Goal: Information Seeking & Learning: Learn about a topic

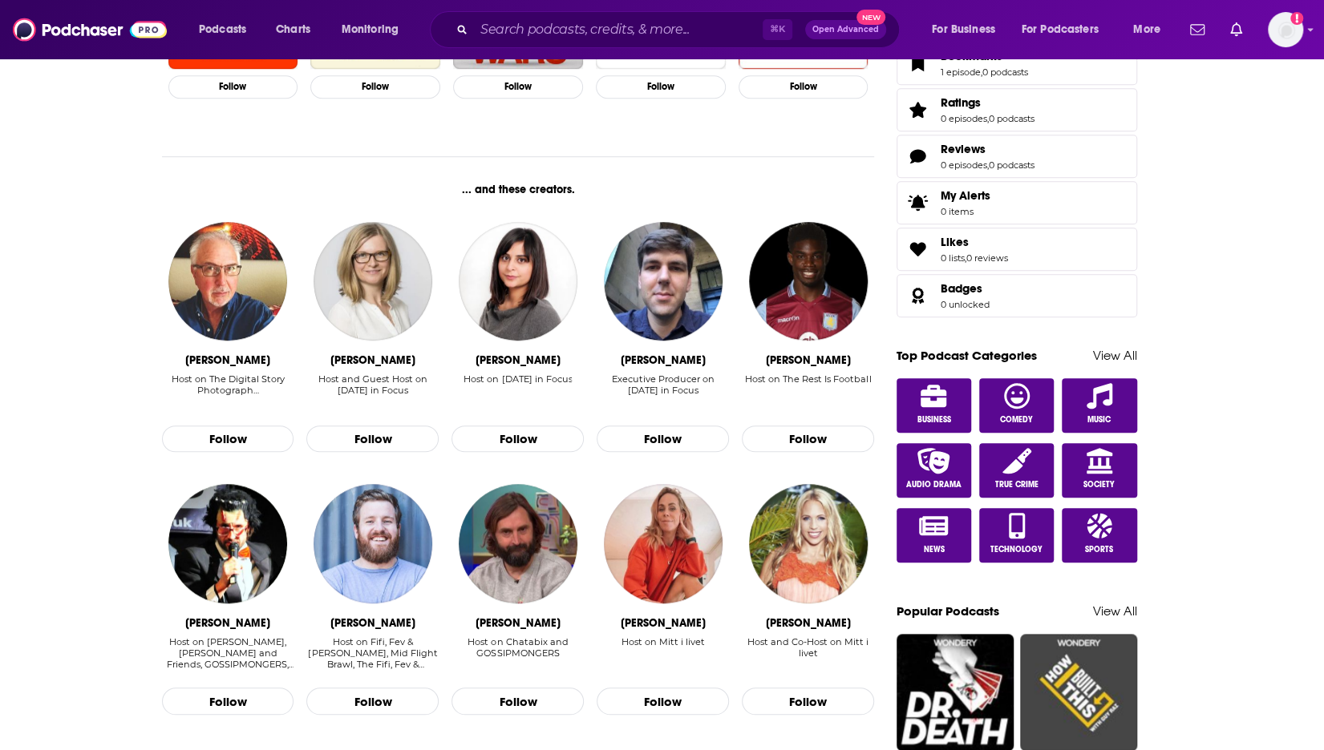
scroll to position [793, 0]
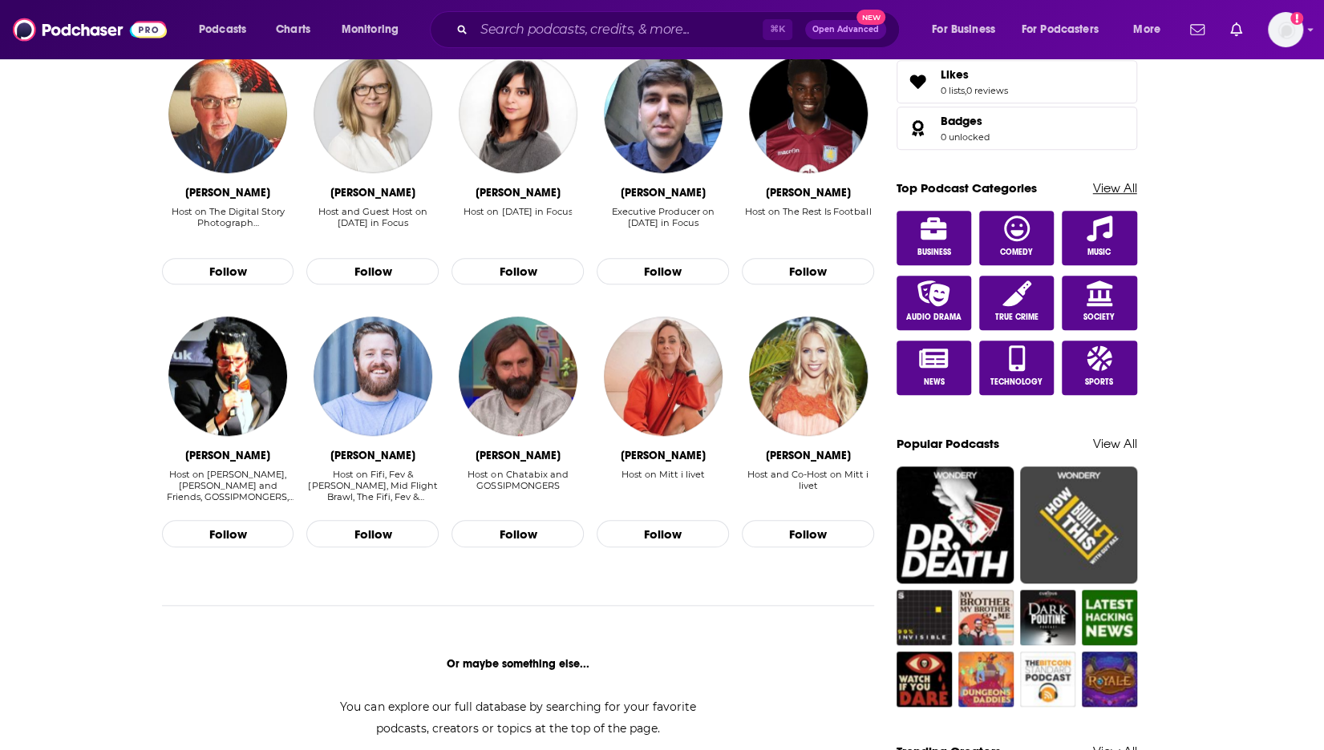
click at [1109, 180] on link "View All" at bounding box center [1115, 187] width 44 height 15
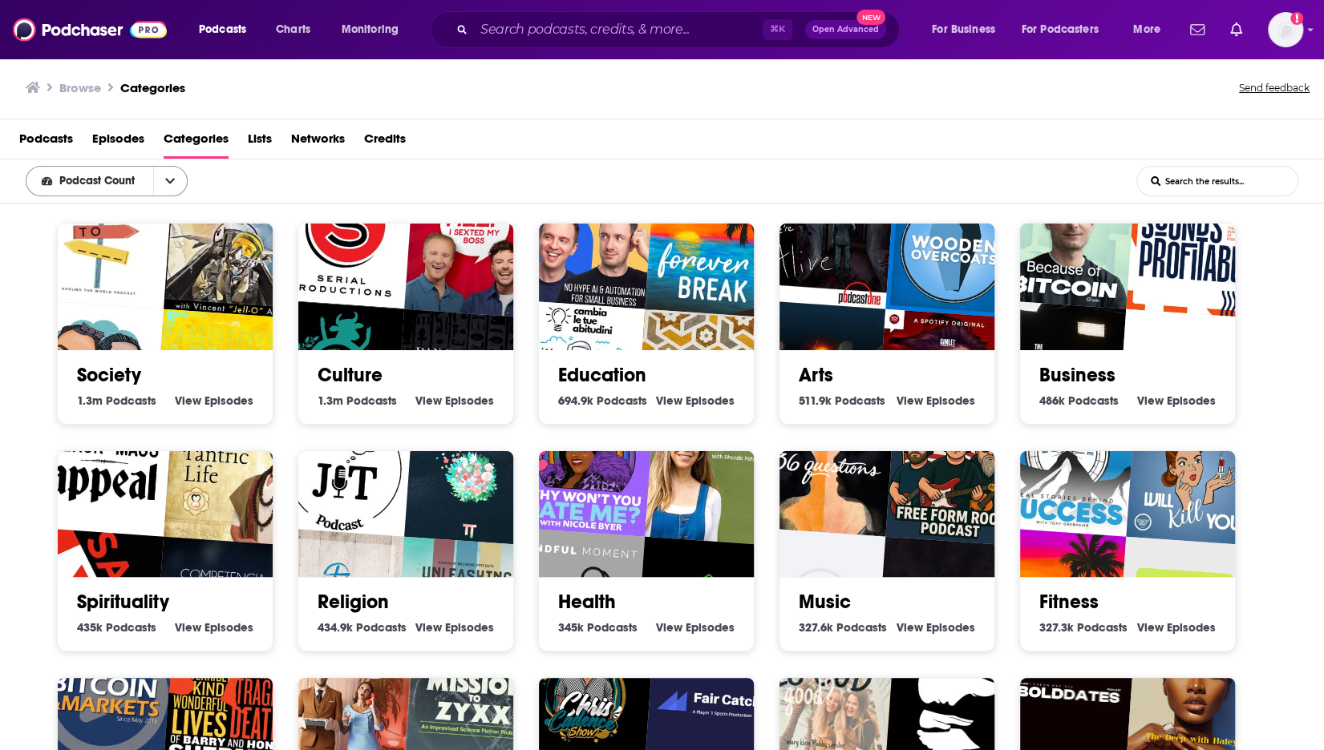
click at [133, 184] on span "Podcast Count" at bounding box center [99, 181] width 81 height 11
click at [324, 177] on div "Podcast Count Podcast Count List Search Input Search the results..." at bounding box center [662, 182] width 1324 height 44
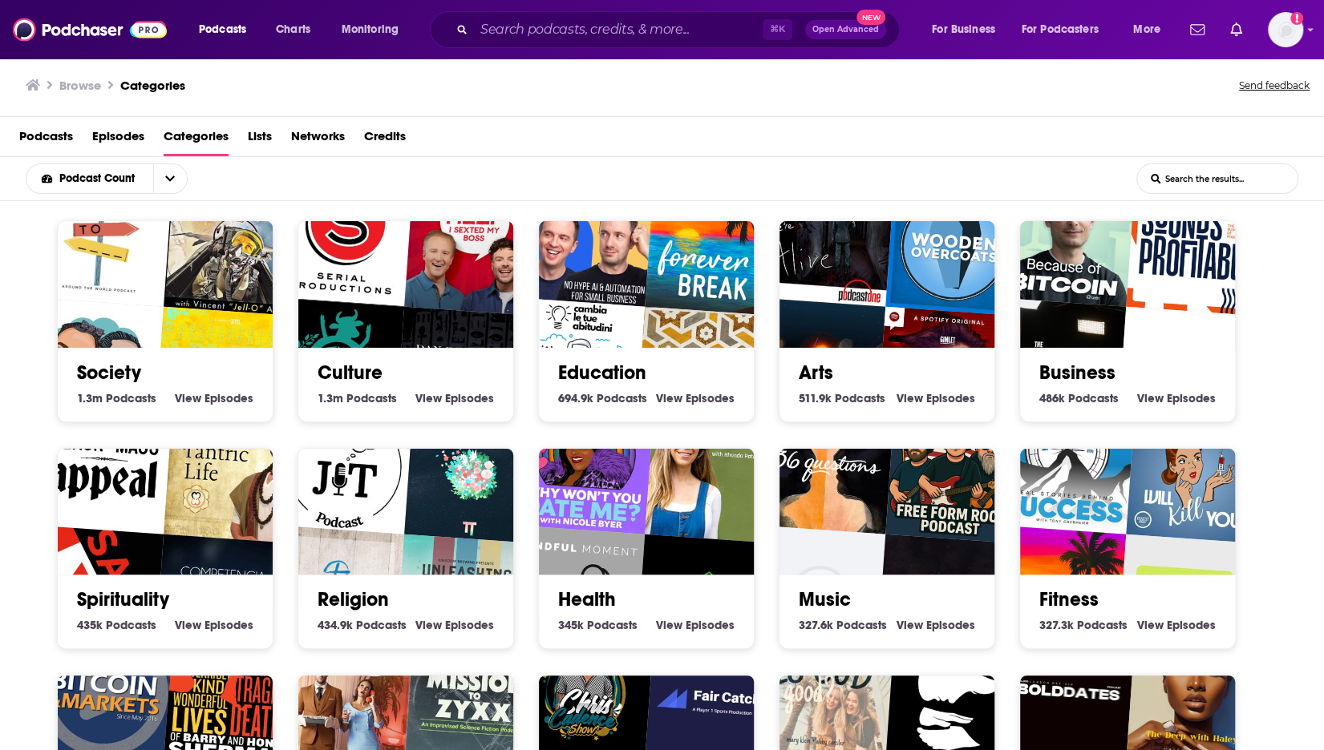
click at [459, 344] on img "Dan Carlin's Hardcore History" at bounding box center [464, 376] width 138 height 138
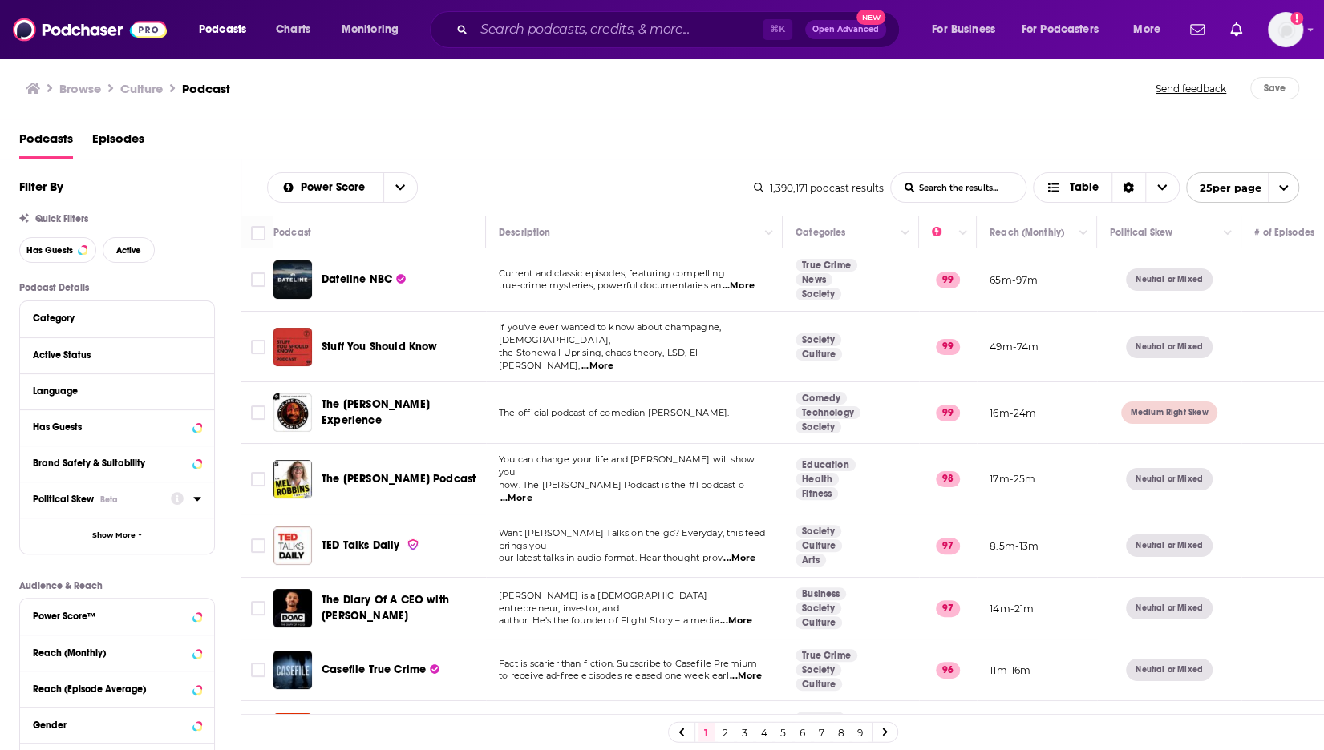
click at [196, 497] on icon at bounding box center [197, 498] width 8 height 13
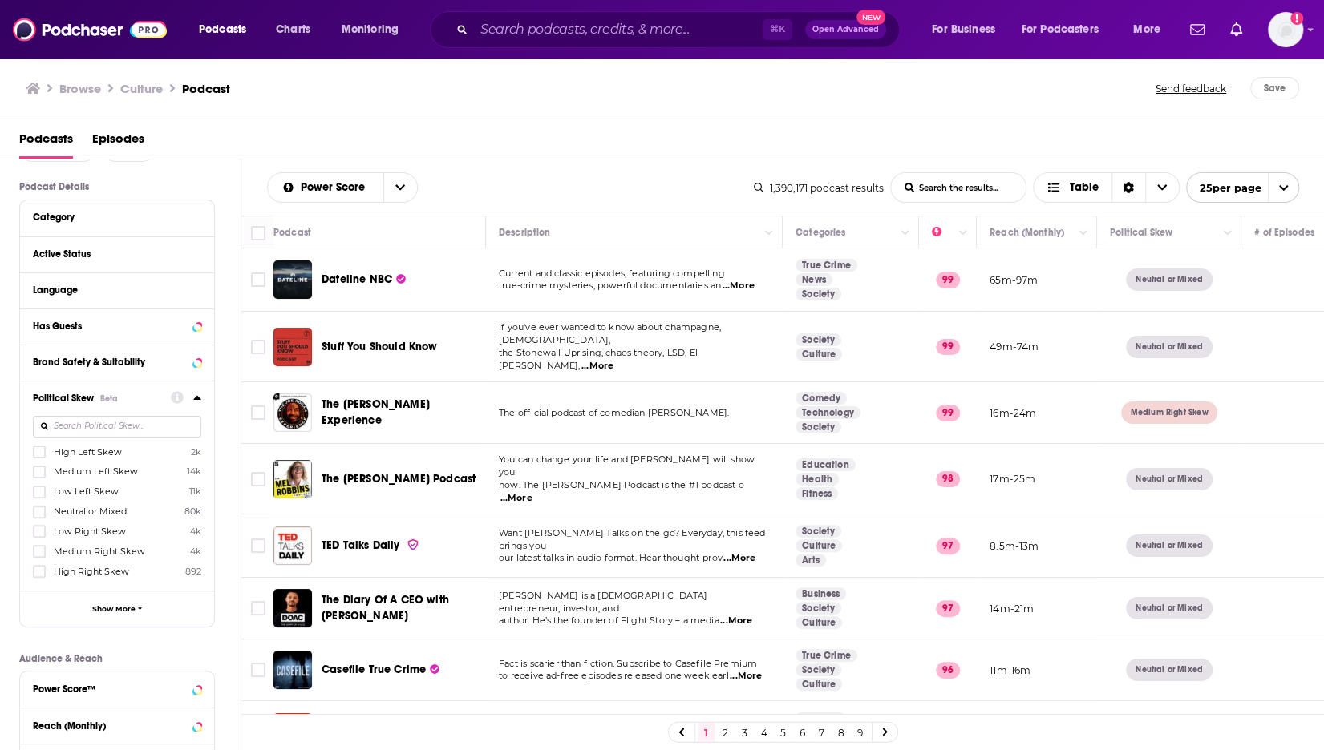
scroll to position [109, 0]
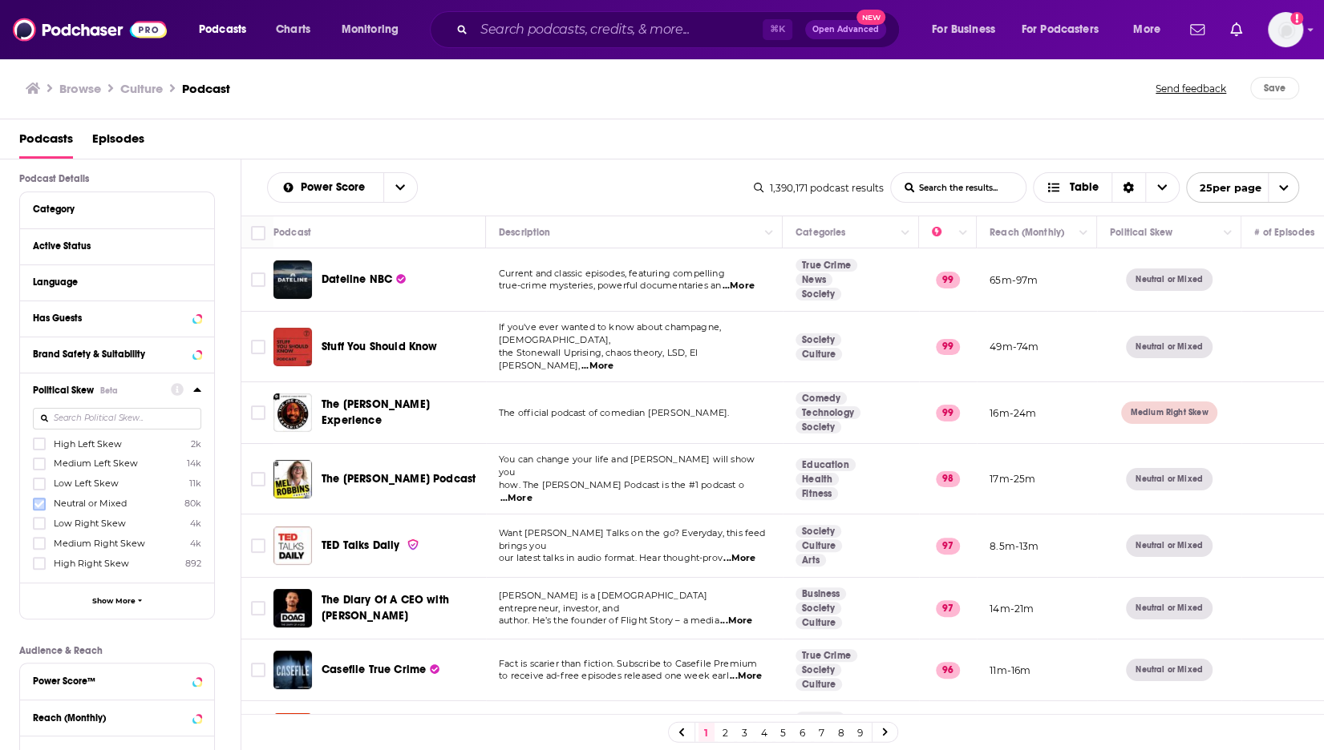
click at [38, 503] on icon at bounding box center [39, 503] width 10 height 7
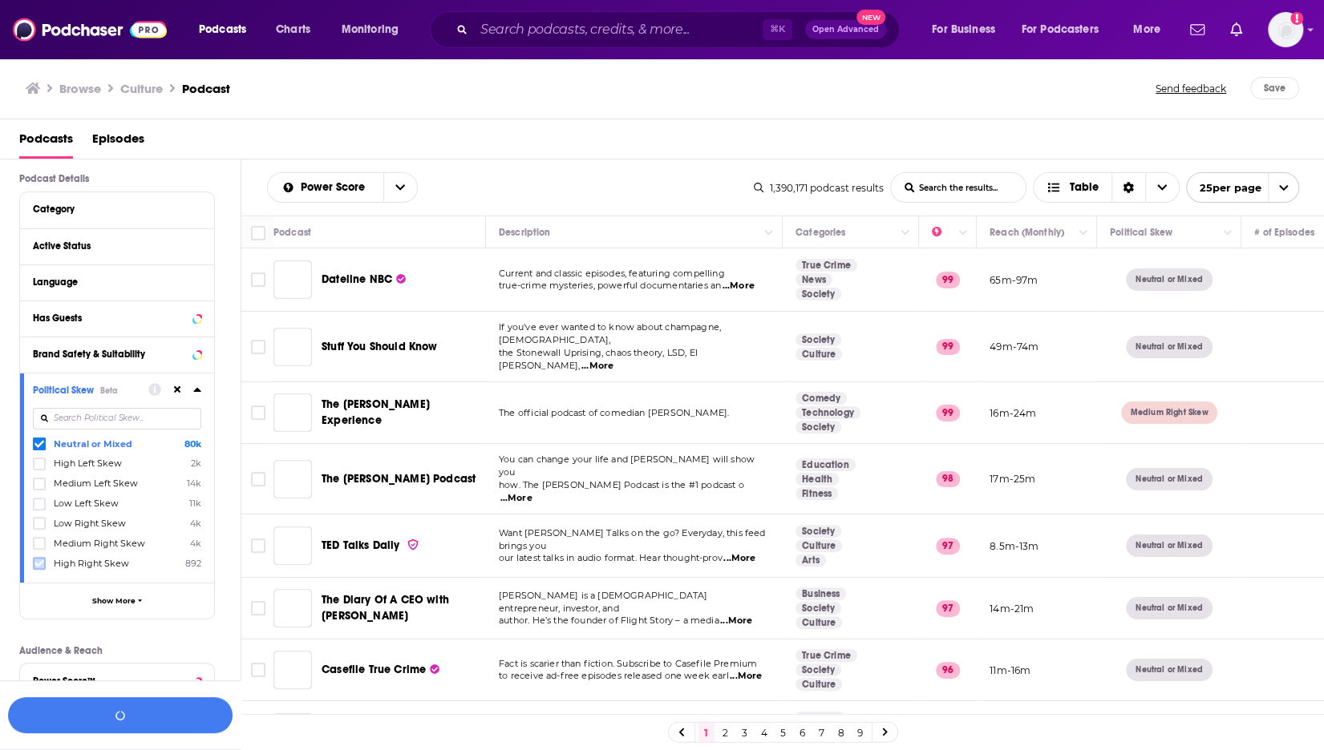
scroll to position [148, 0]
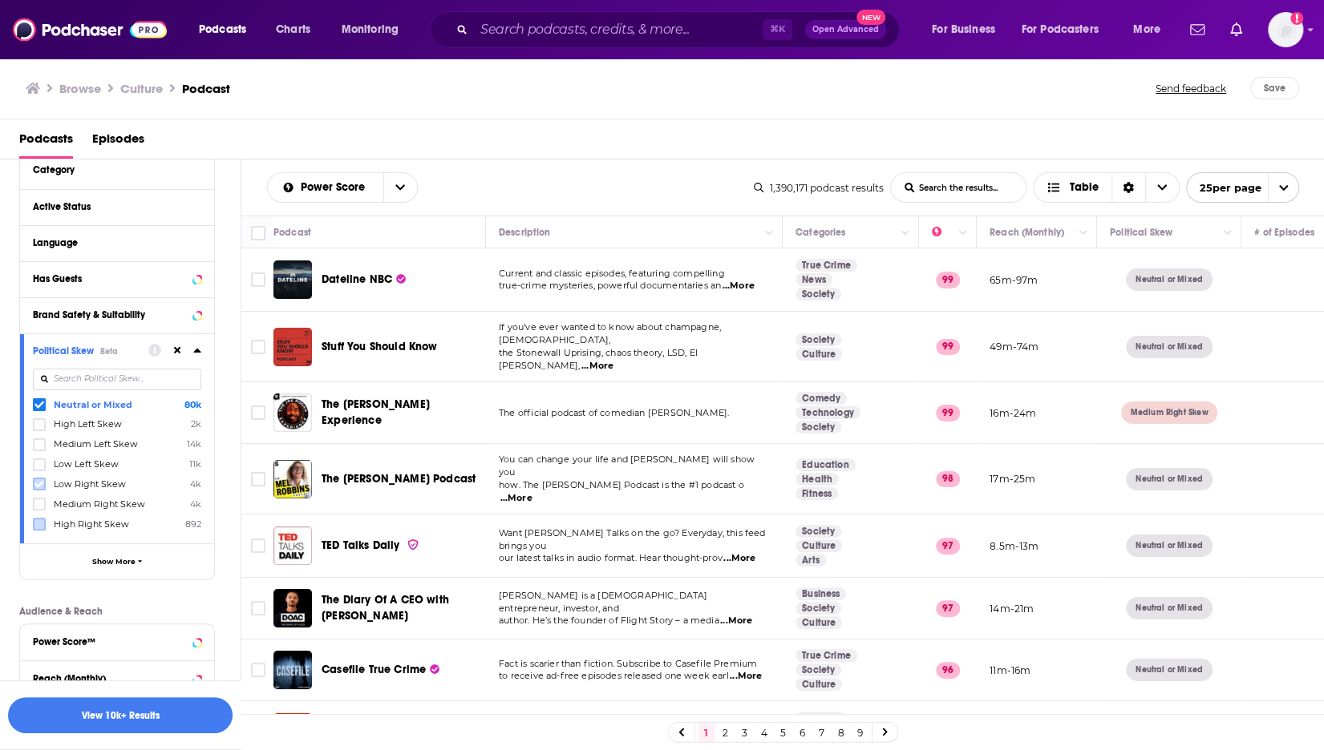
click at [43, 481] on icon at bounding box center [39, 484] width 10 height 10
click at [43, 501] on icon at bounding box center [39, 504] width 10 height 7
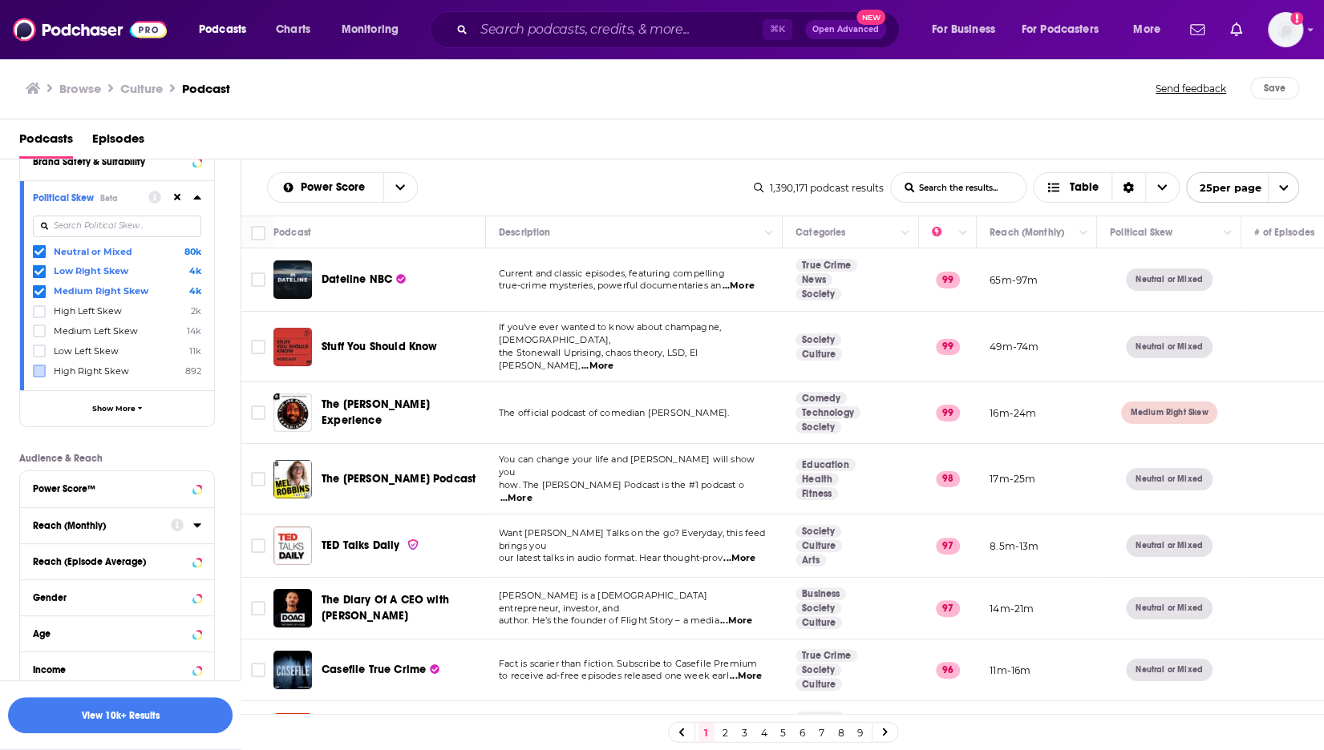
scroll to position [364, 0]
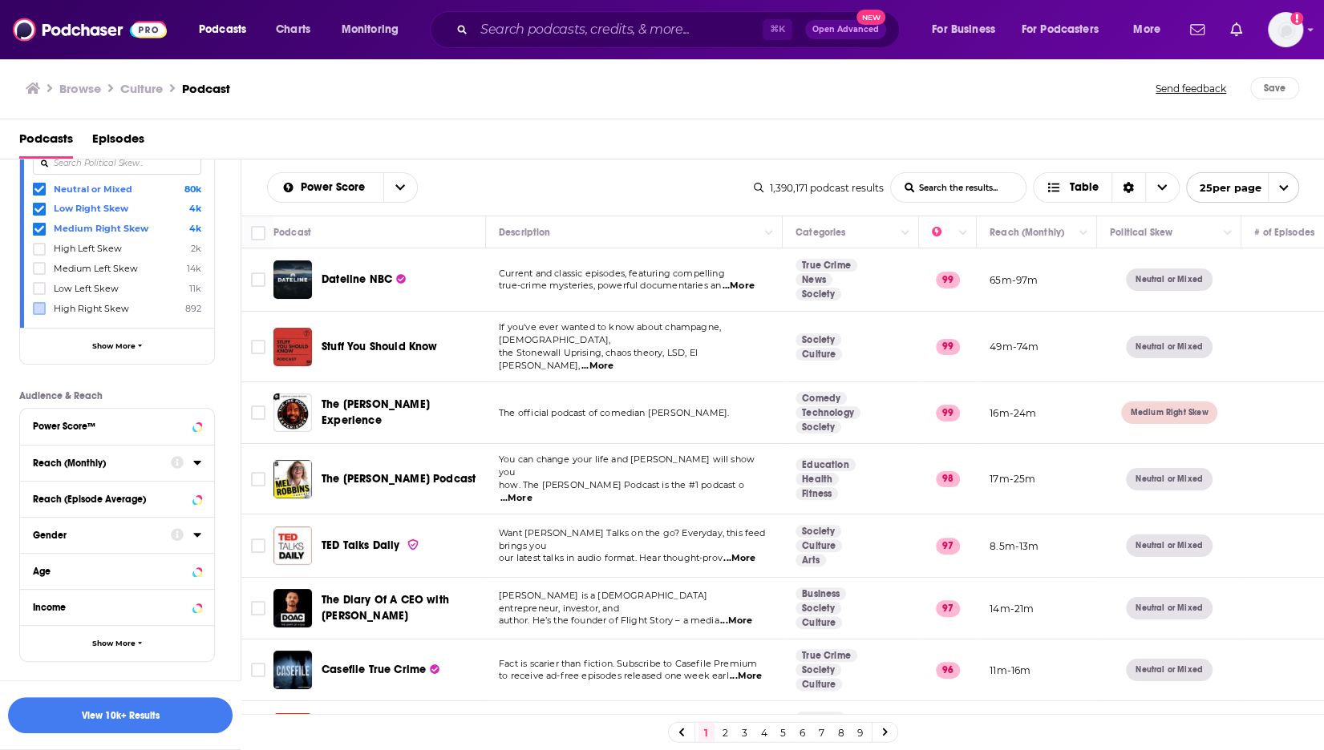
click at [143, 531] on div "Gender" at bounding box center [96, 535] width 127 height 11
click at [41, 683] on icon at bounding box center [39, 688] width 10 height 10
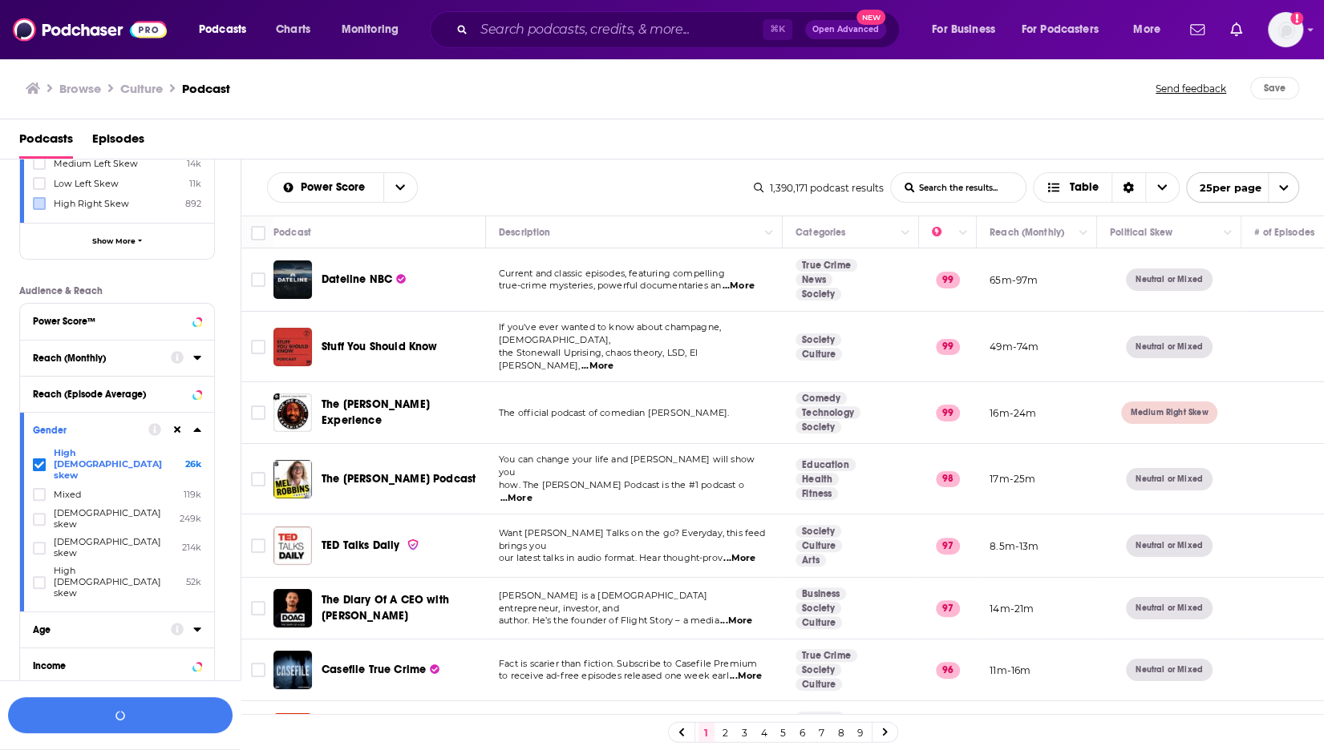
scroll to position [493, 0]
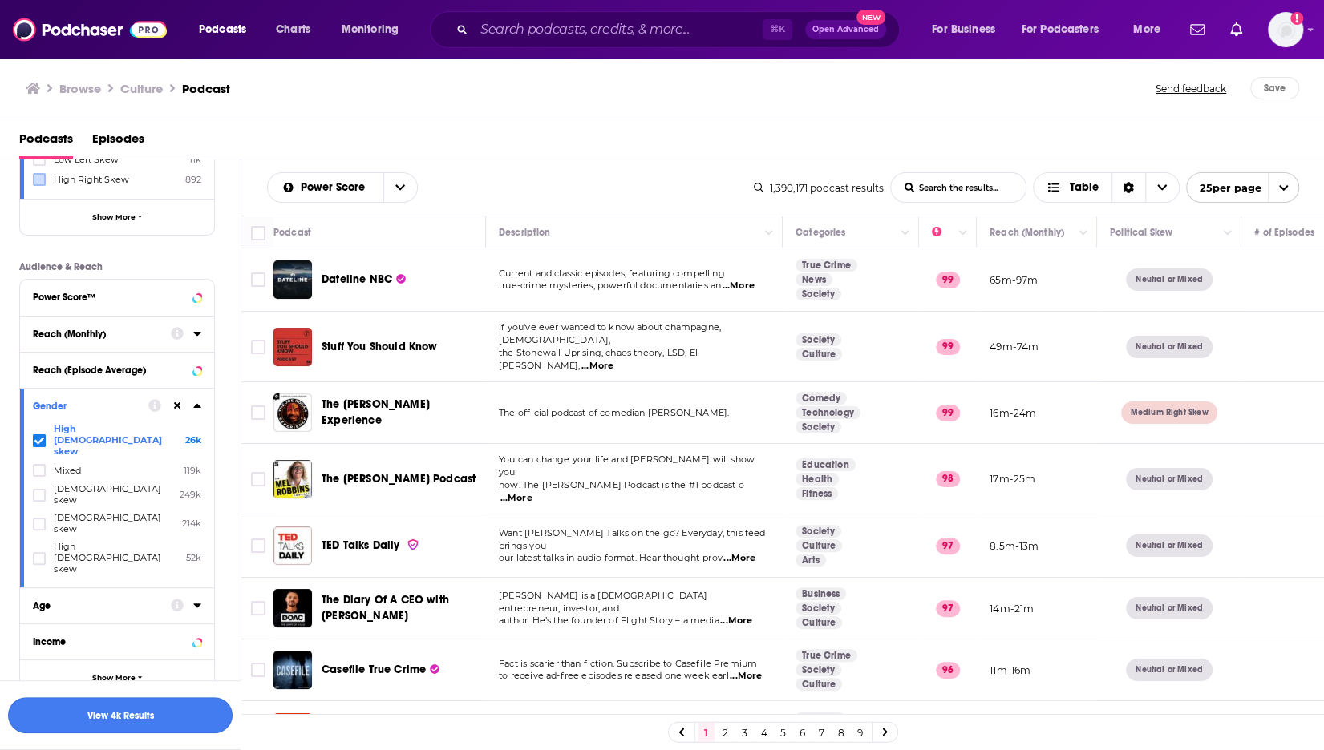
click at [133, 714] on button "View 4k Results" at bounding box center [120, 715] width 224 height 36
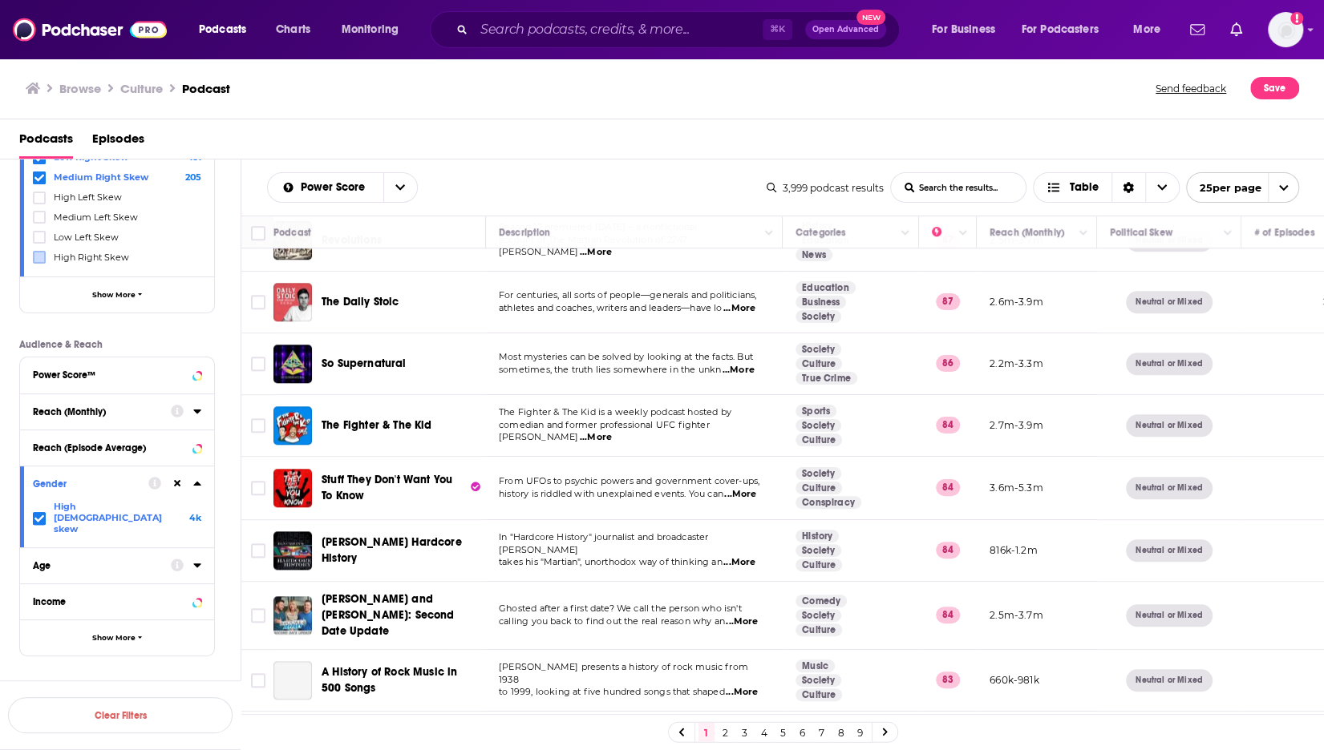
scroll to position [1052, 0]
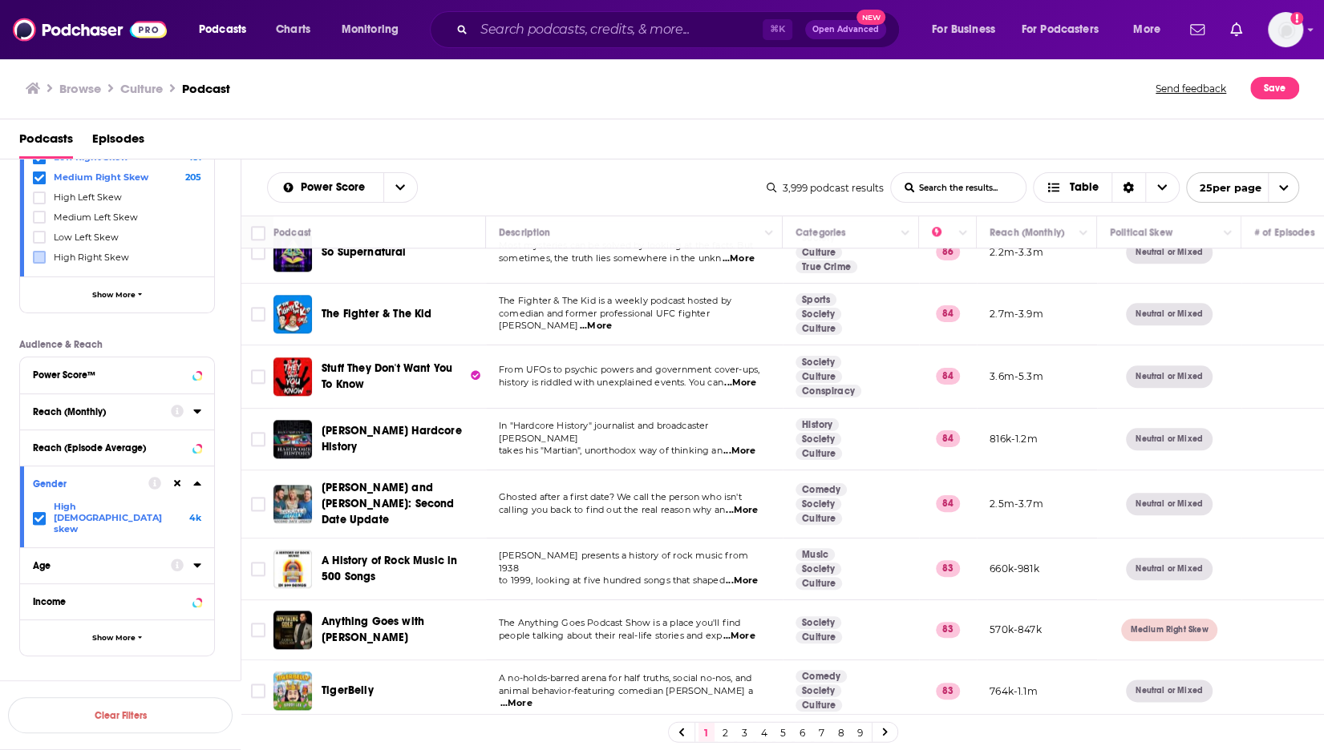
click at [131, 560] on div "Age" at bounding box center [96, 565] width 127 height 11
click at [38, 605] on icon at bounding box center [39, 610] width 10 height 10
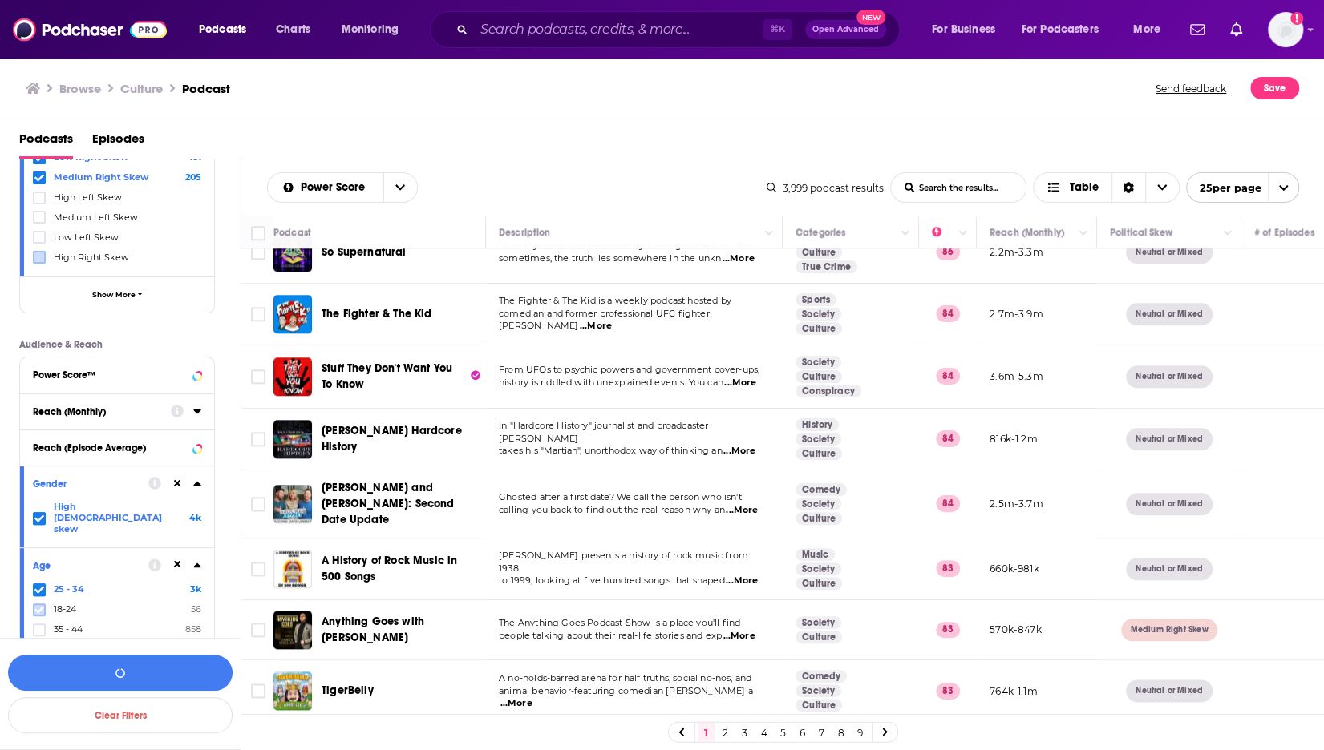
click at [41, 605] on icon at bounding box center [39, 610] width 10 height 10
click at [37, 625] on icon at bounding box center [39, 630] width 10 height 10
click at [204, 676] on button "View 4k Results" at bounding box center [120, 673] width 224 height 36
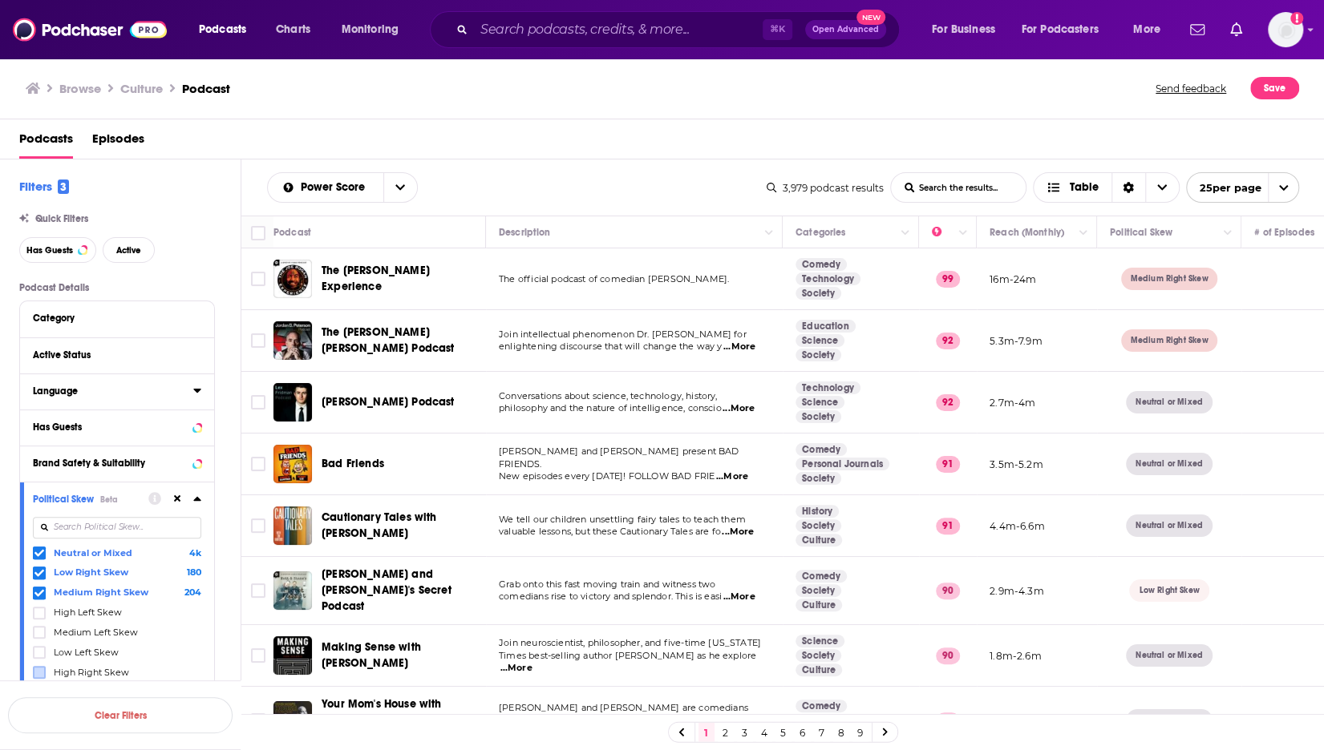
click at [133, 393] on div "Language" at bounding box center [108, 391] width 150 height 11
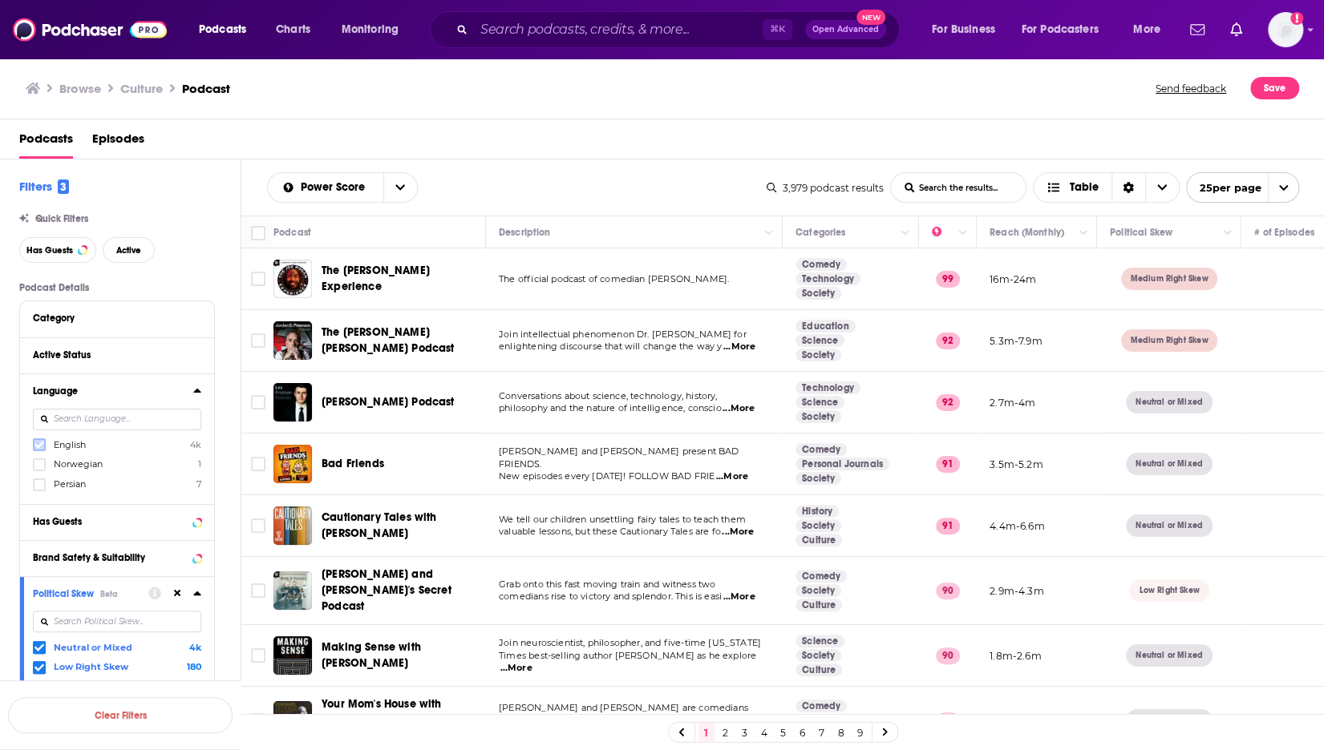
click at [42, 440] on icon at bounding box center [39, 445] width 10 height 10
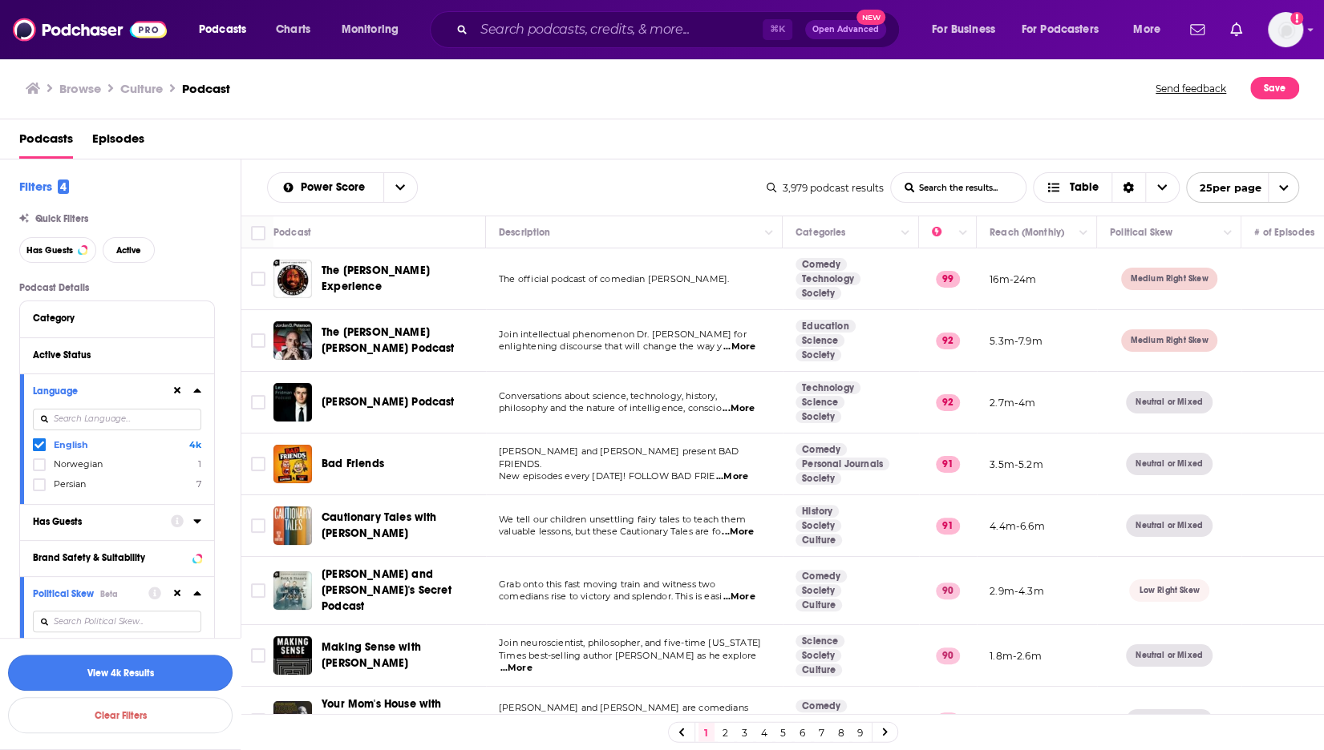
click at [196, 677] on button "View 4k Results" at bounding box center [120, 673] width 224 height 36
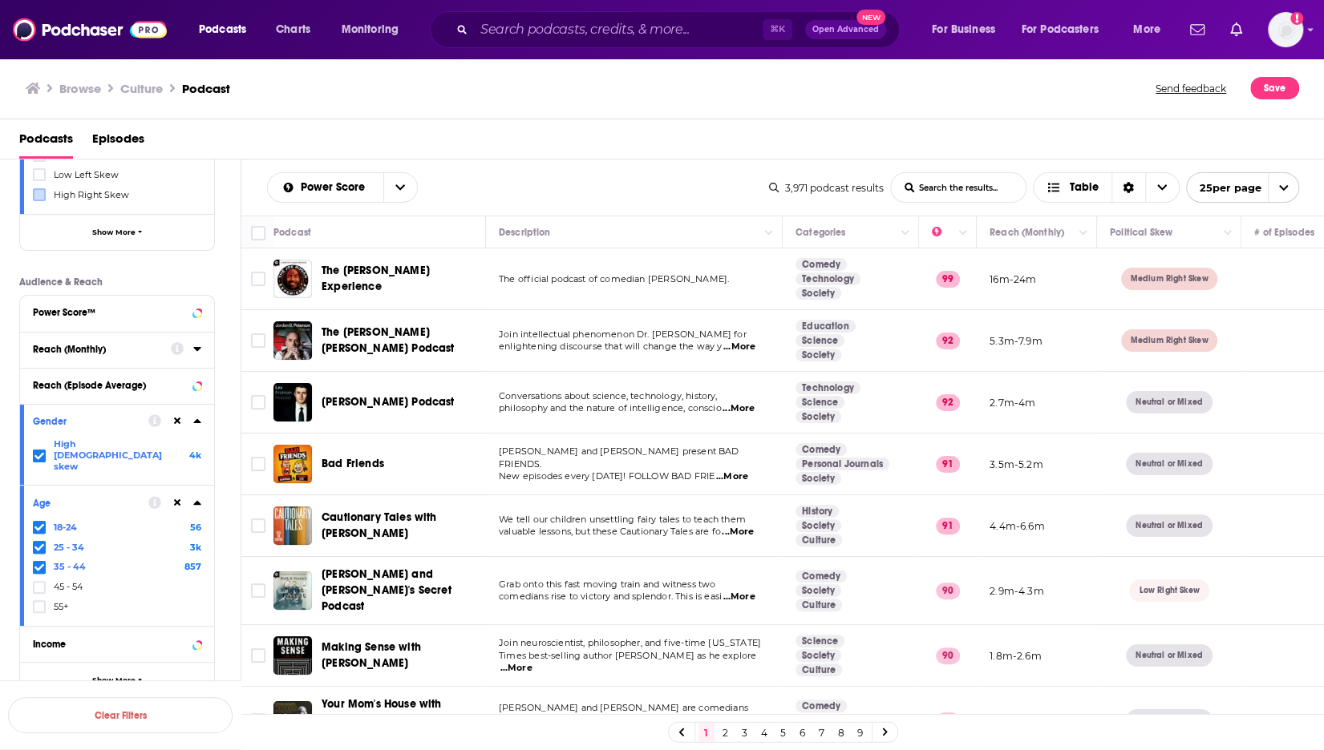
scroll to position [572, 0]
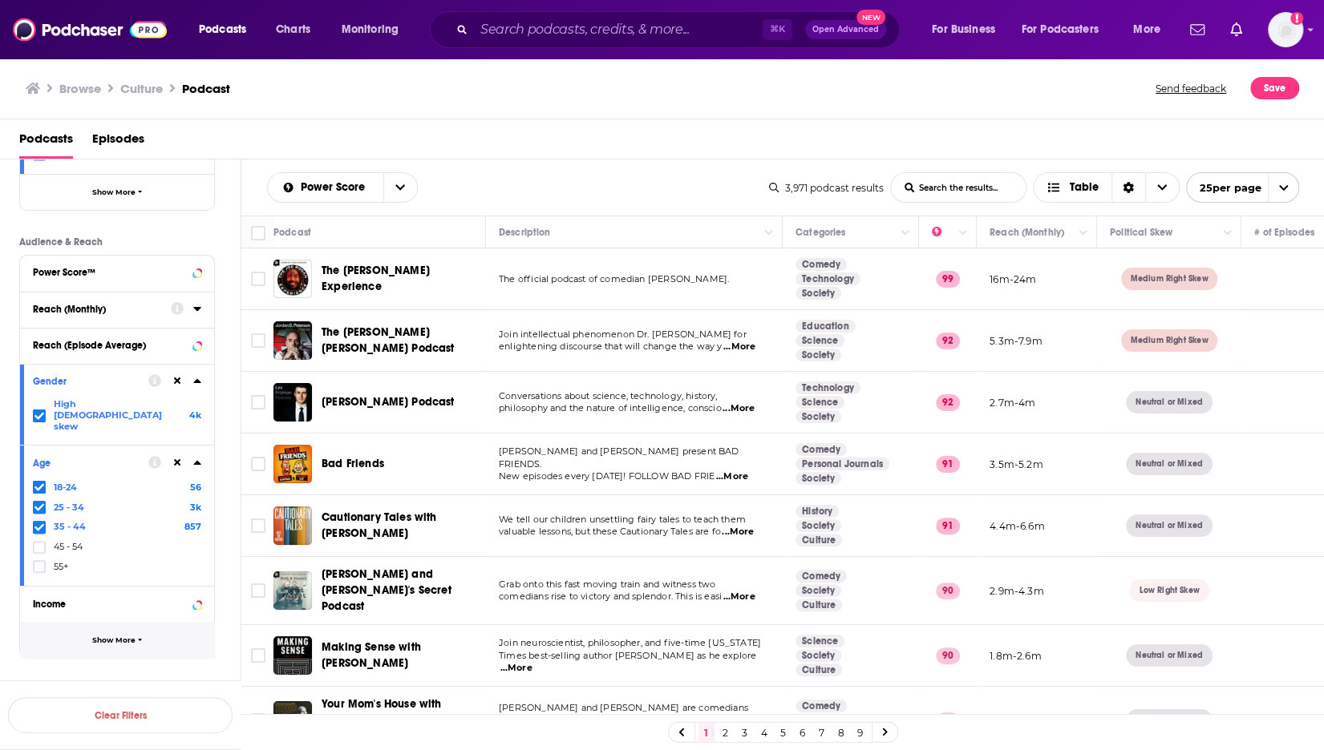
click at [135, 622] on button "Show More" at bounding box center [117, 640] width 194 height 36
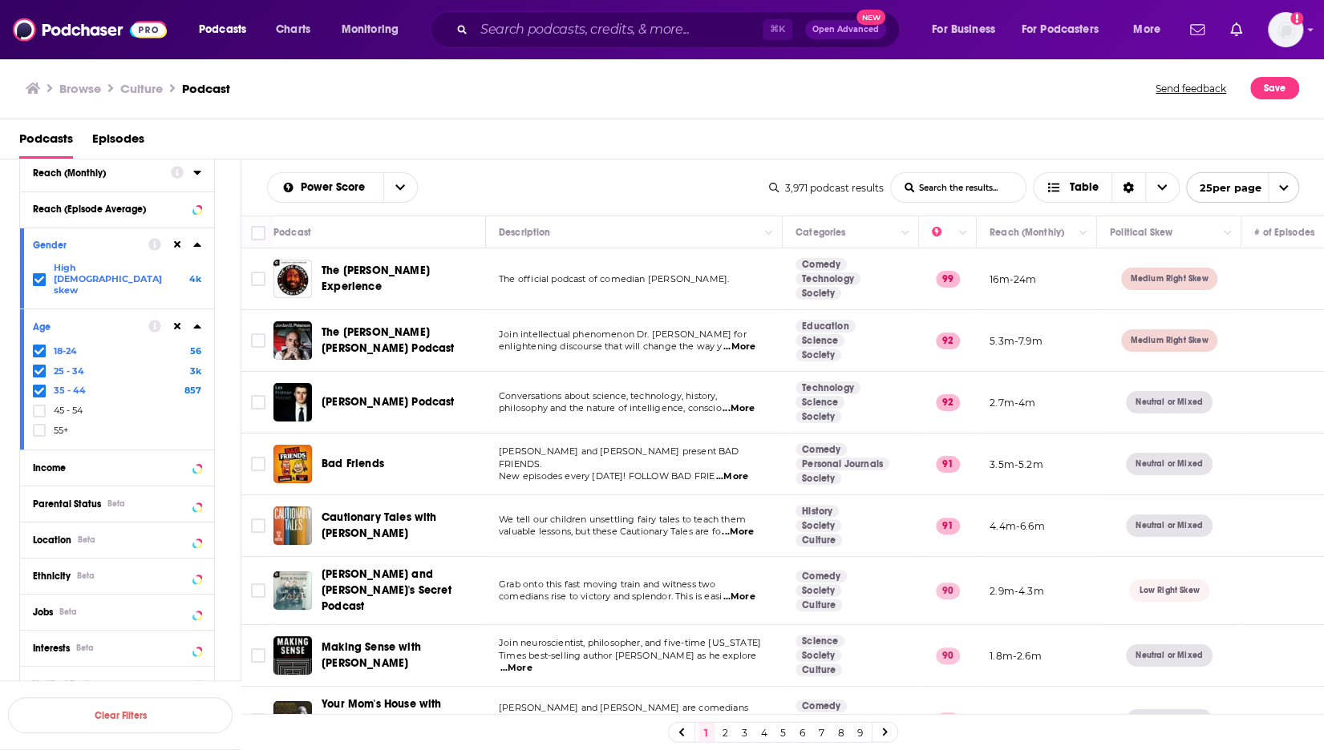
scroll to position [718, 0]
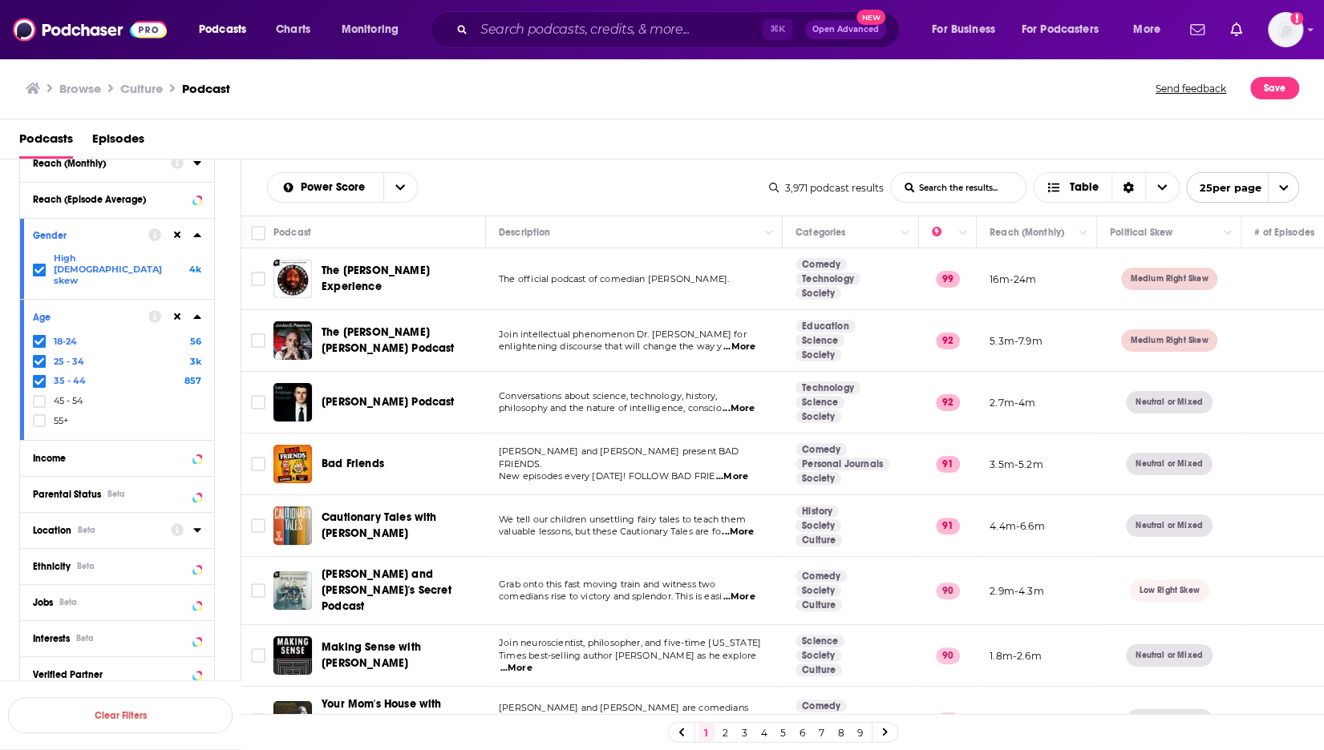
click at [116, 525] on div "Location Beta" at bounding box center [96, 530] width 127 height 11
click at [96, 595] on span "[GEOGRAPHIC_DATA]" at bounding box center [103, 600] width 99 height 11
click at [39, 605] on input "multiSelectOption-unitedstates-0" at bounding box center [39, 605] width 0 height 0
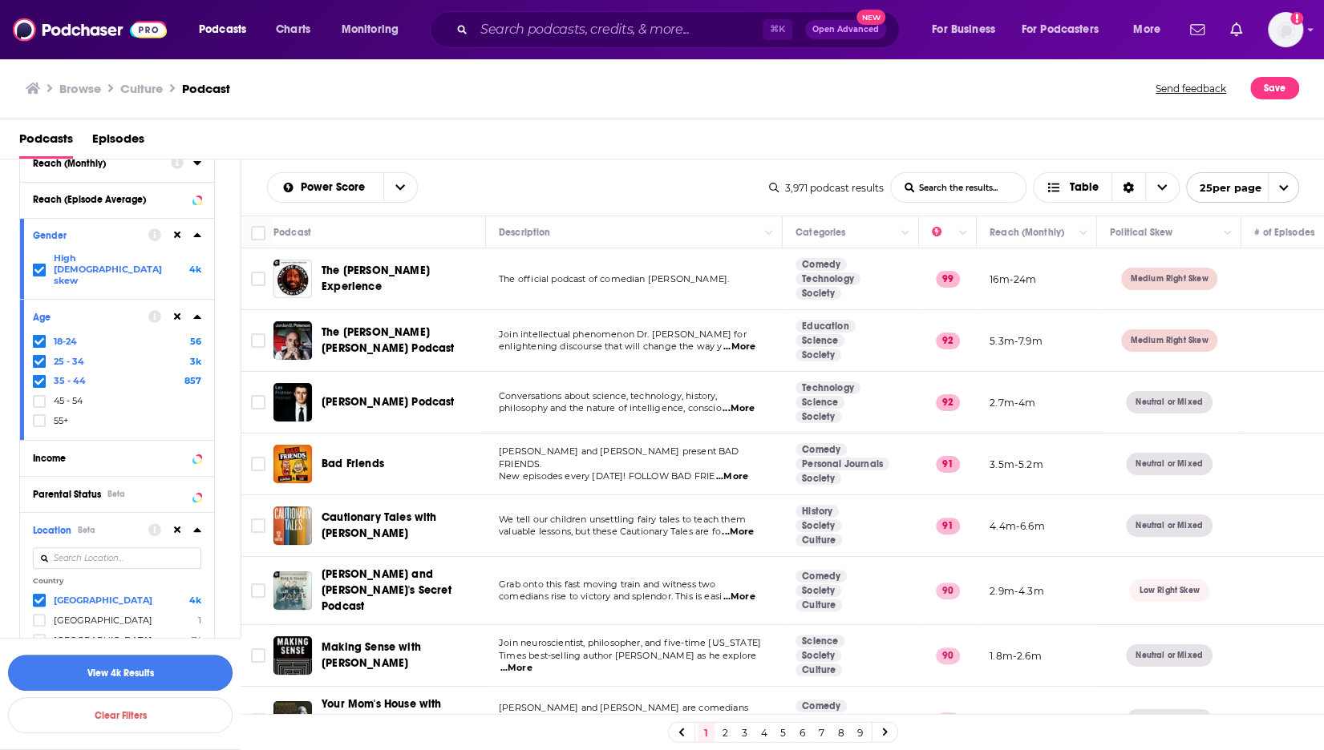
click at [176, 672] on button "View 4k Results" at bounding box center [120, 673] width 224 height 36
click at [1085, 187] on span "Table" at bounding box center [1083, 187] width 29 height 11
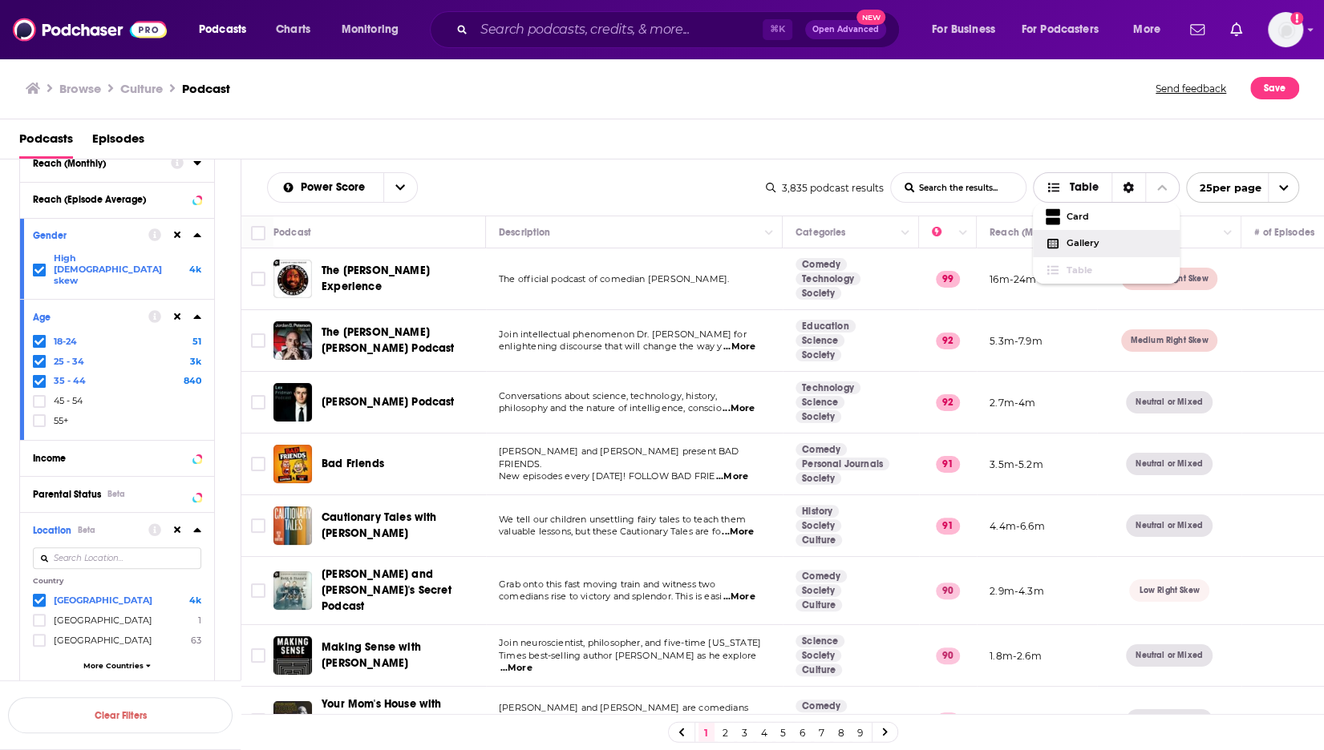
click at [1080, 243] on span "Gallery" at bounding box center [1116, 243] width 100 height 9
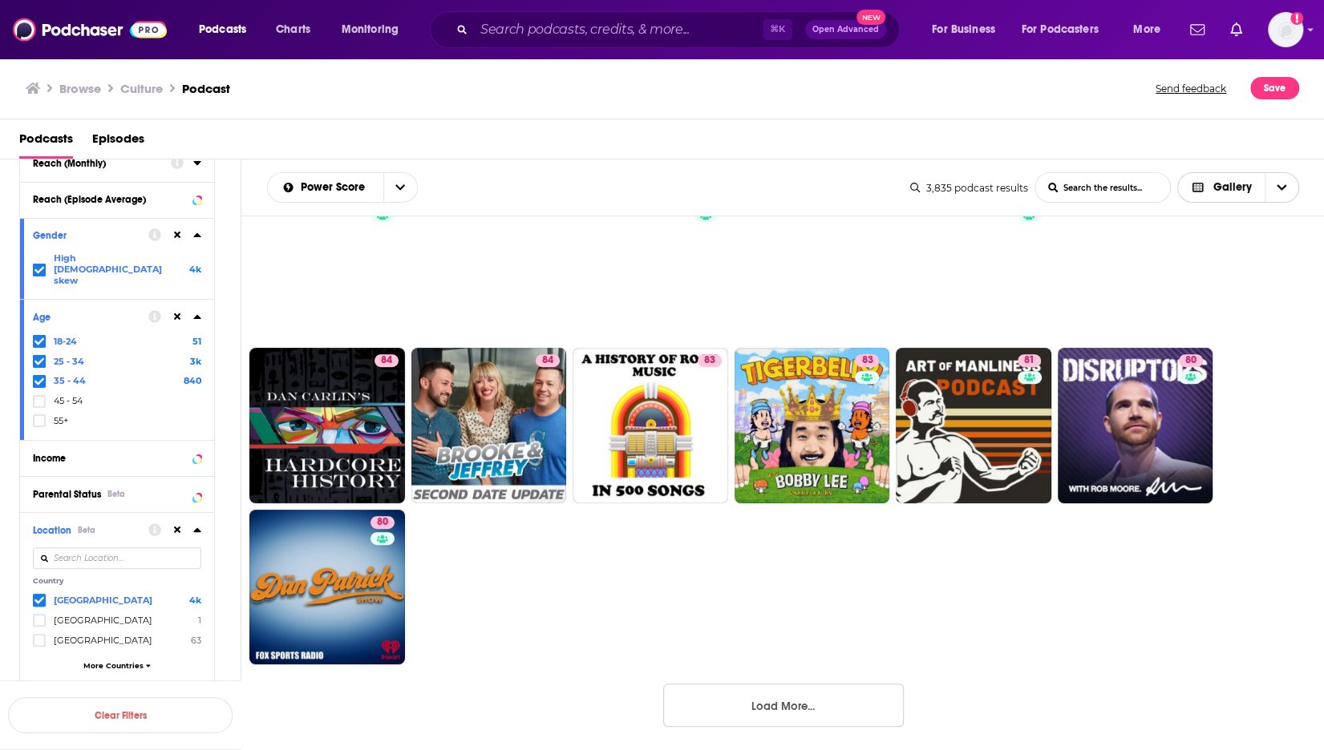
scroll to position [372, 0]
click at [813, 704] on button "Load More..." at bounding box center [783, 706] width 241 height 43
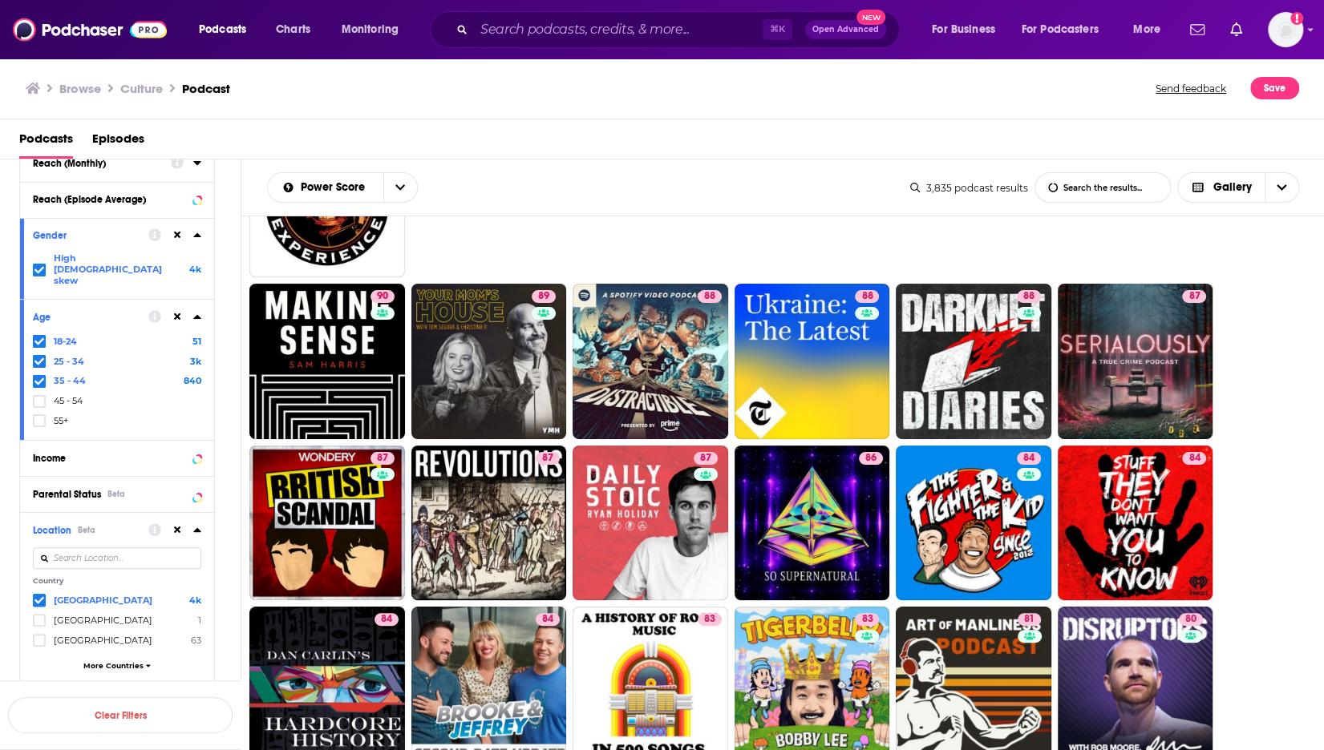
scroll to position [0, 0]
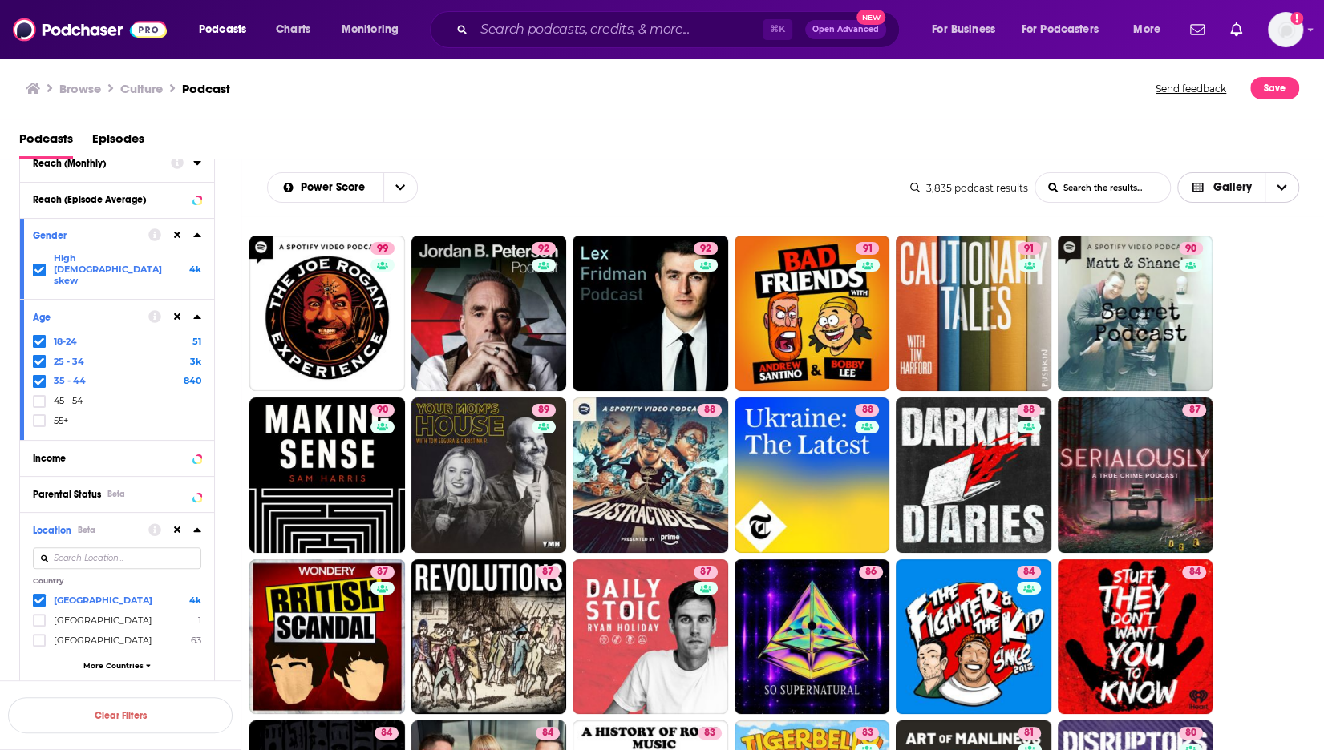
click at [1219, 184] on span "Gallery" at bounding box center [1232, 187] width 38 height 11
click at [1234, 219] on span "Card" at bounding box center [1248, 216] width 76 height 9
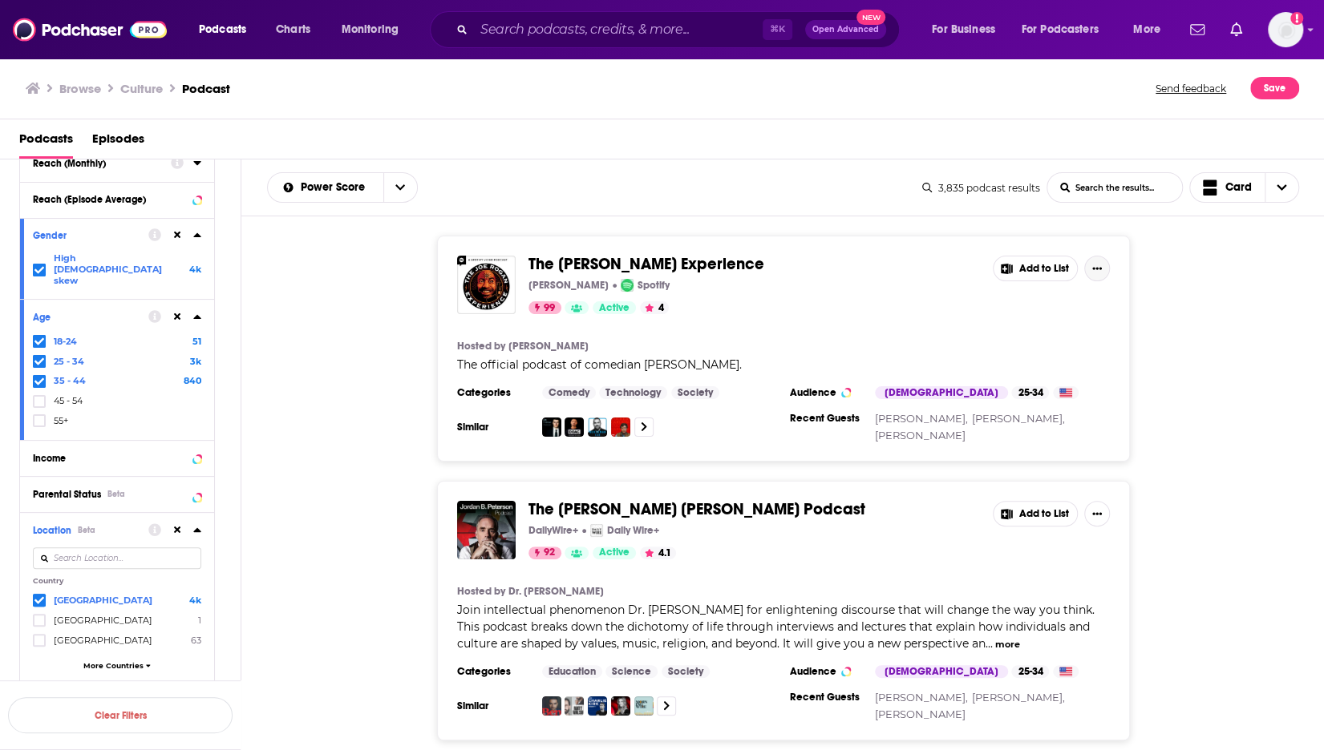
click at [1095, 267] on icon "Show More Button" at bounding box center [1097, 268] width 10 height 2
click at [1183, 325] on div "The Joe Rogan Experience Joe Rogan Spotify 99 Active 4 Add to List Hosted by Jo…" at bounding box center [782, 349] width 1083 height 226
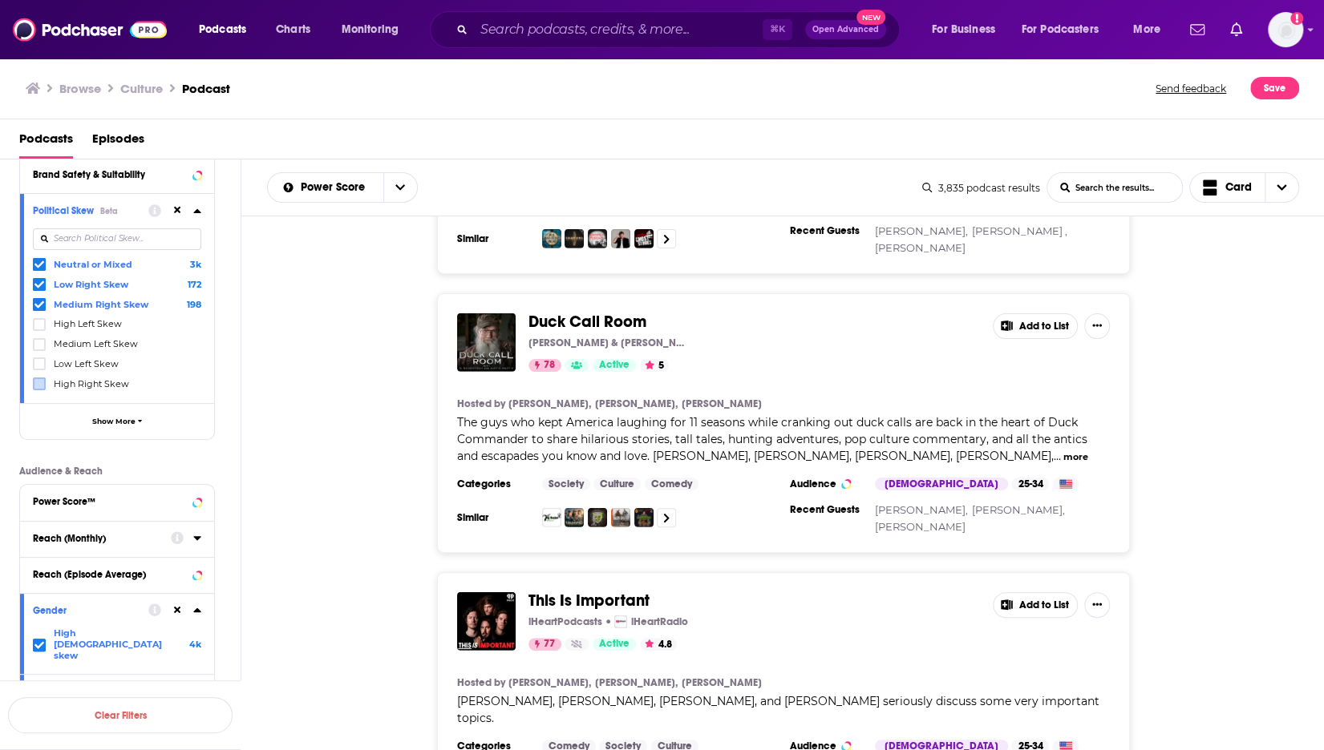
scroll to position [377, 0]
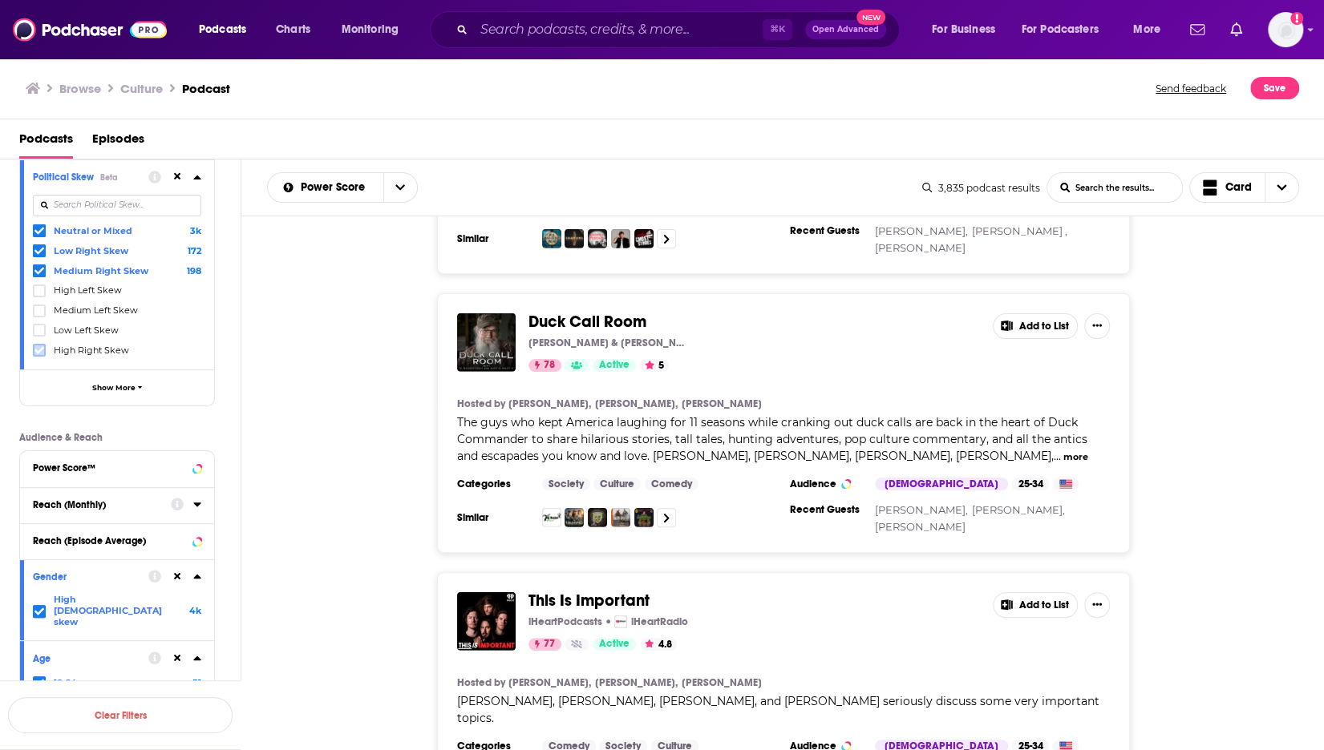
click at [34, 346] on icon at bounding box center [39, 351] width 10 height 10
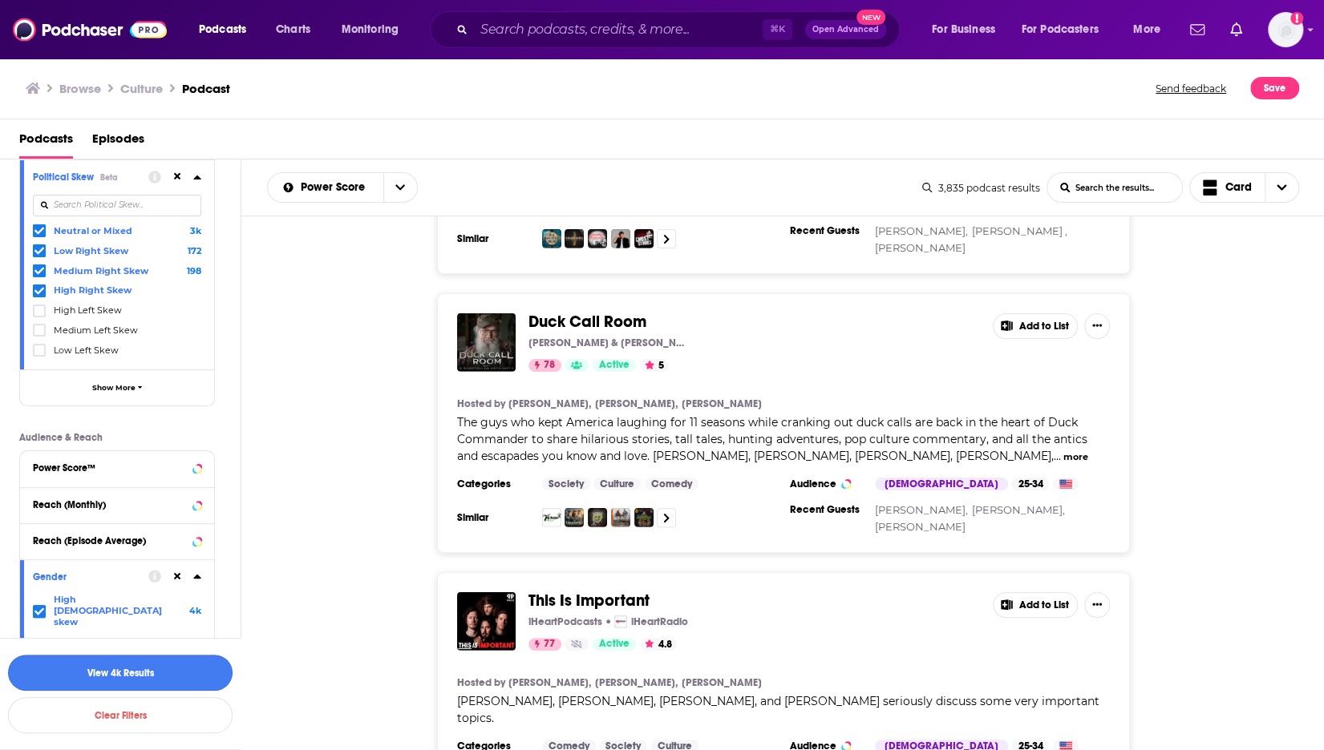
click at [160, 678] on button "View 4k Results" at bounding box center [120, 673] width 224 height 36
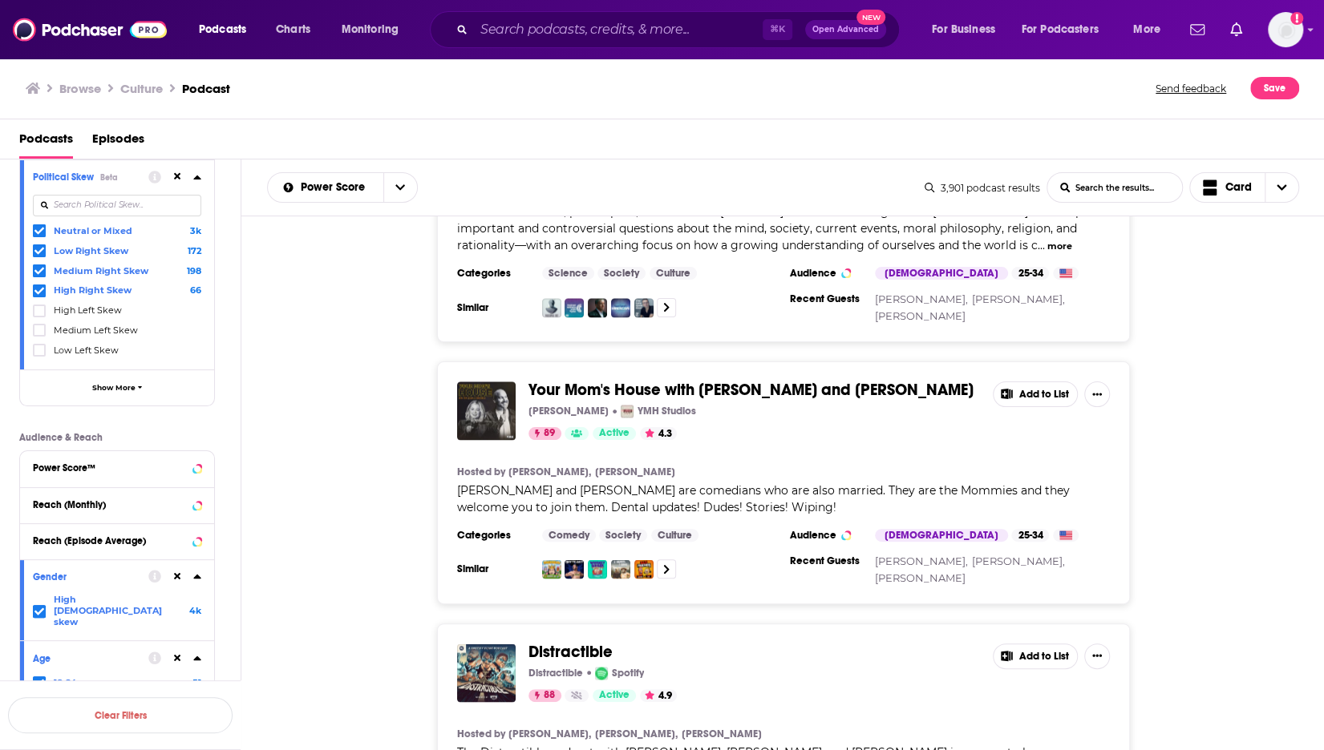
scroll to position [1764, 0]
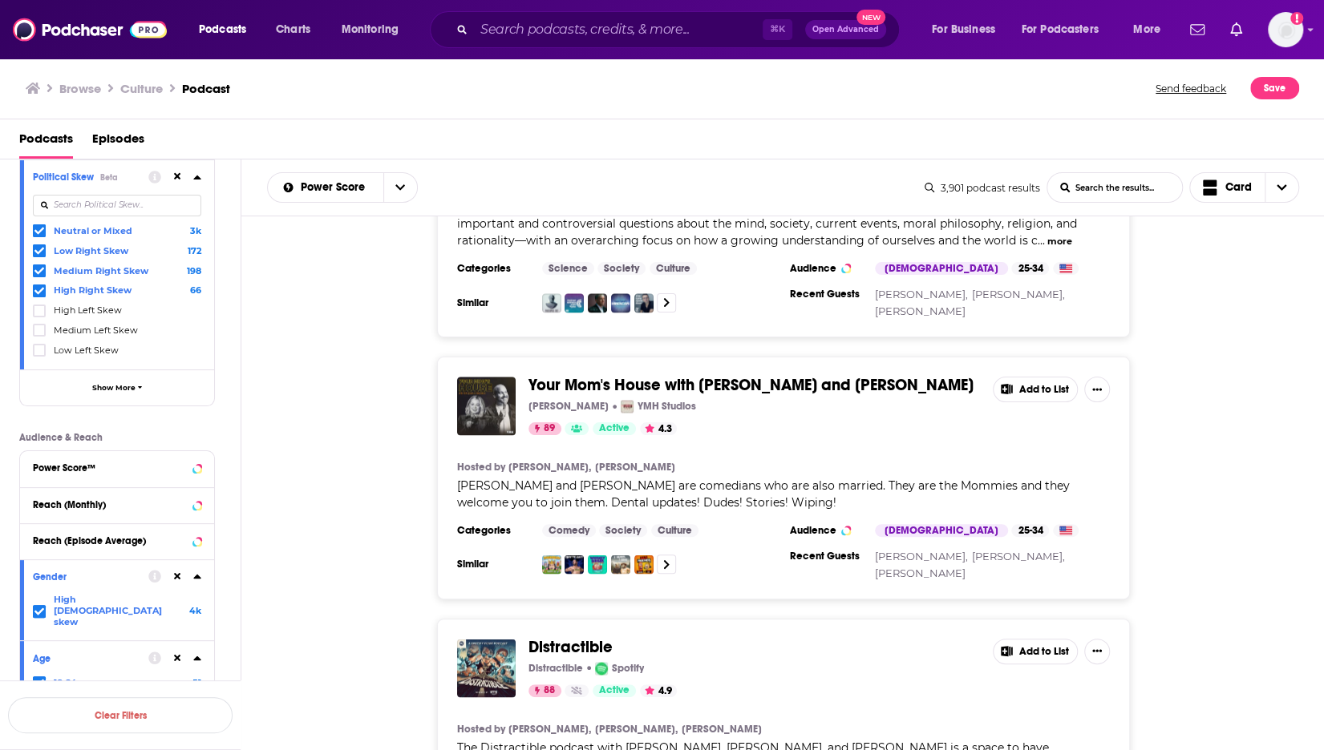
click at [1112, 507] on div "Your Mom's House with Christina P. and Tom Segura Tom Segura YMH Studios 89 Act…" at bounding box center [783, 478] width 693 height 243
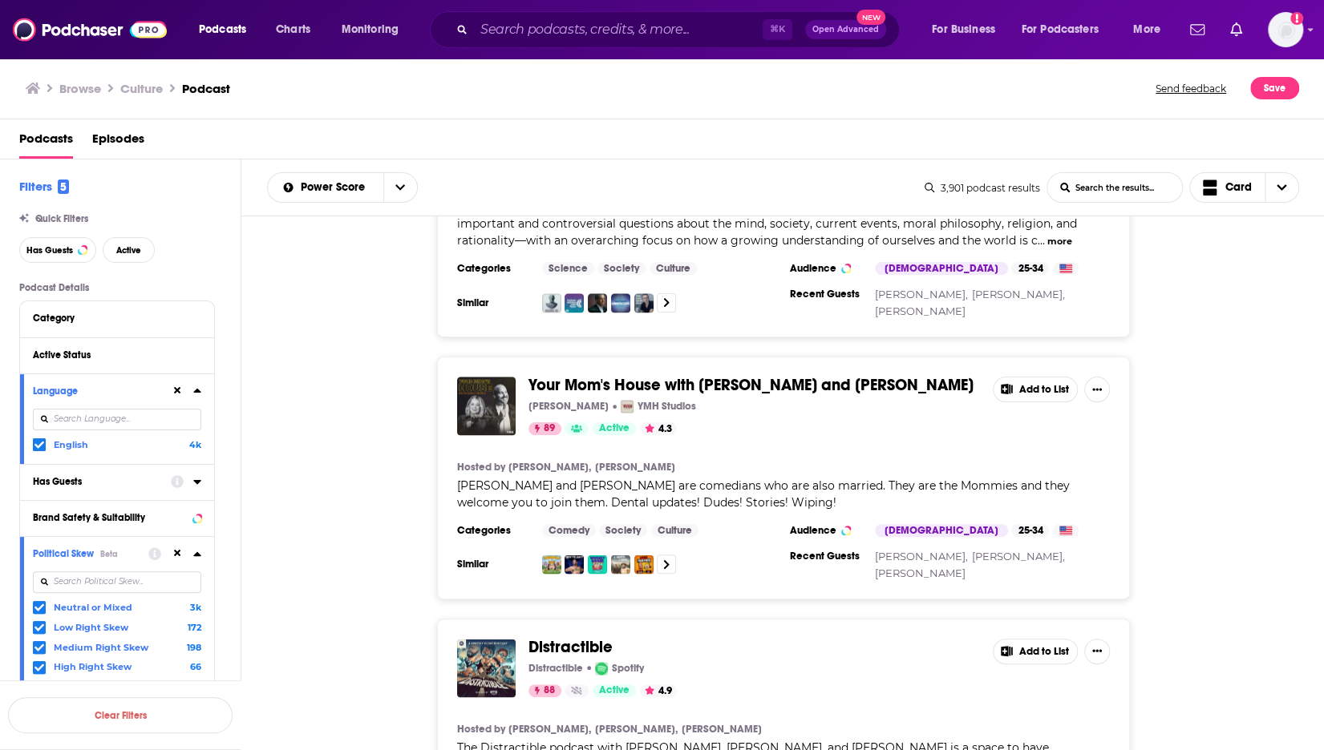
scroll to position [7, 0]
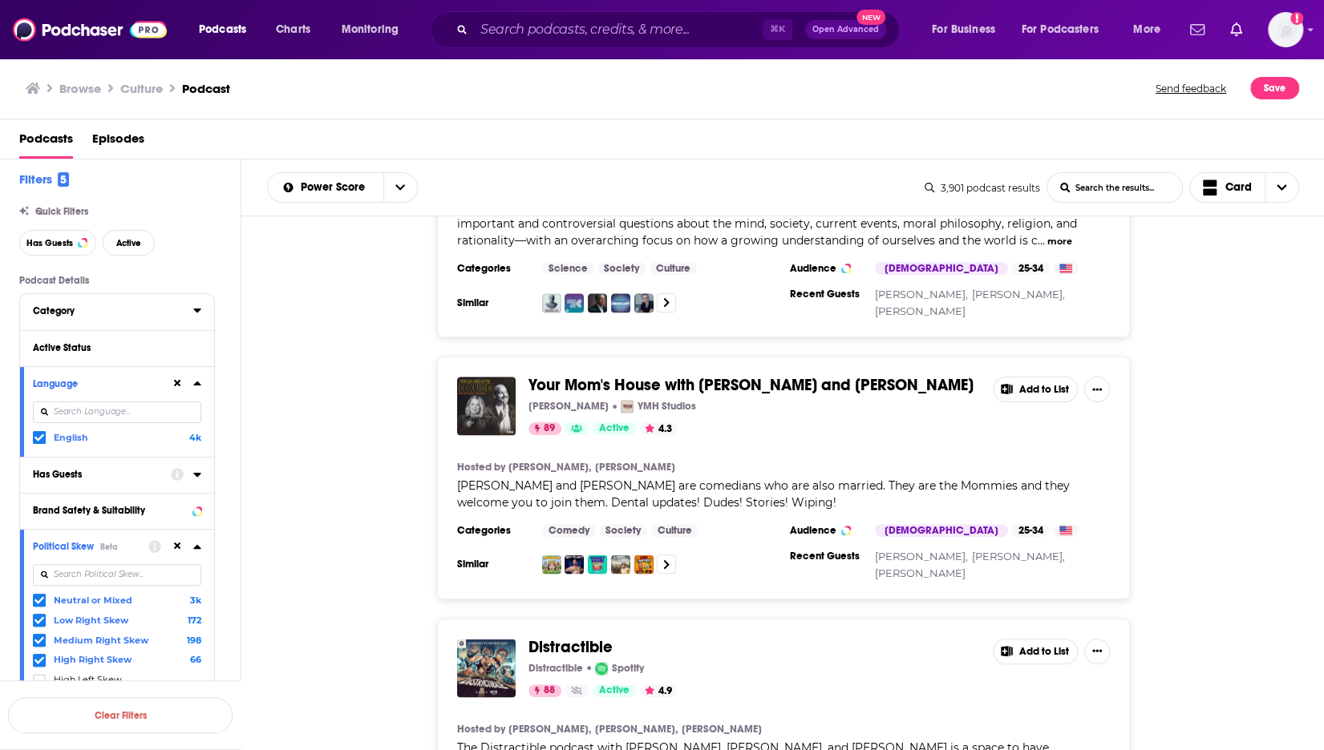
click at [75, 310] on div "Category" at bounding box center [108, 310] width 150 height 11
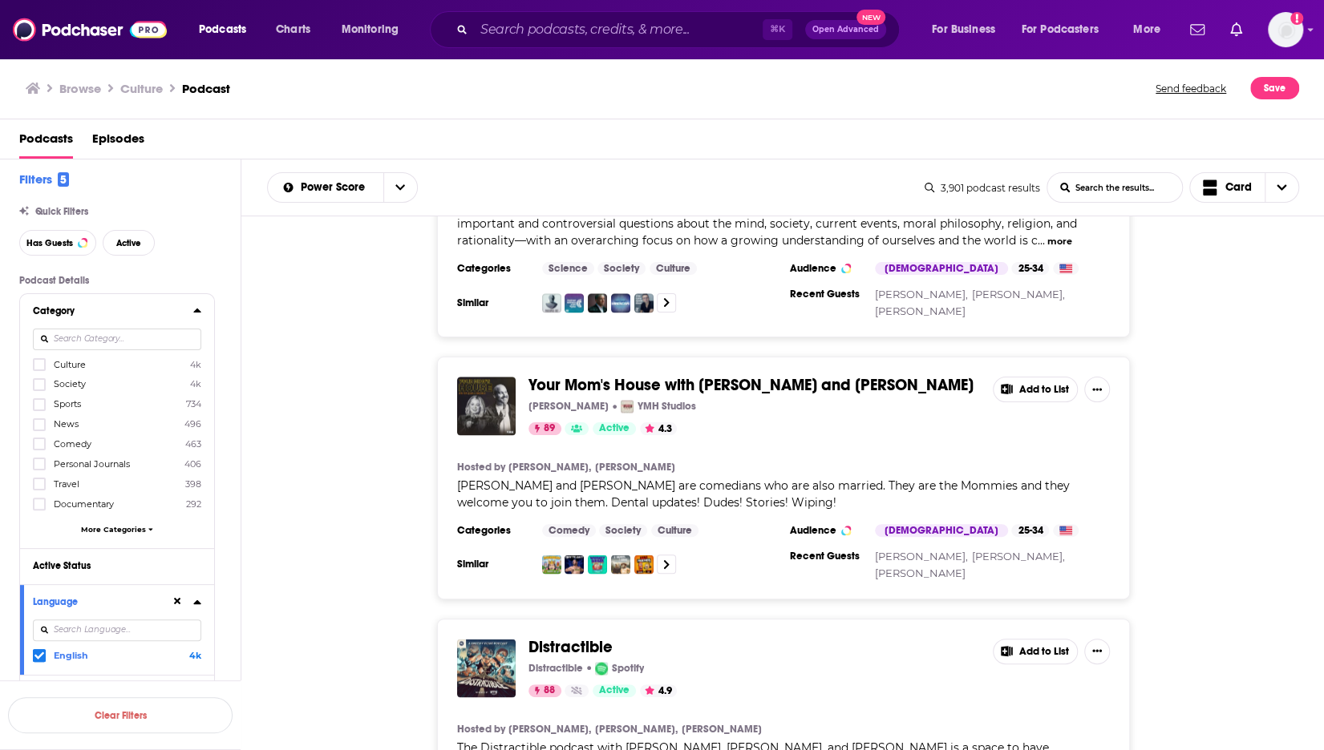
click at [75, 310] on div "Category" at bounding box center [108, 310] width 150 height 11
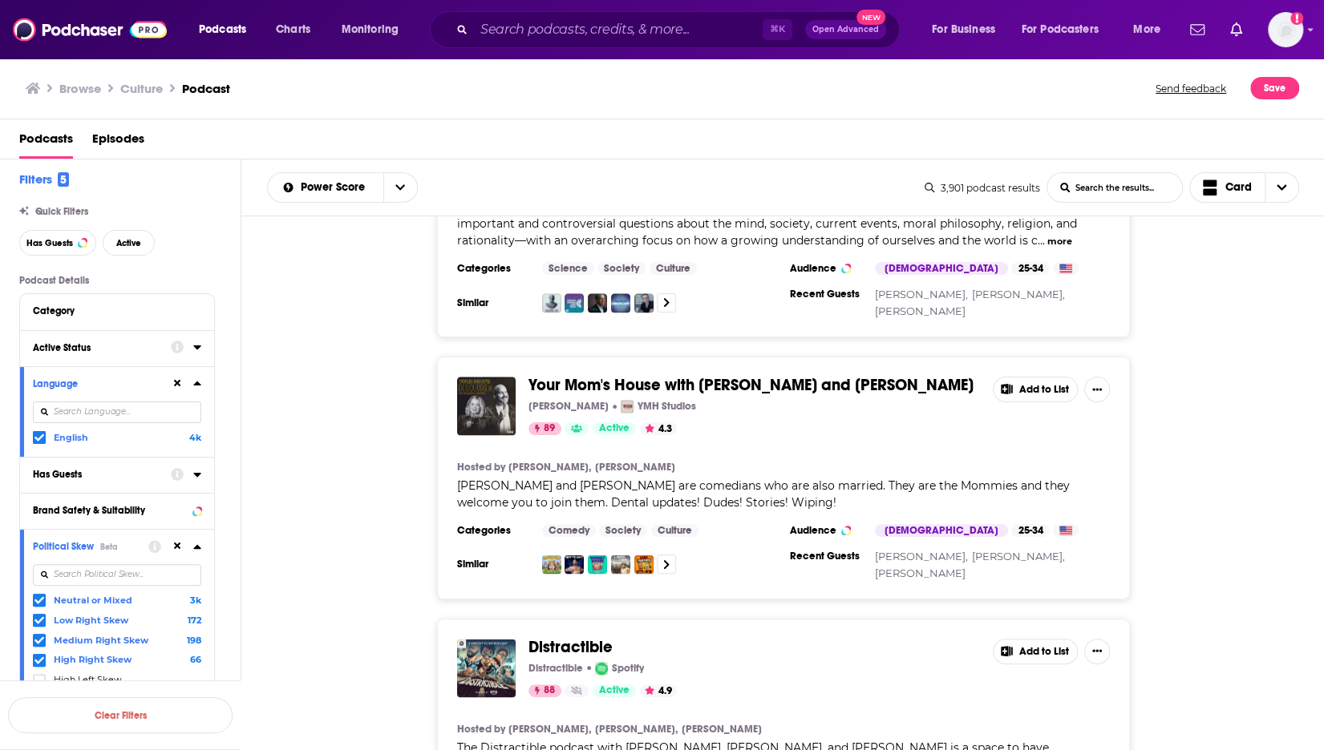
click at [91, 344] on div "Active Status" at bounding box center [96, 347] width 127 height 11
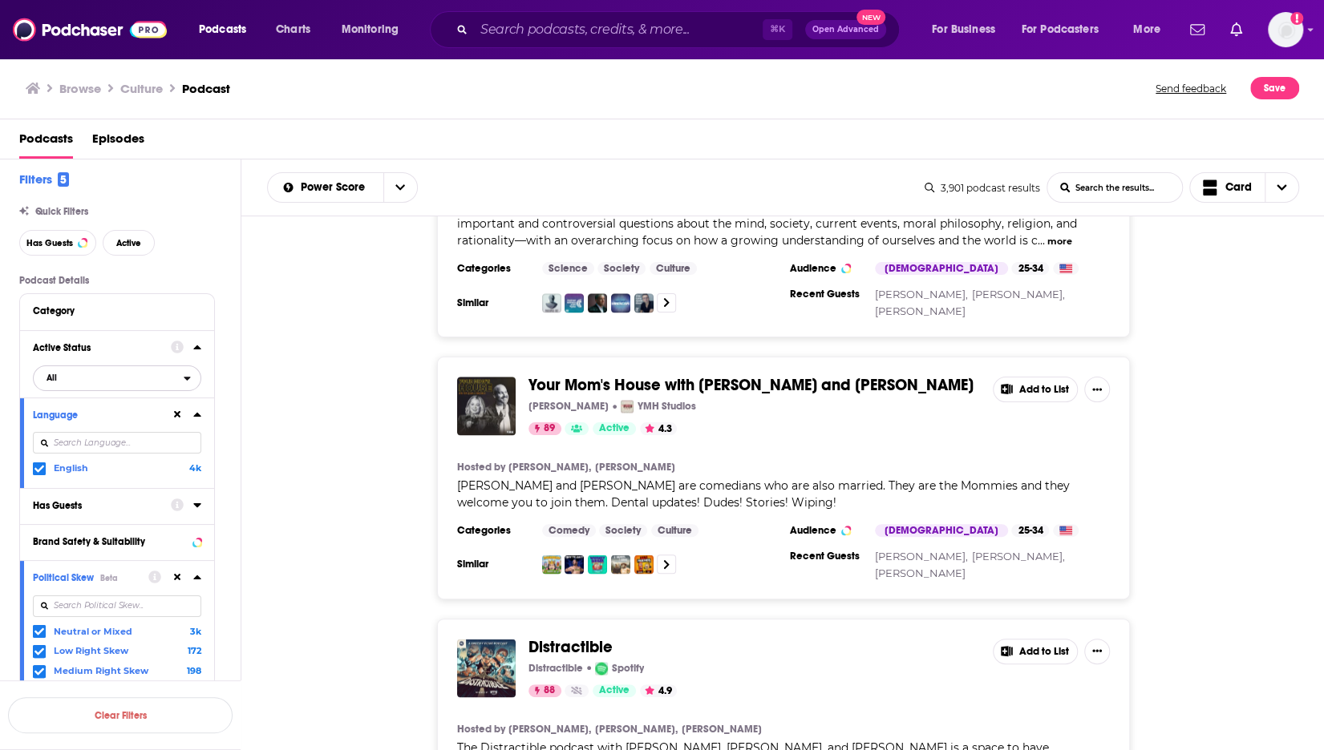
click at [95, 376] on span "All" at bounding box center [109, 377] width 150 height 21
click at [305, 338] on div "Making Sense with Sam Harris Waking Up with Sam Harris 90 Active 4.5 Add to Lis…" at bounding box center [782, 208] width 1083 height 260
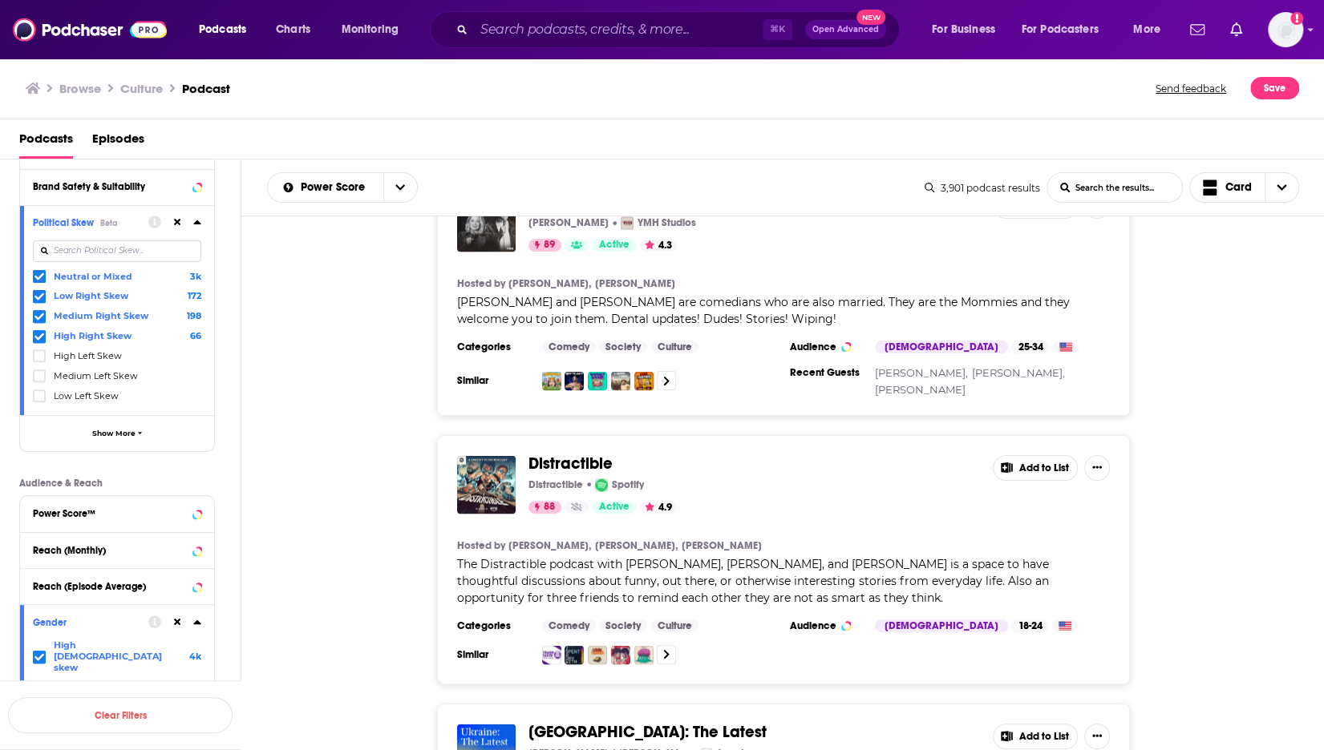
scroll to position [392, 0]
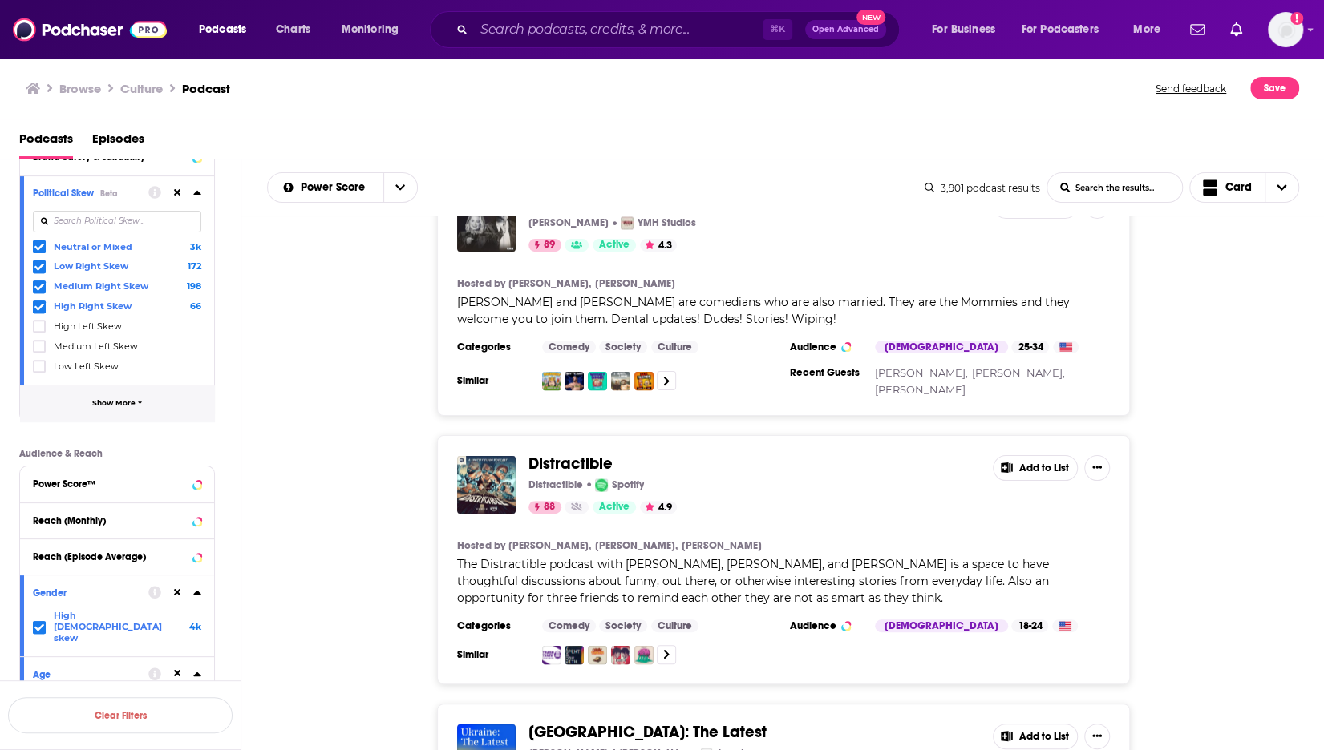
click at [129, 400] on span "Show More" at bounding box center [113, 403] width 43 height 9
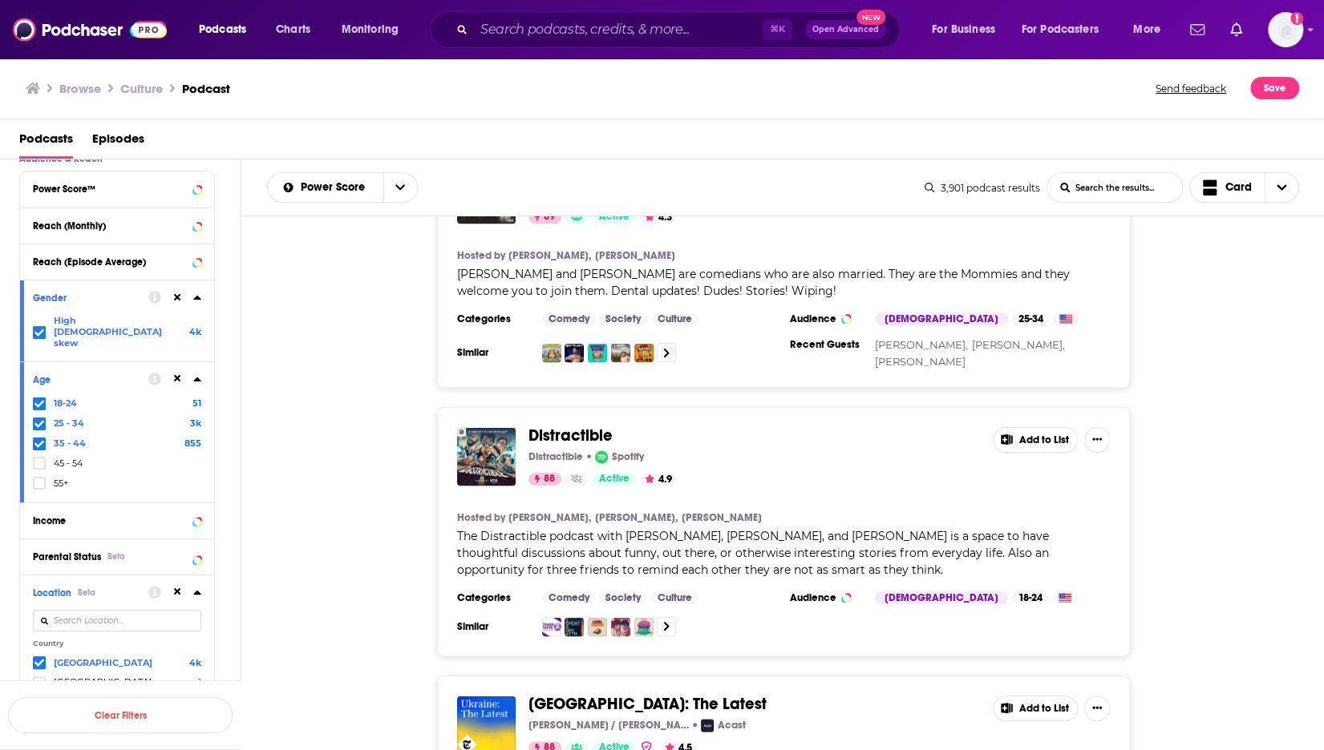
scroll to position [1166, 0]
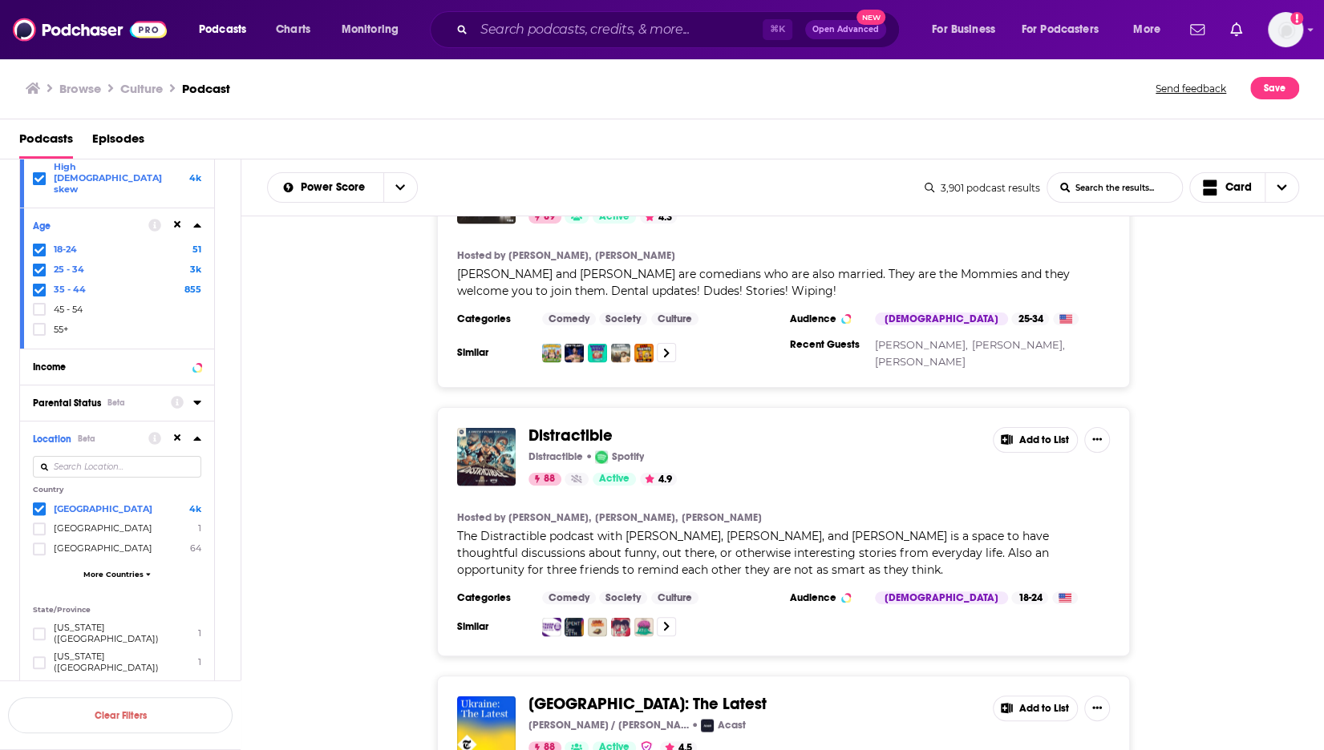
click at [193, 396] on icon at bounding box center [197, 402] width 8 height 13
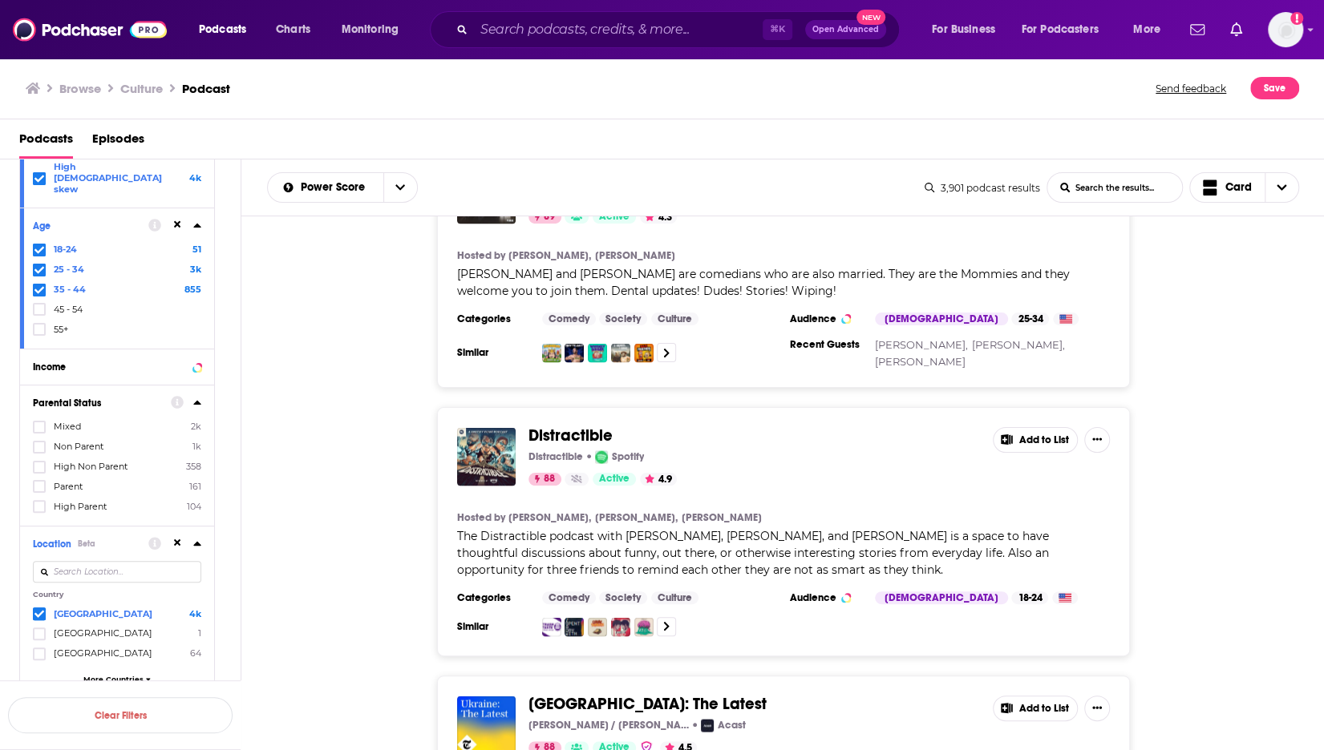
click at [193, 396] on icon at bounding box center [197, 402] width 8 height 13
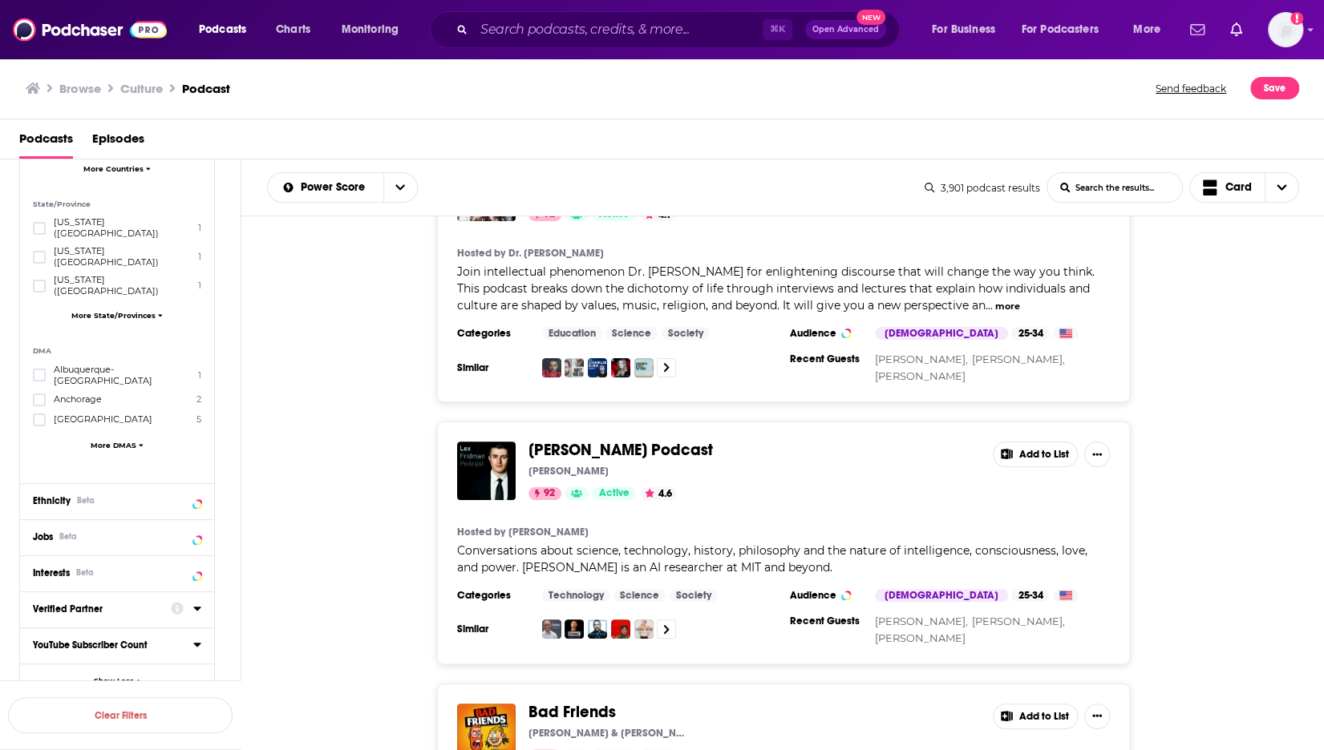
scroll to position [0, 0]
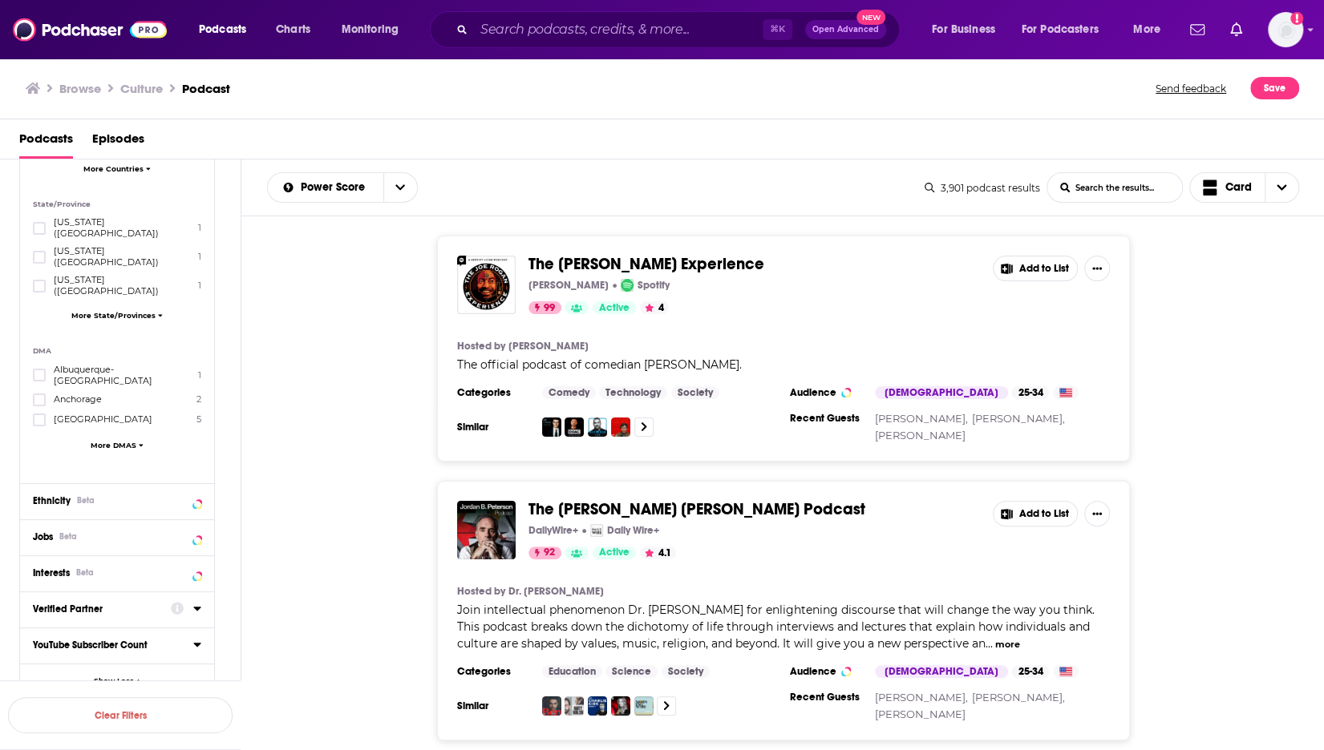
click at [851, 275] on div "The Joe Rogan Experience Joe Rogan Spotify 99 Active 4" at bounding box center [753, 285] width 451 height 59
click at [1053, 260] on button "Add to List" at bounding box center [1034, 269] width 85 height 26
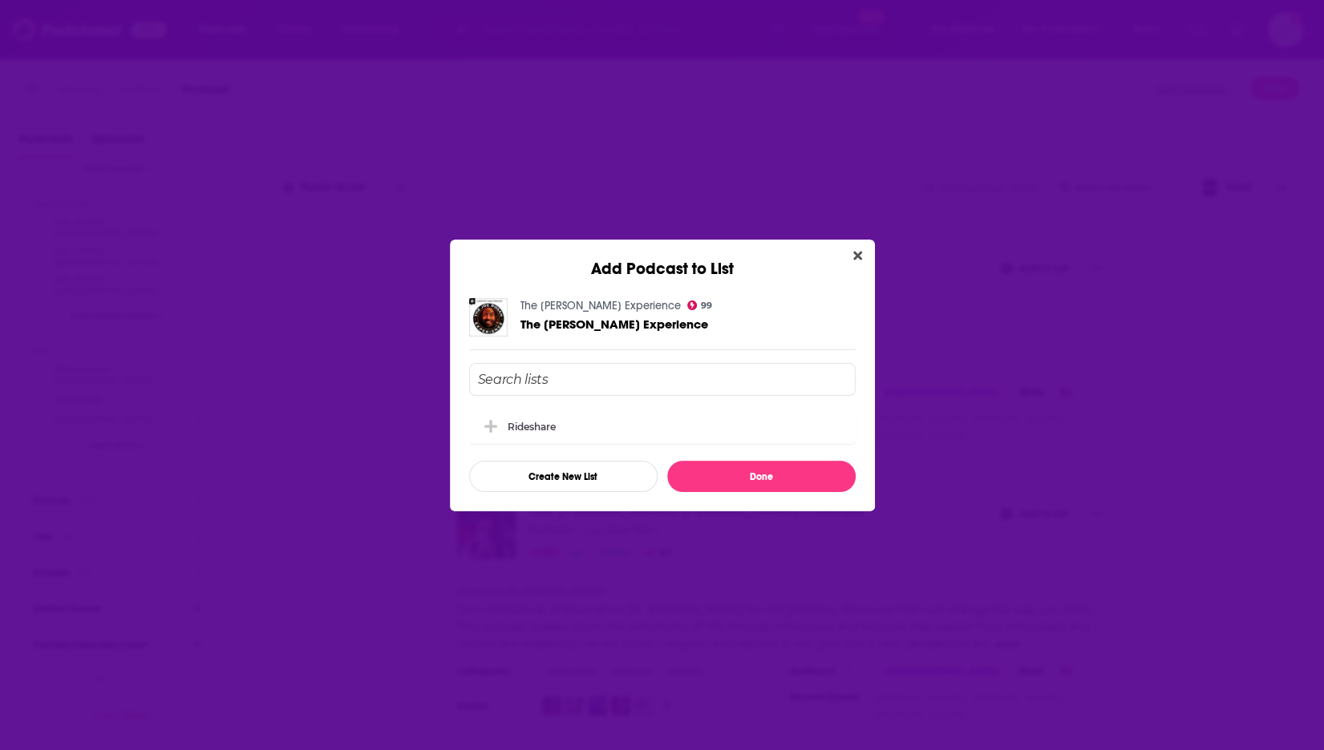
click at [722, 368] on input "Add Podcast To List" at bounding box center [662, 379] width 386 height 33
click at [648, 383] on input "Add Podcast To List" at bounding box center [662, 379] width 386 height 33
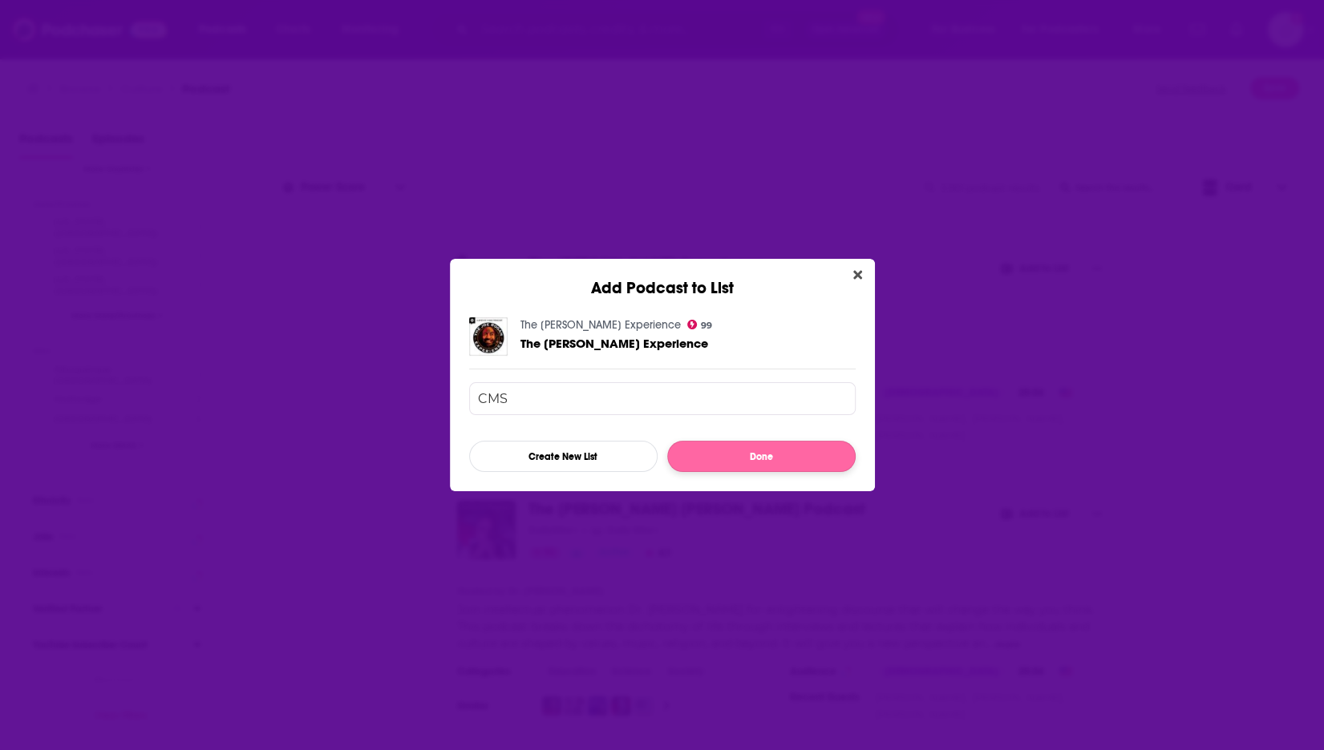
type input "CMS"
click at [730, 444] on button "Done" at bounding box center [761, 456] width 188 height 31
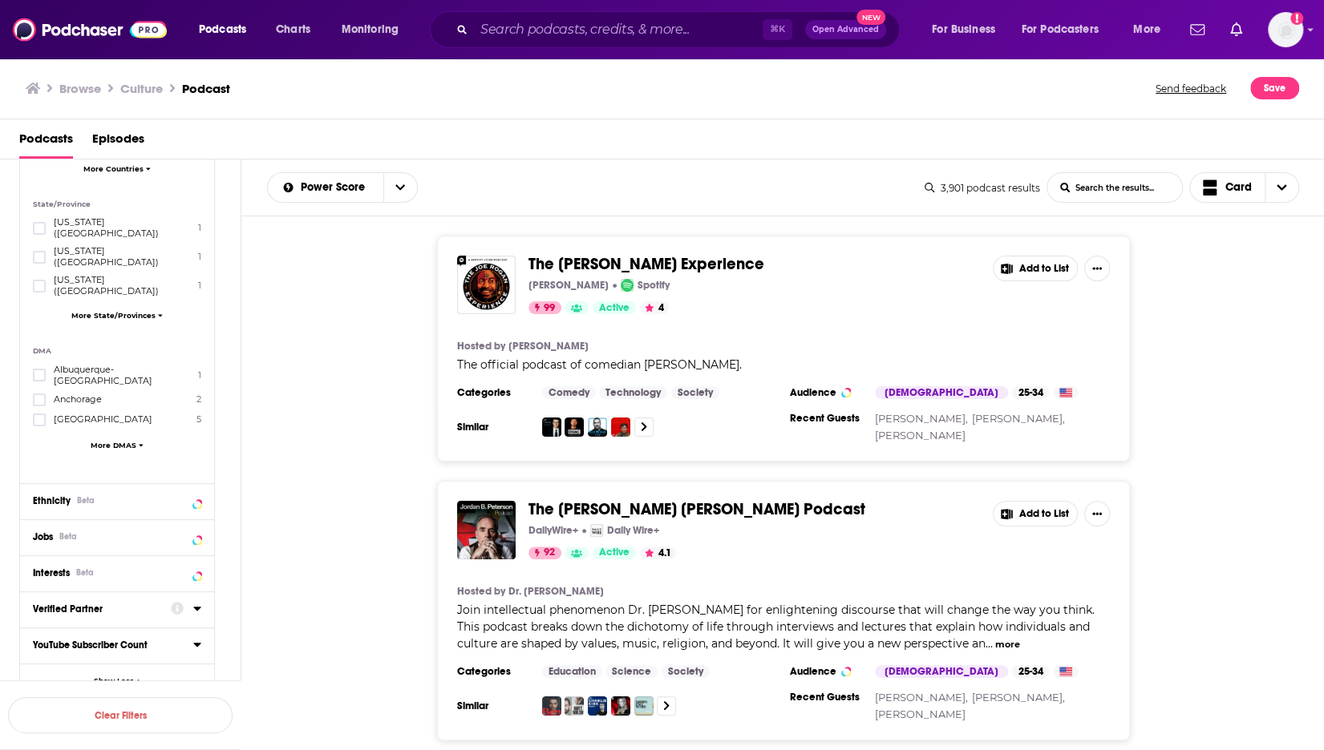
click at [1025, 263] on button "Add to List" at bounding box center [1034, 269] width 85 height 26
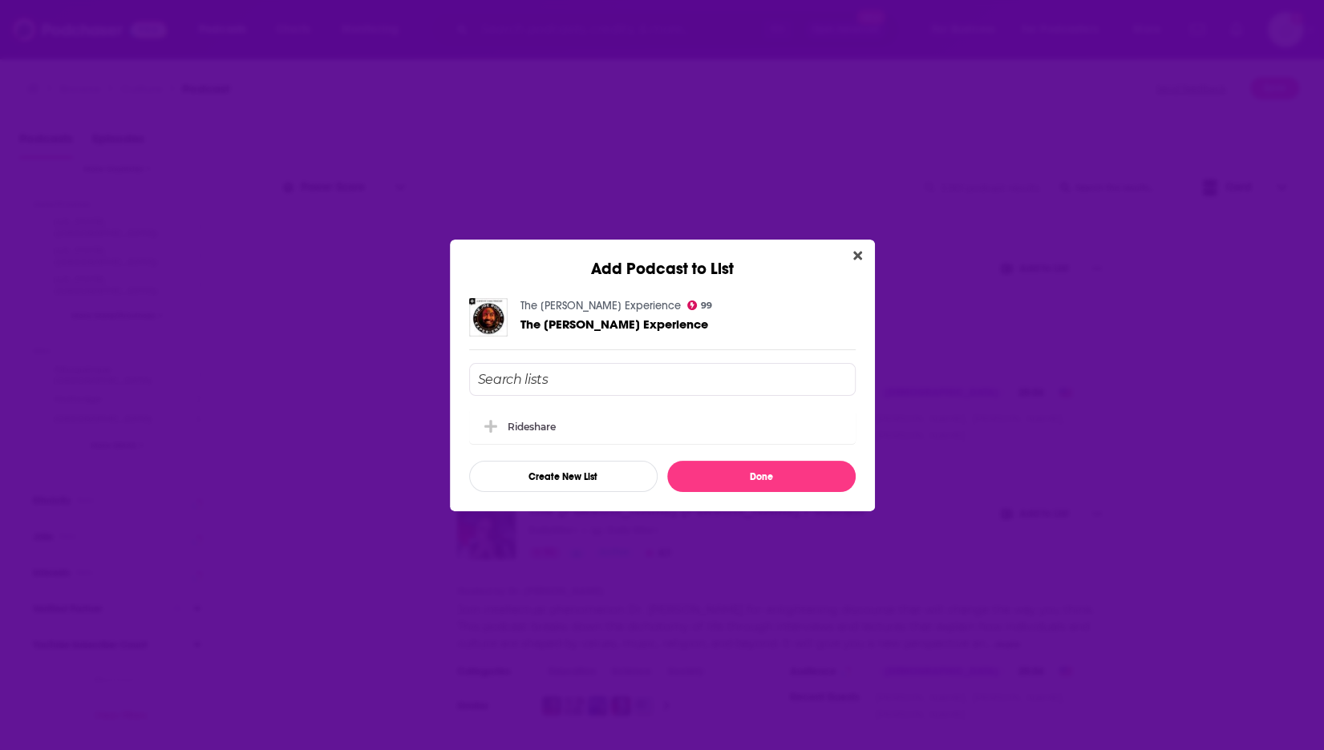
click at [728, 387] on input "Add Podcast To List" at bounding box center [662, 379] width 386 height 33
click at [853, 258] on icon "Close" at bounding box center [857, 255] width 9 height 9
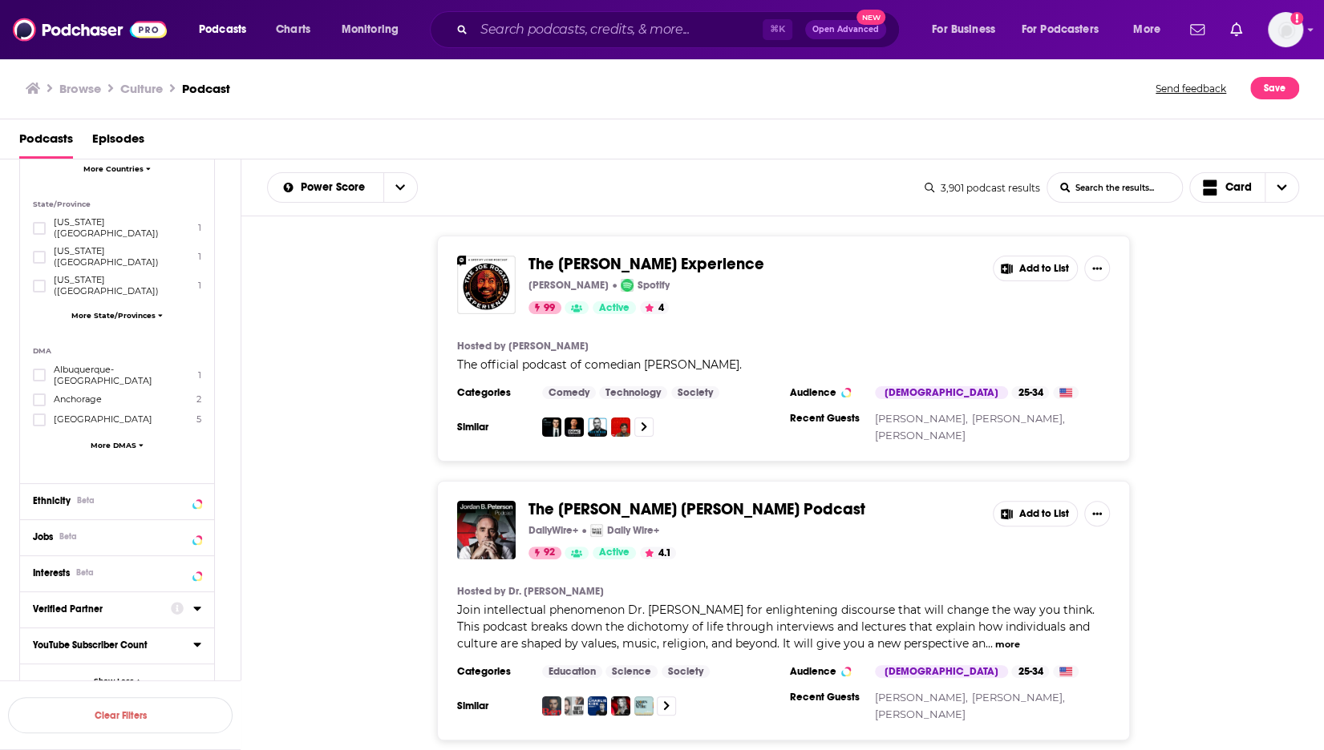
scroll to position [65, 0]
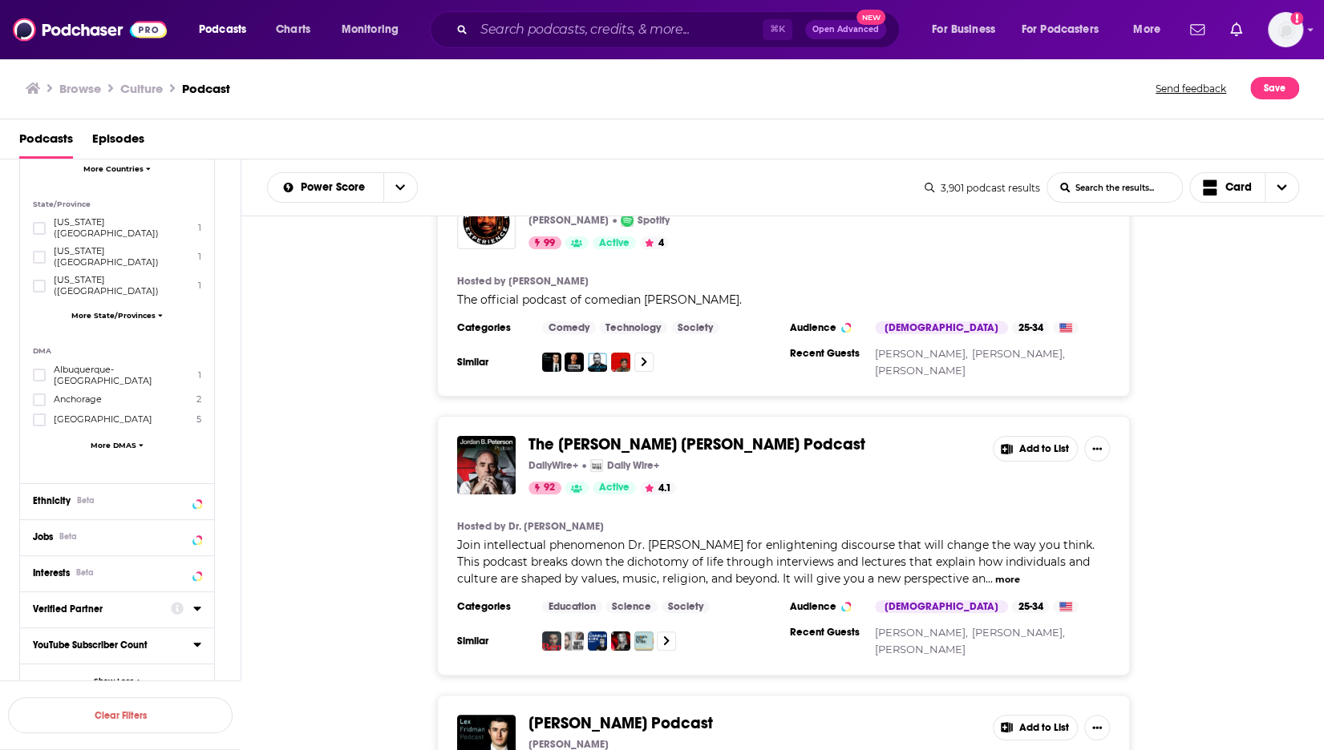
click at [1105, 436] on div at bounding box center [1097, 449] width 26 height 26
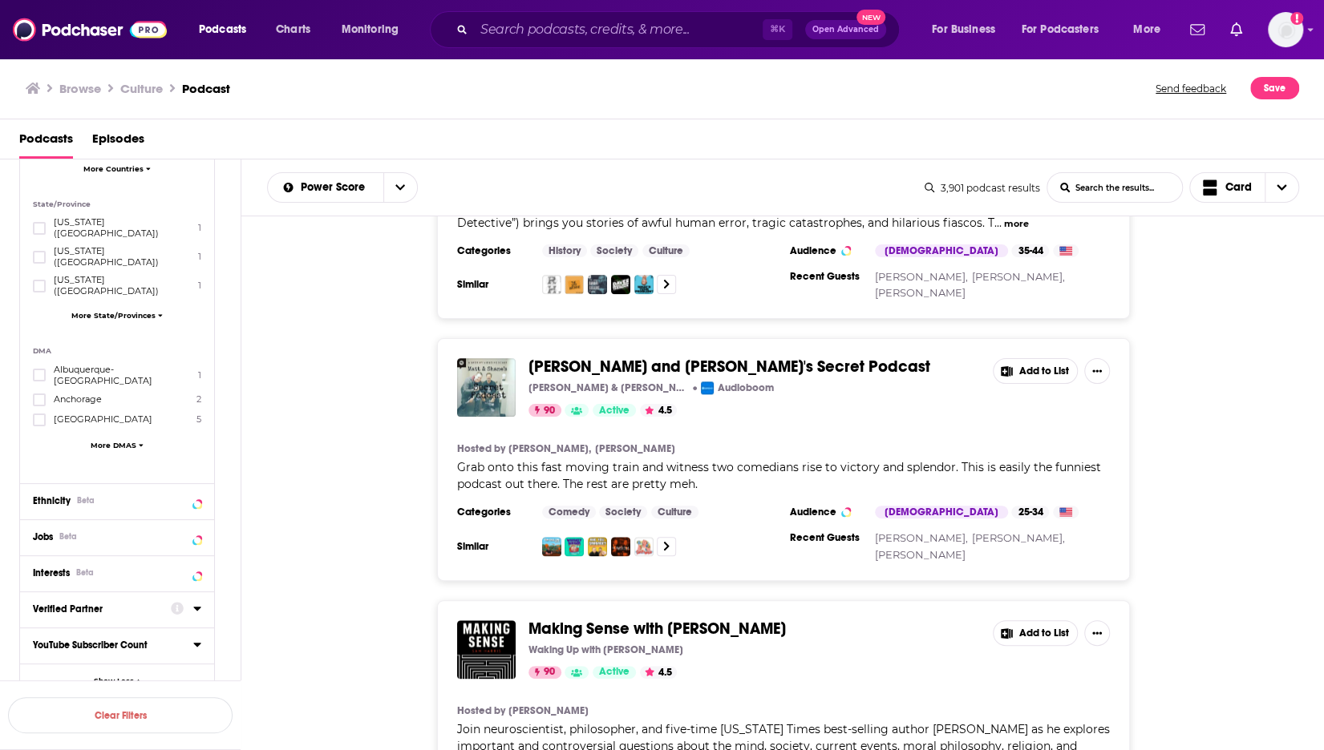
scroll to position [1254, 0]
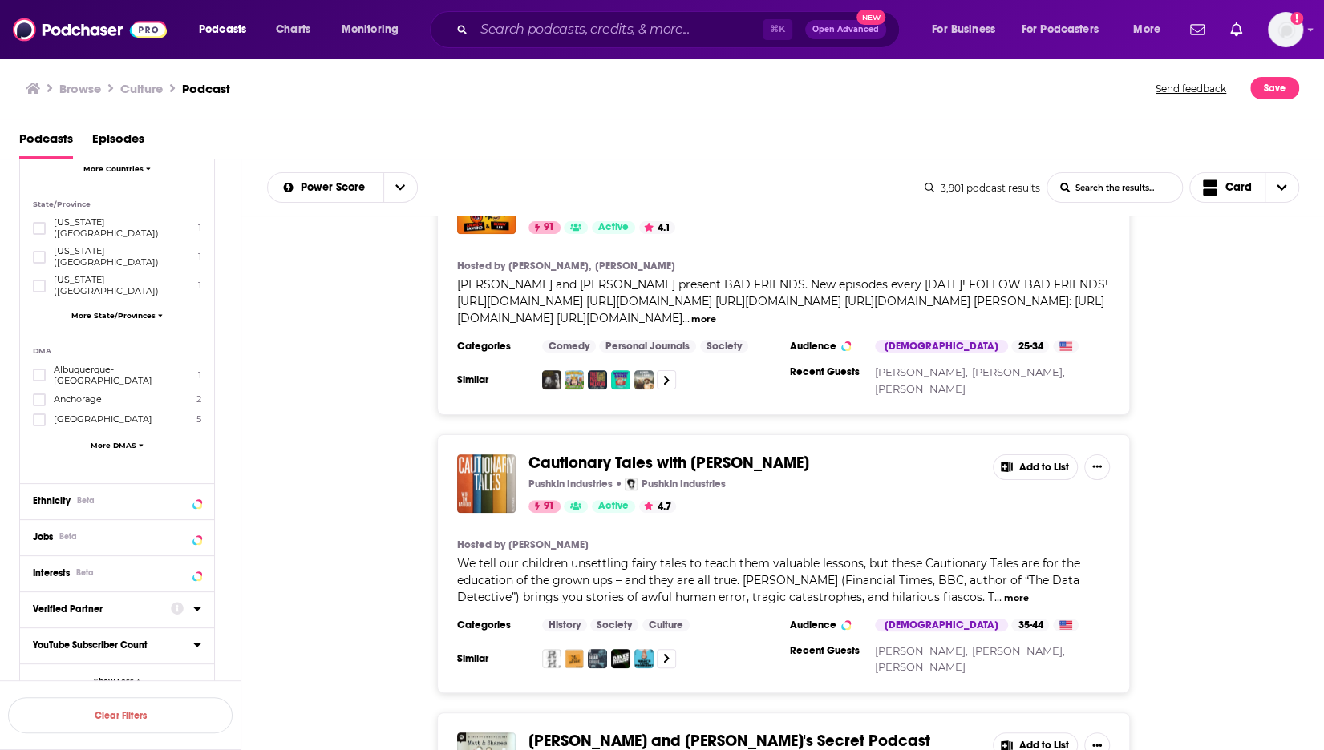
click at [1134, 390] on div "Bad Friends Bobby Lee & Andrew Santino 91 Active 4.1 Add to List Hosted by Bobb…" at bounding box center [782, 286] width 1083 height 260
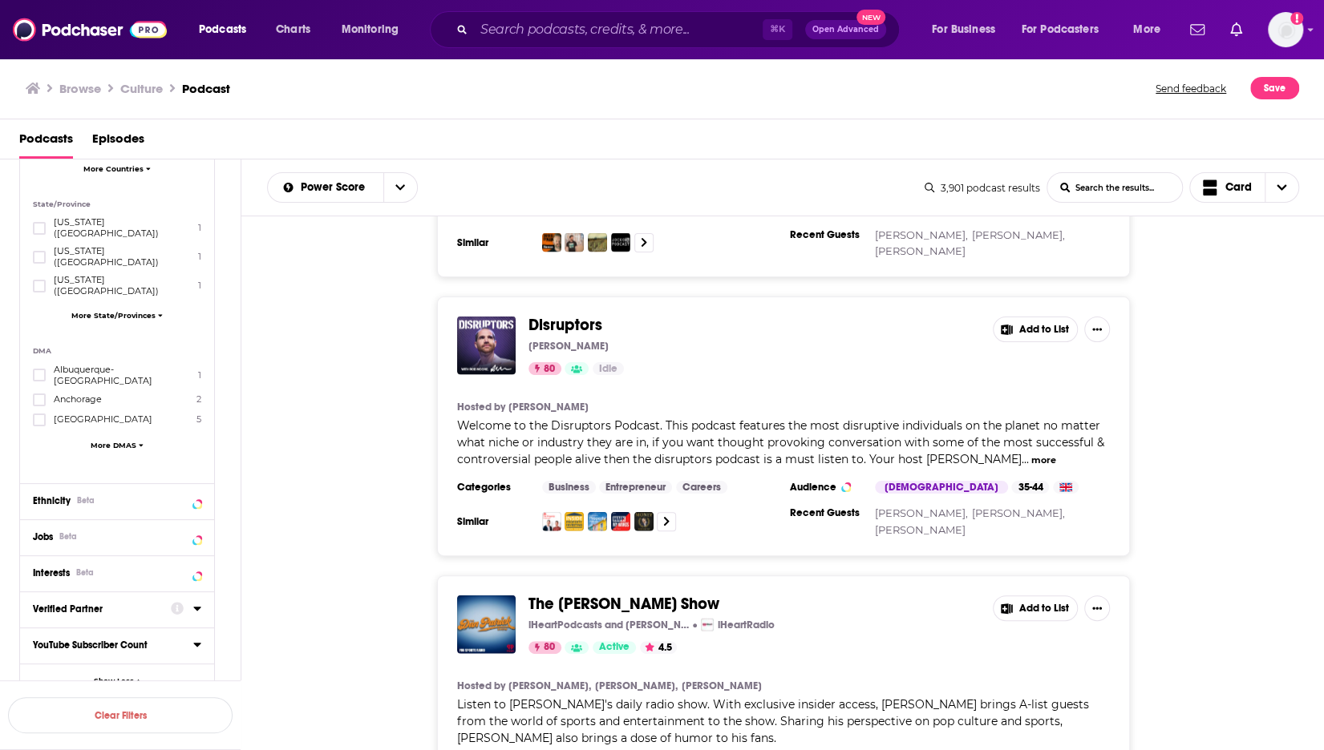
scroll to position [6281, 0]
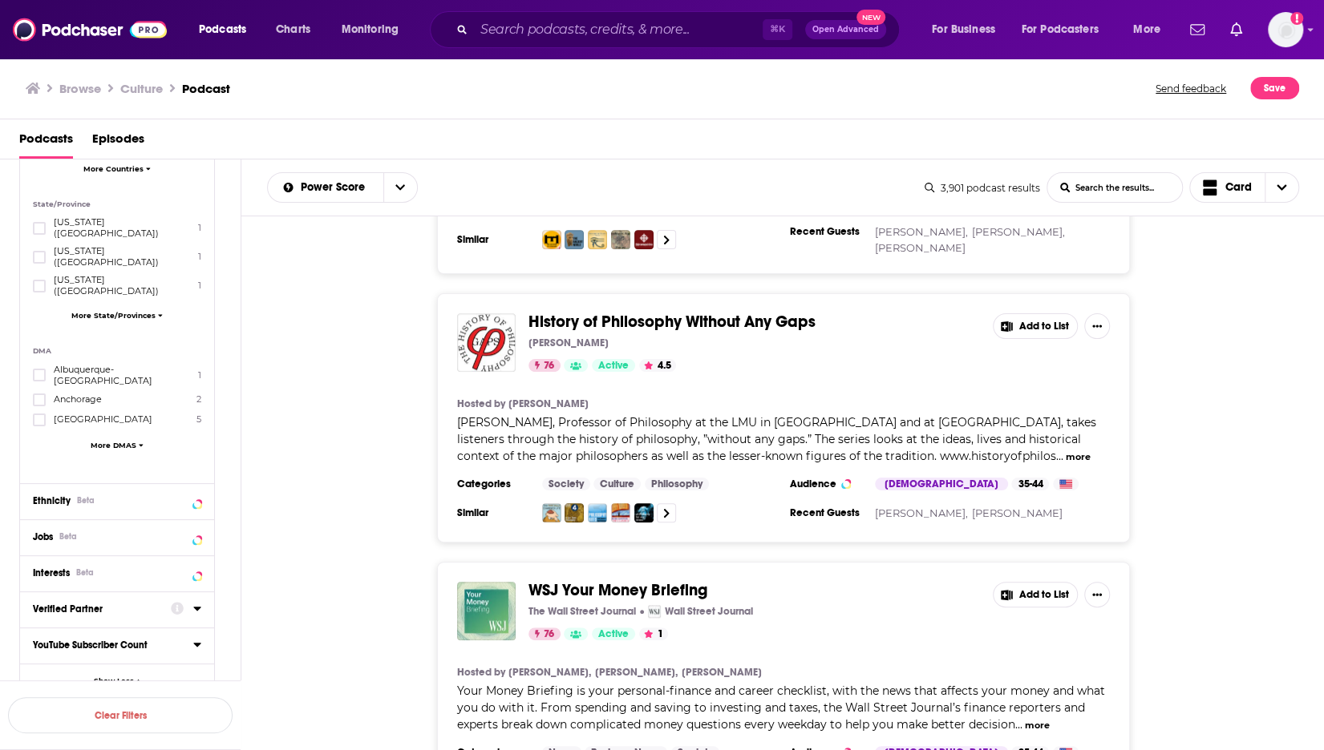
scroll to position [12950, 0]
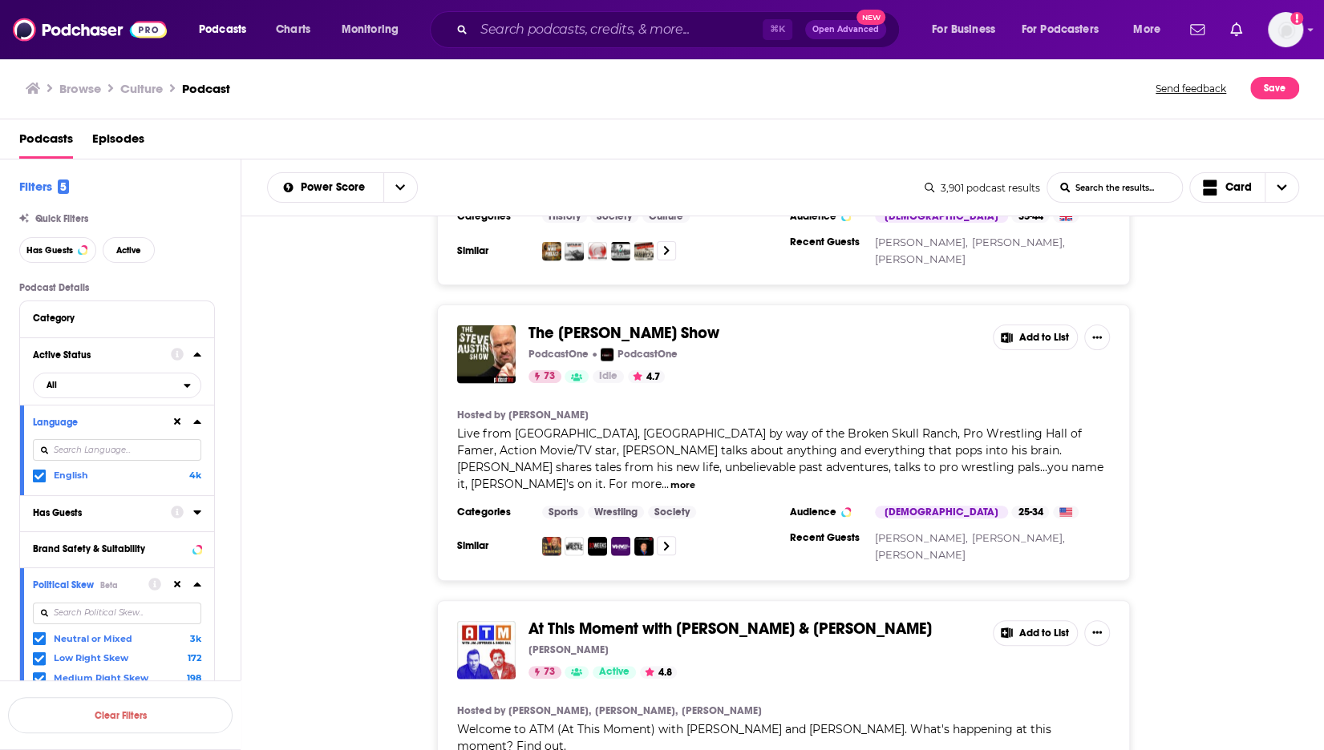
scroll to position [3, 0]
click at [160, 317] on div "Category" at bounding box center [108, 314] width 150 height 11
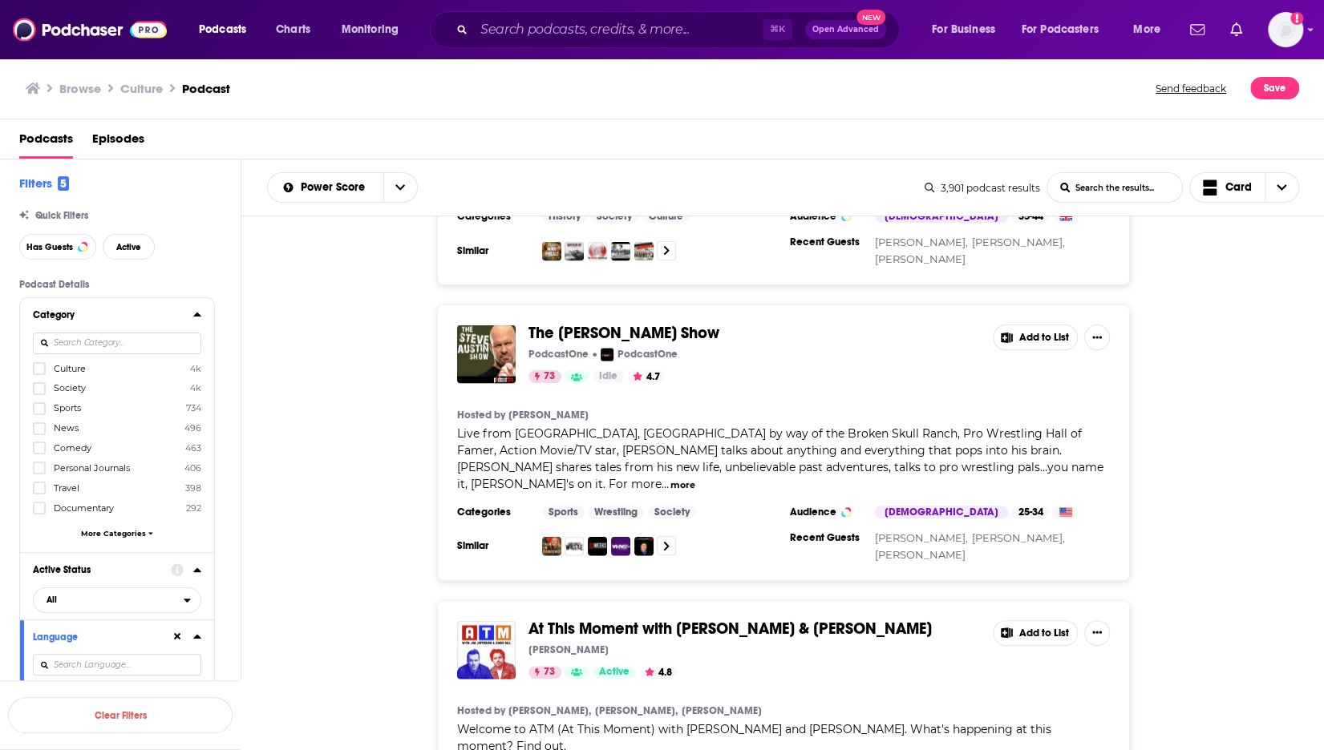
click at [87, 361] on div at bounding box center [117, 343] width 168 height 37
click at [38, 372] on icon at bounding box center [39, 369] width 10 height 10
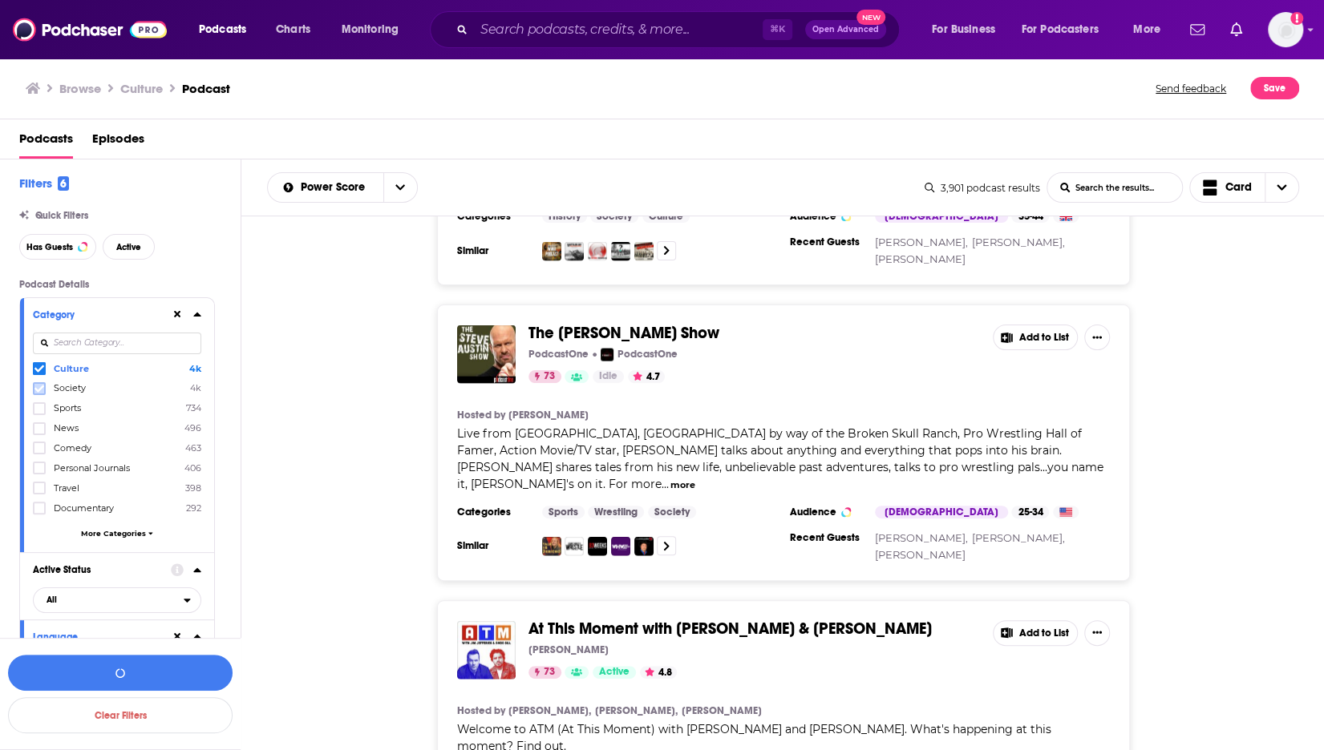
click at [39, 389] on icon at bounding box center [39, 388] width 10 height 7
click at [40, 437] on div "Culture 4k Society 4k Sports 734 News 496 Comedy 463 Personal Journals 406 Trav…" at bounding box center [117, 454] width 168 height 184
click at [43, 448] on label at bounding box center [39, 448] width 13 height 13
click at [35, 429] on icon at bounding box center [39, 429] width 10 height 10
click at [143, 673] on button "button" at bounding box center [120, 673] width 224 height 36
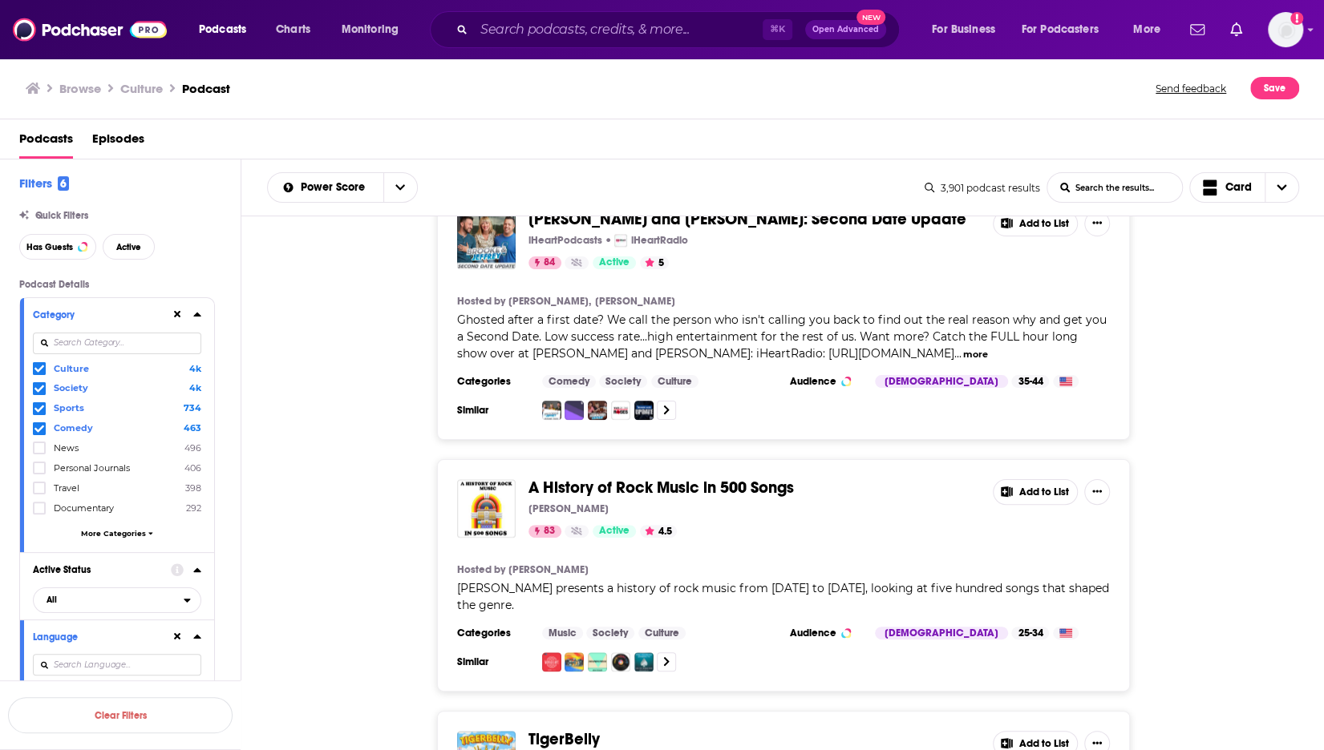
scroll to position [5234, 0]
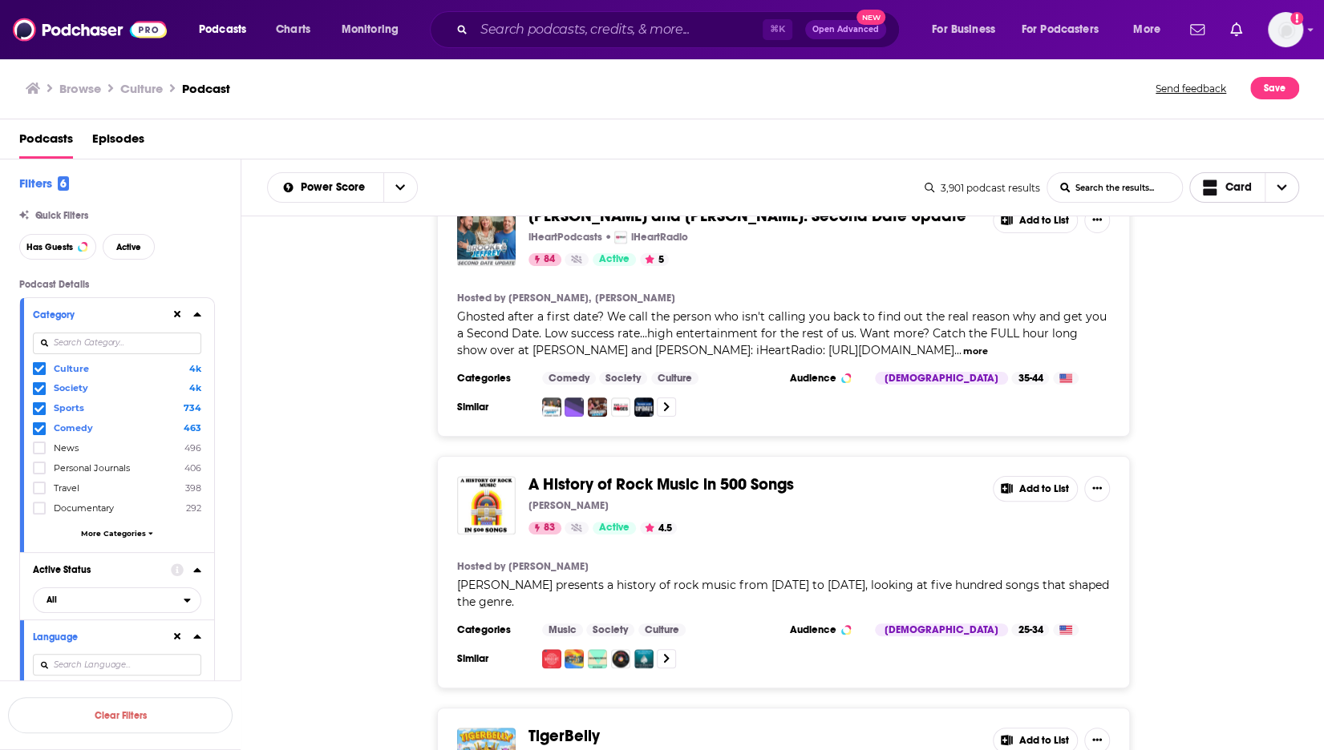
click at [1283, 200] on span "Choose View" at bounding box center [1281, 187] width 34 height 29
click at [1235, 266] on span "Table" at bounding box center [1254, 270] width 64 height 9
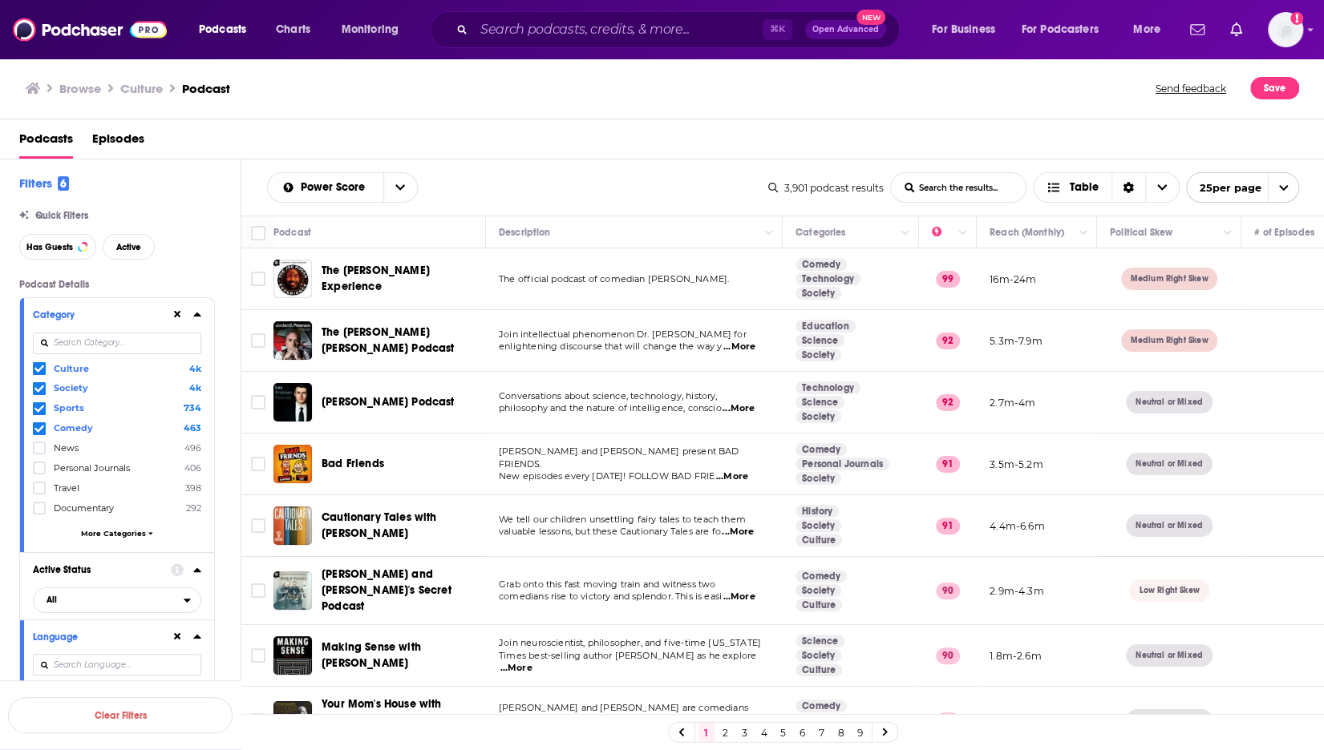
click at [1250, 404] on td "637" at bounding box center [1298, 403] width 115 height 62
click at [1131, 190] on icon "Sort Direction" at bounding box center [1127, 187] width 11 height 11
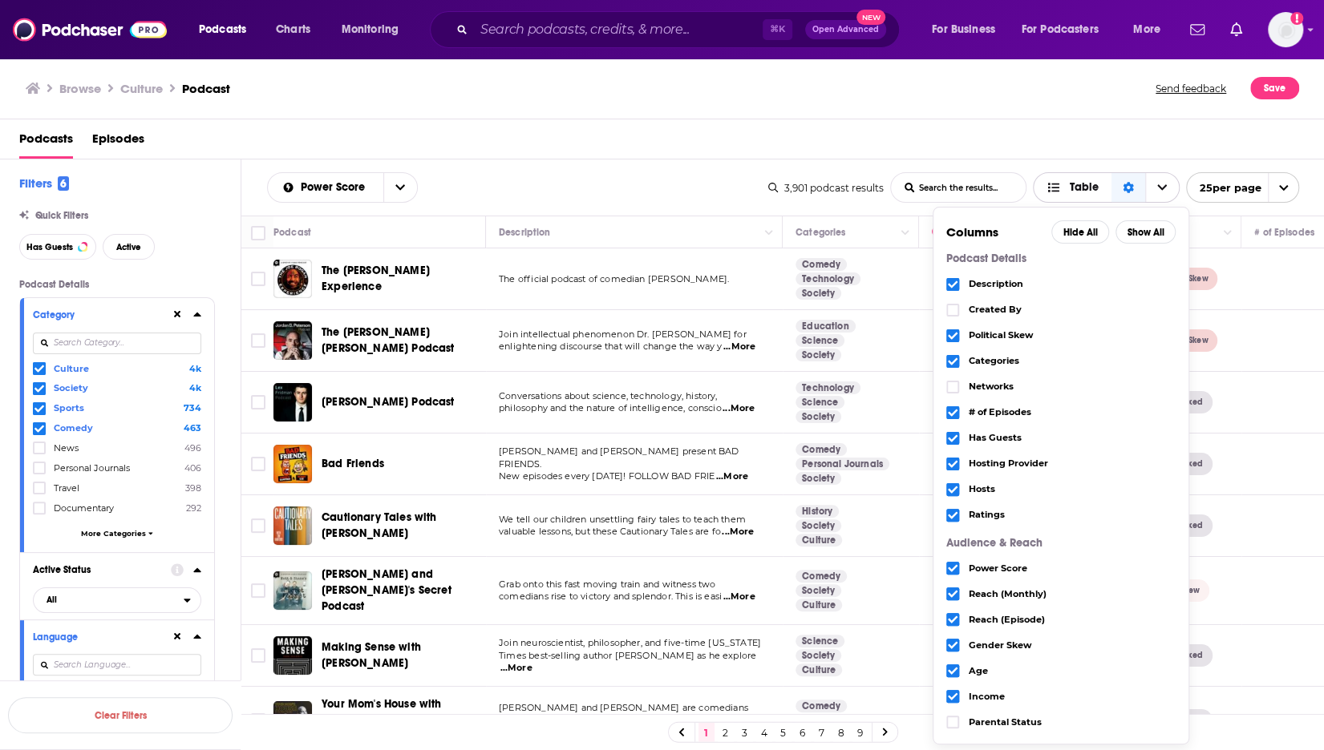
click at [1131, 190] on icon "Sort Direction" at bounding box center [1127, 187] width 11 height 11
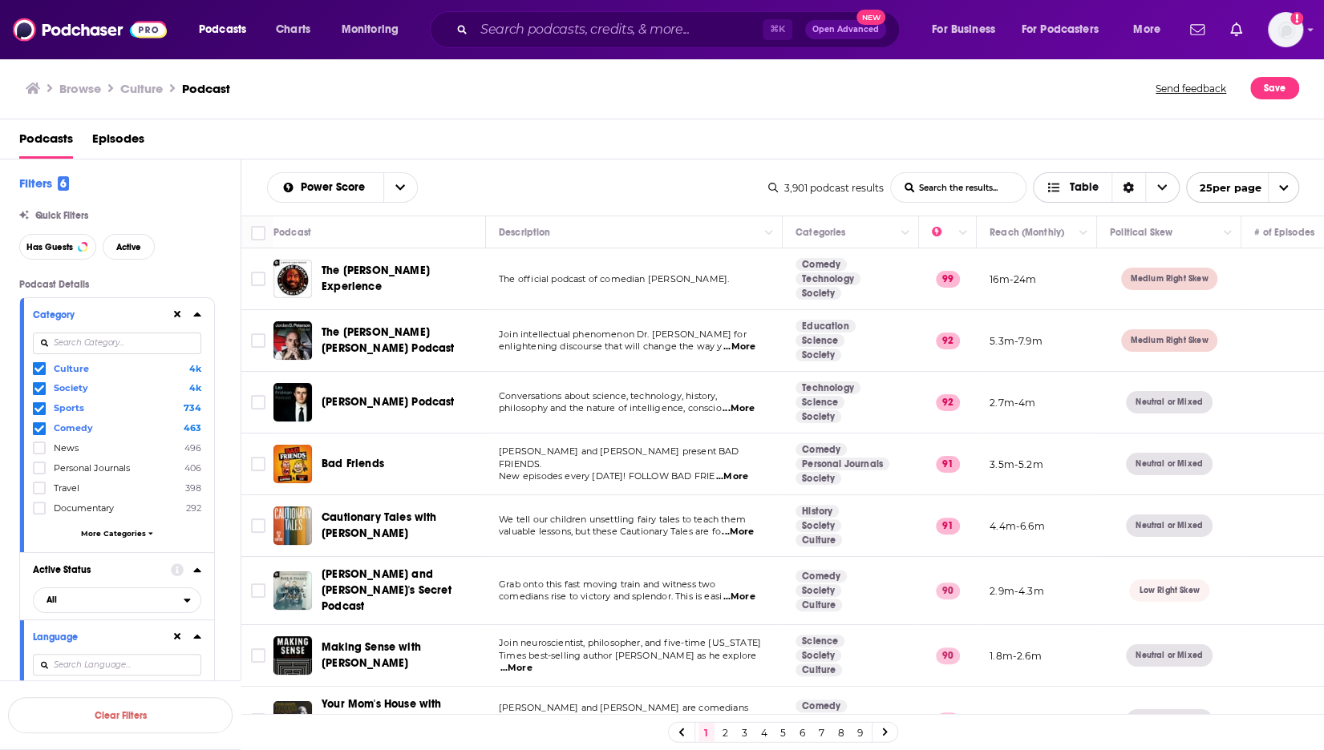
click at [1130, 189] on icon "Sort Direction" at bounding box center [1128, 188] width 10 height 11
click at [1134, 143] on div "Podcasts Episodes" at bounding box center [665, 142] width 1292 height 33
click at [1283, 187] on icon "open menu" at bounding box center [1283, 188] width 9 height 6
click at [1135, 122] on div "Podcasts Episodes" at bounding box center [662, 139] width 1324 height 40
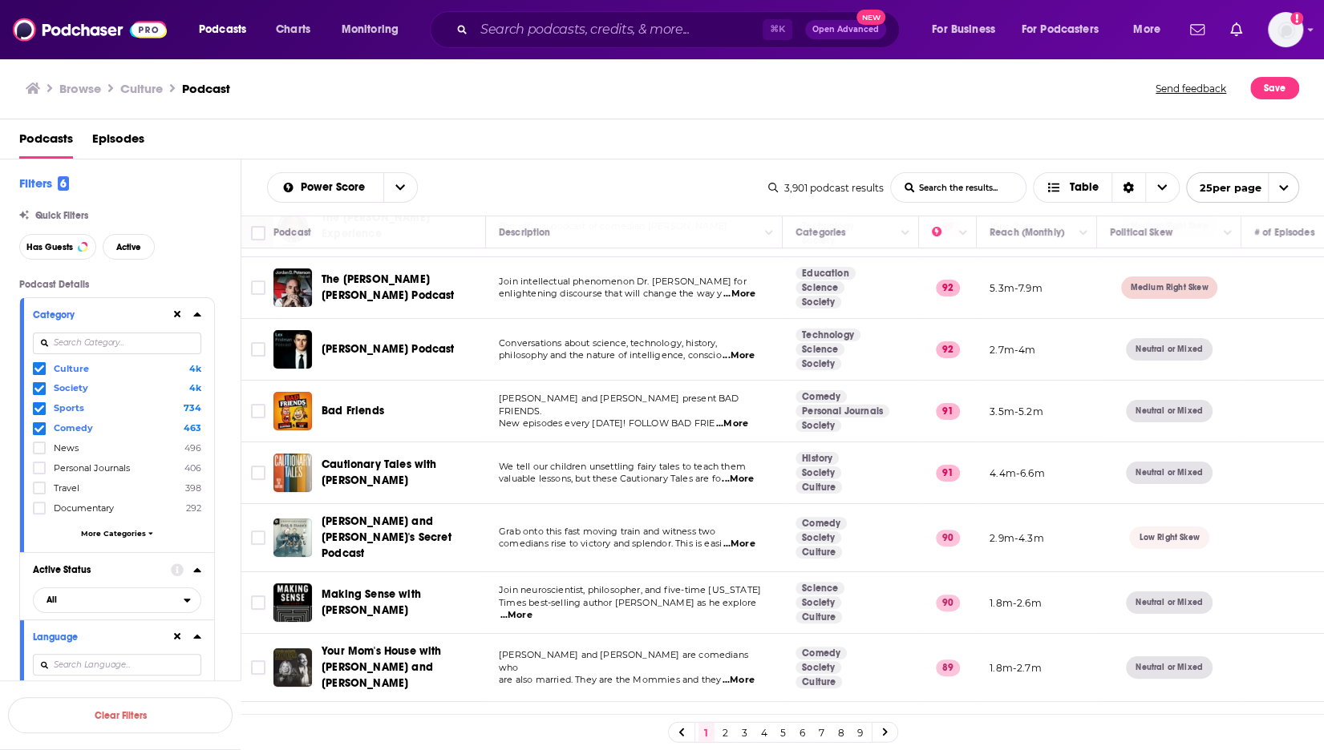
scroll to position [0, 0]
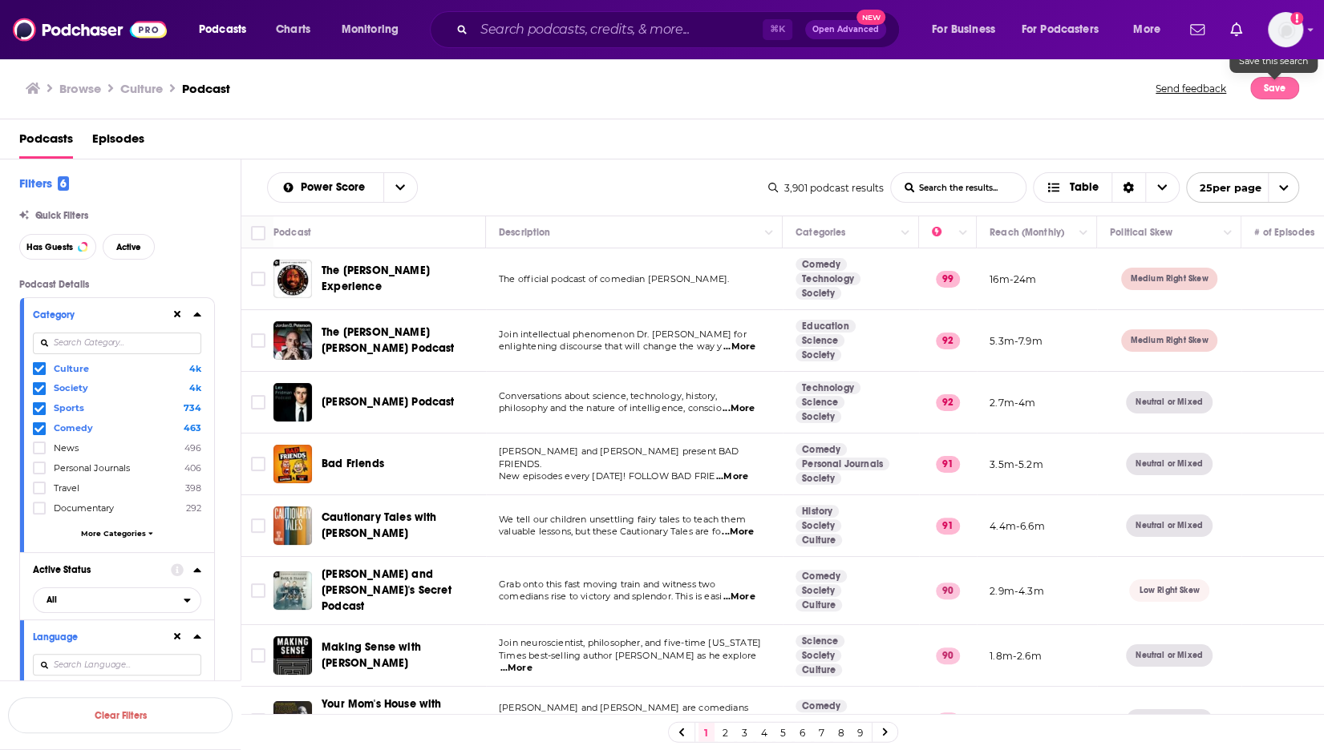
click at [1283, 90] on button "Save" at bounding box center [1274, 88] width 49 height 22
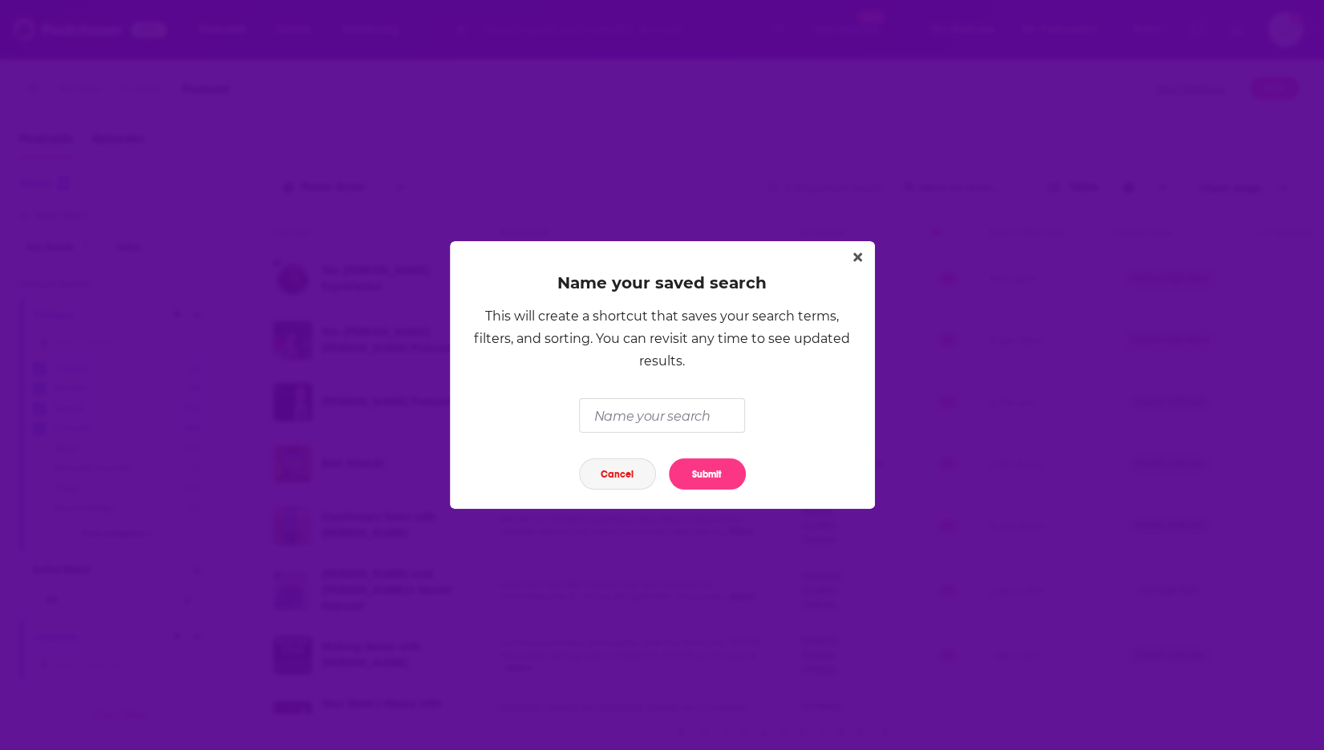
click at [632, 483] on button "Cancel" at bounding box center [617, 474] width 77 height 31
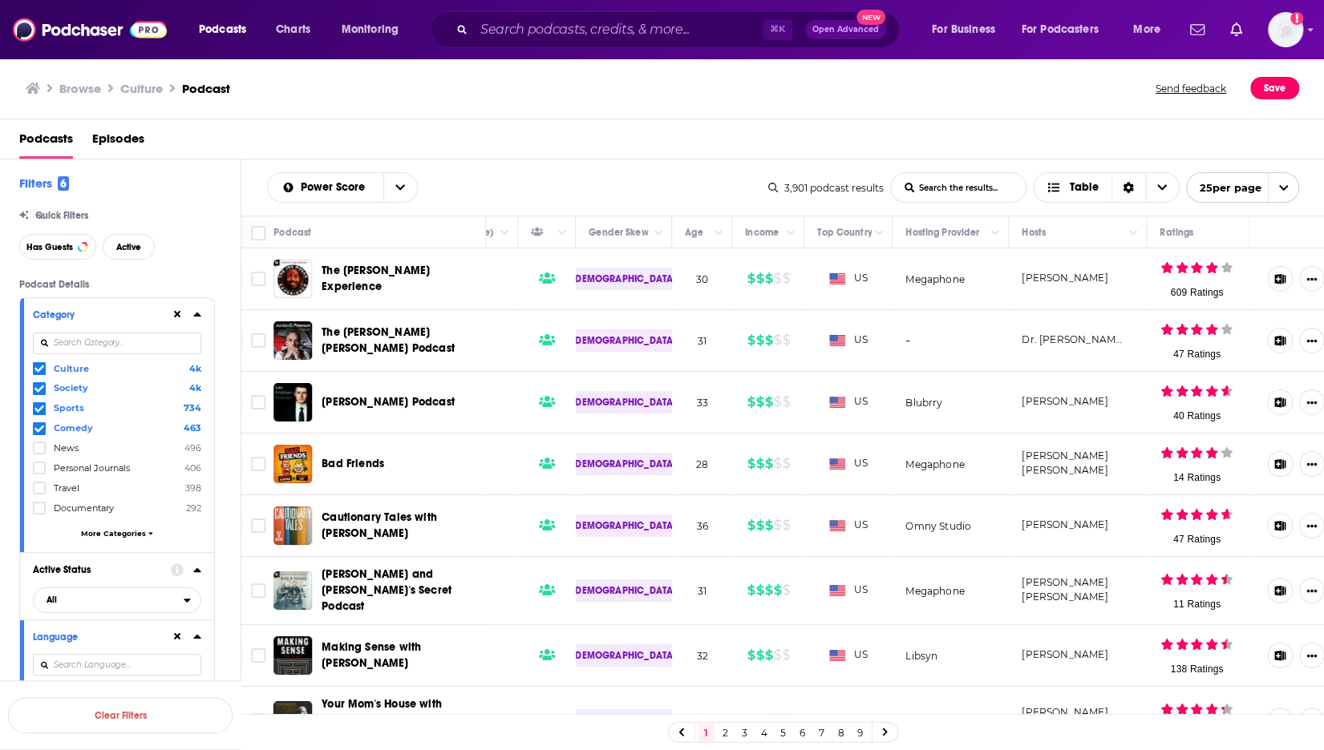
scroll to position [0, 968]
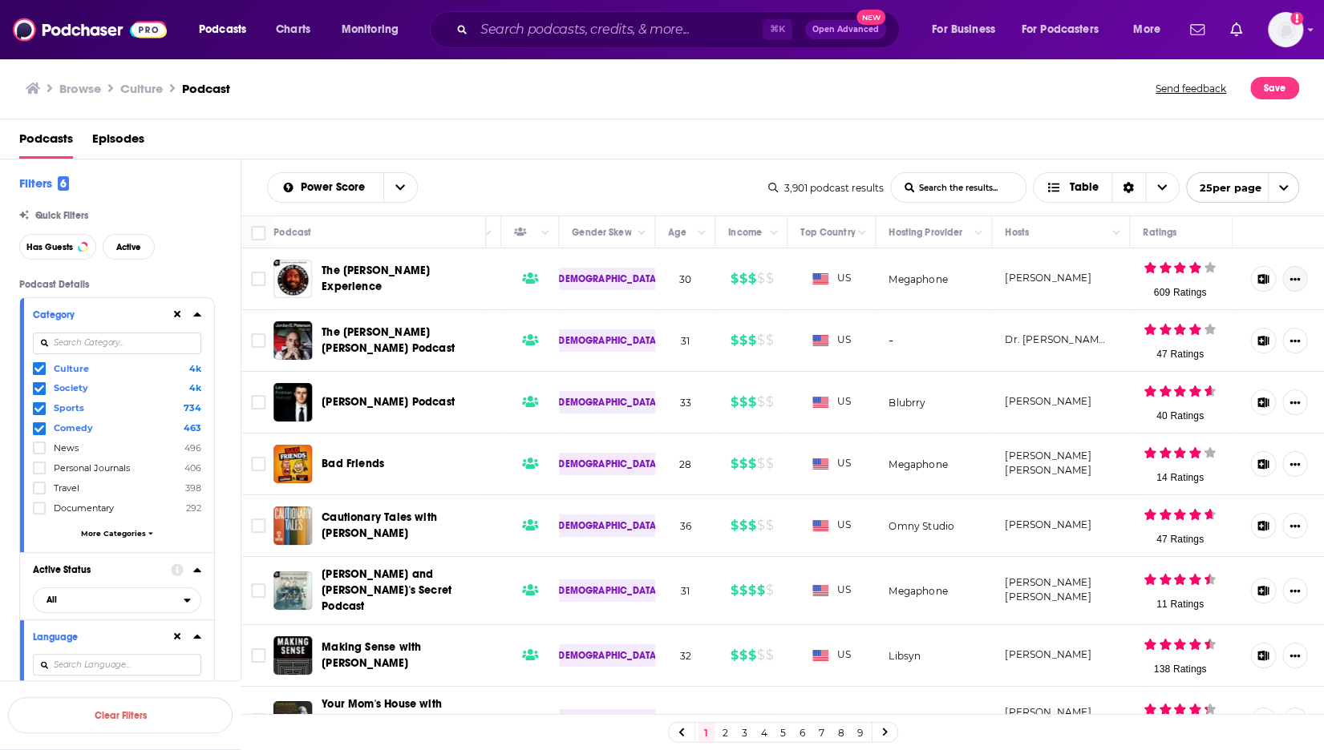
click at [1289, 274] on icon "Show More Button" at bounding box center [1294, 279] width 10 height 10
click at [544, 153] on div "Podcasts Episodes" at bounding box center [665, 142] width 1292 height 33
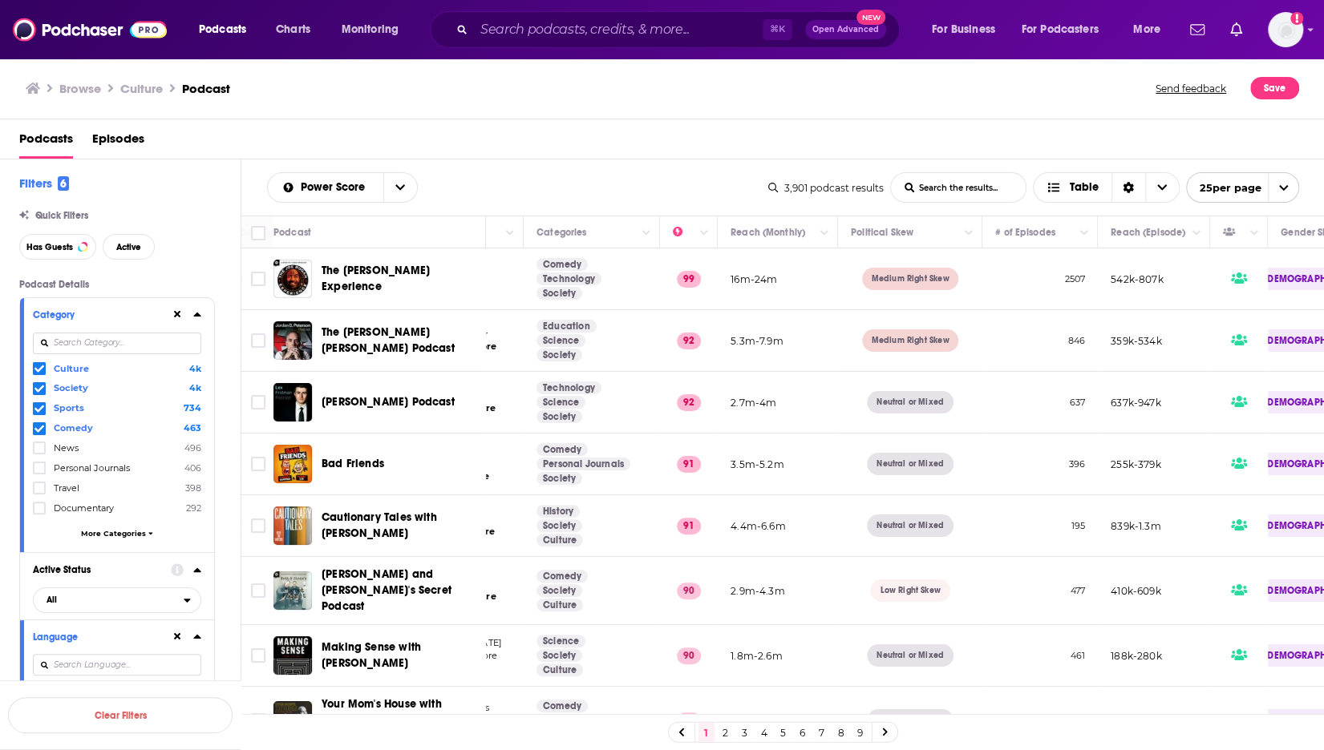
scroll to position [0, 0]
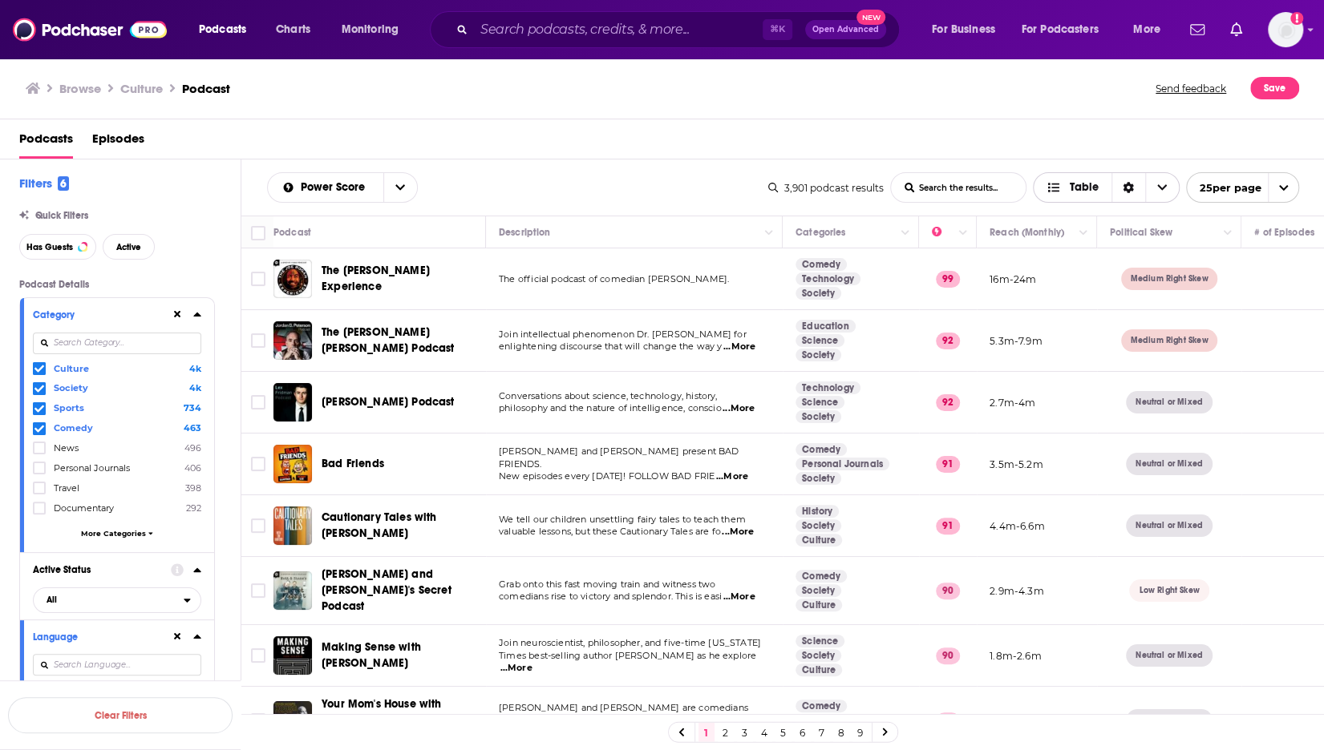
click at [1154, 184] on span "Choose View" at bounding box center [1162, 187] width 34 height 29
click at [1148, 130] on div "Podcasts Episodes" at bounding box center [665, 142] width 1292 height 33
click at [1126, 184] on icon "Sort Direction" at bounding box center [1128, 188] width 10 height 11
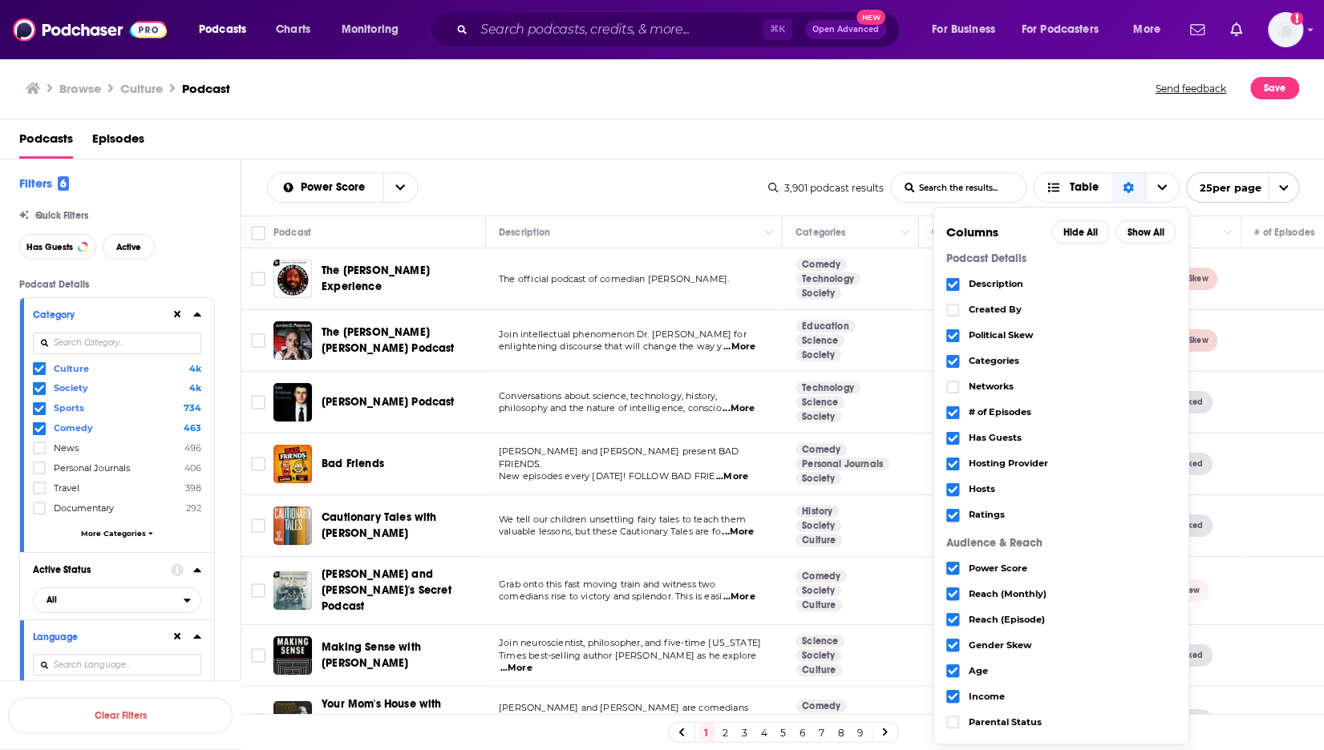
click at [1134, 131] on div "Podcasts Episodes" at bounding box center [665, 142] width 1292 height 33
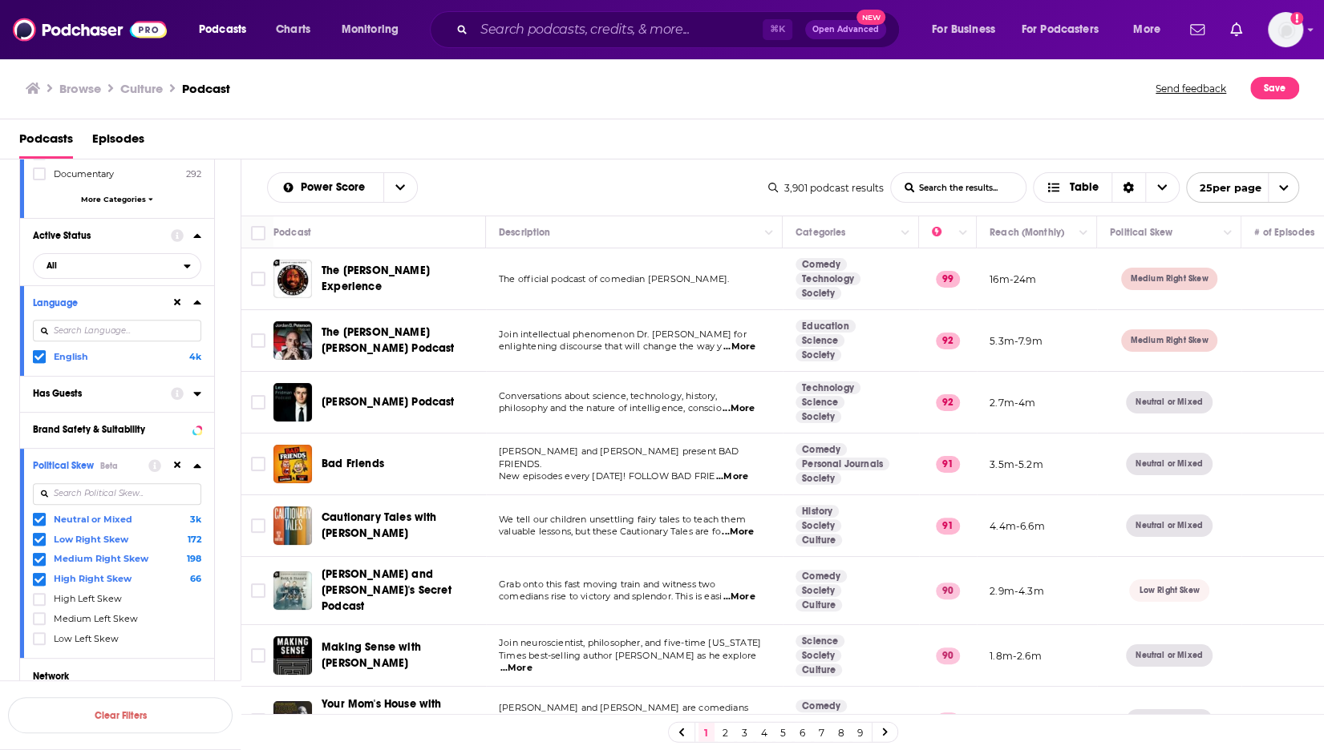
scroll to position [394, 0]
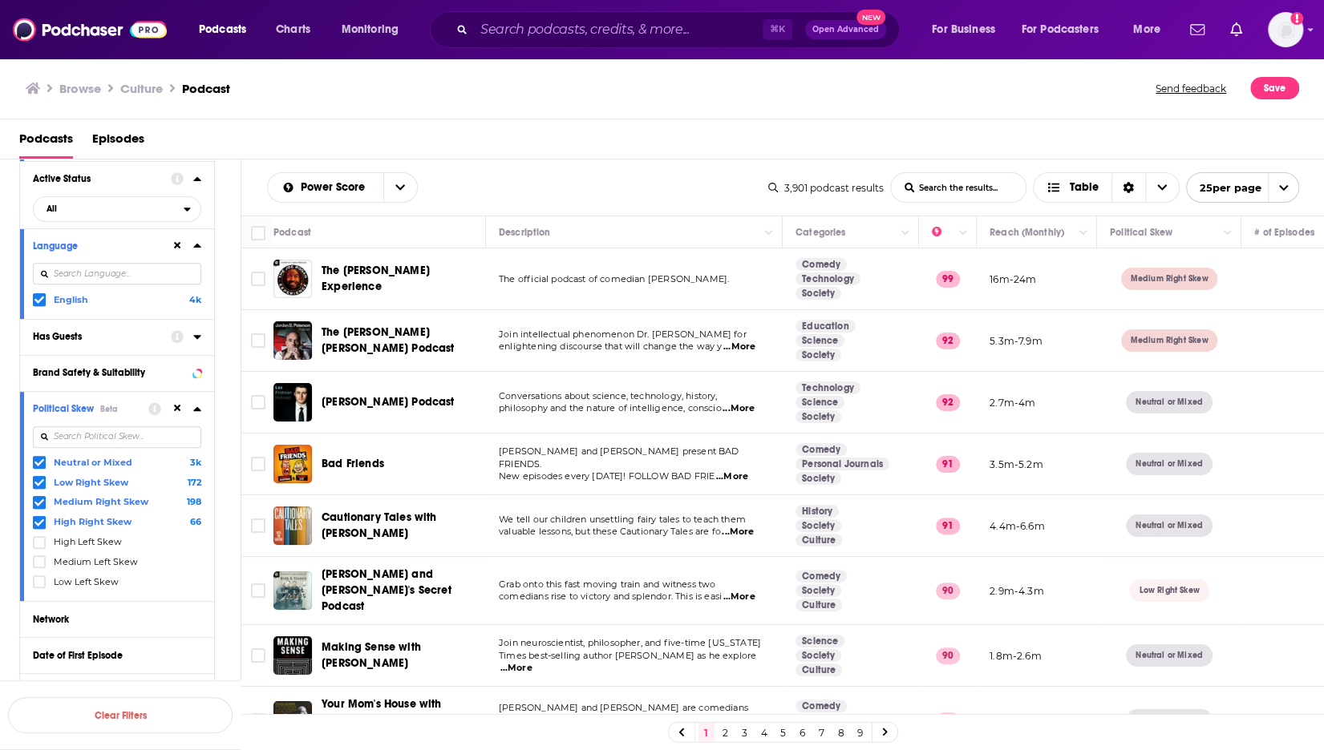
click at [39, 458] on icon at bounding box center [39, 463] width 10 height 10
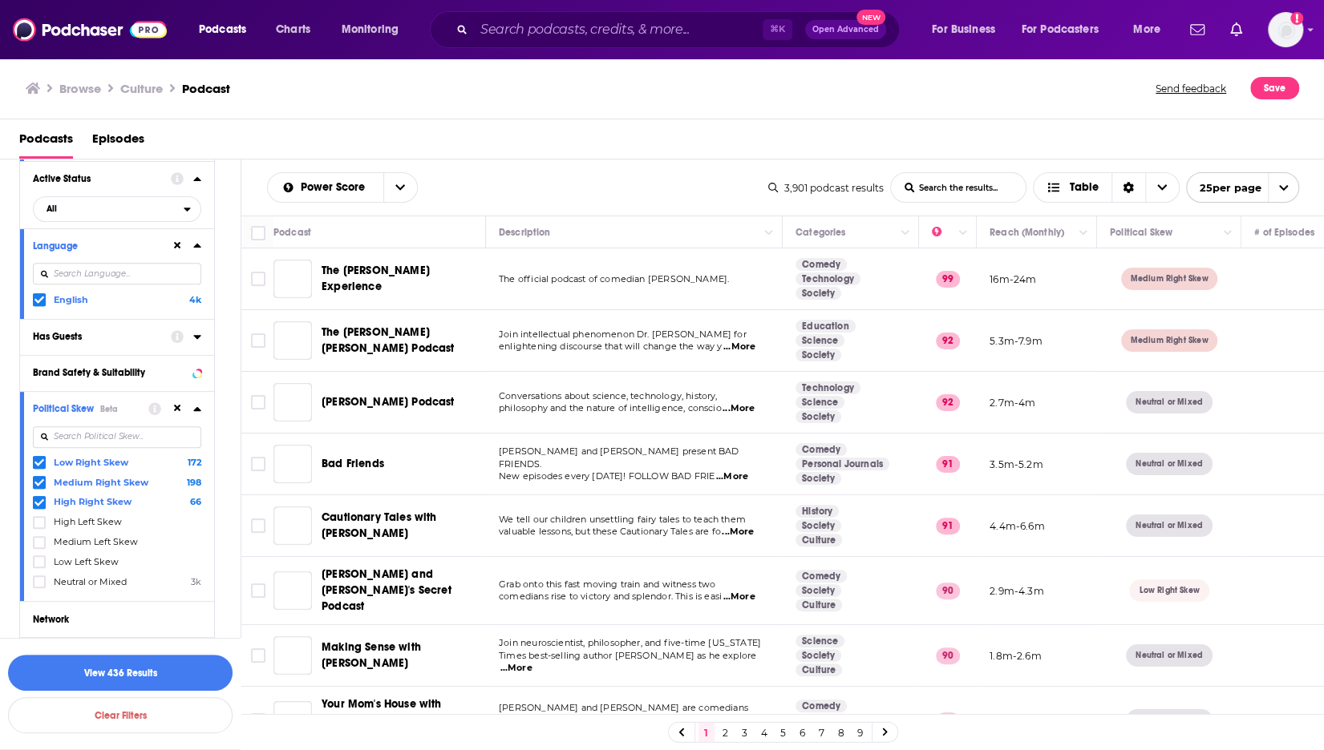
click at [665, 168] on div "Power Score List Search Input Search the results... Table 3,901 podcast results…" at bounding box center [782, 188] width 1083 height 56
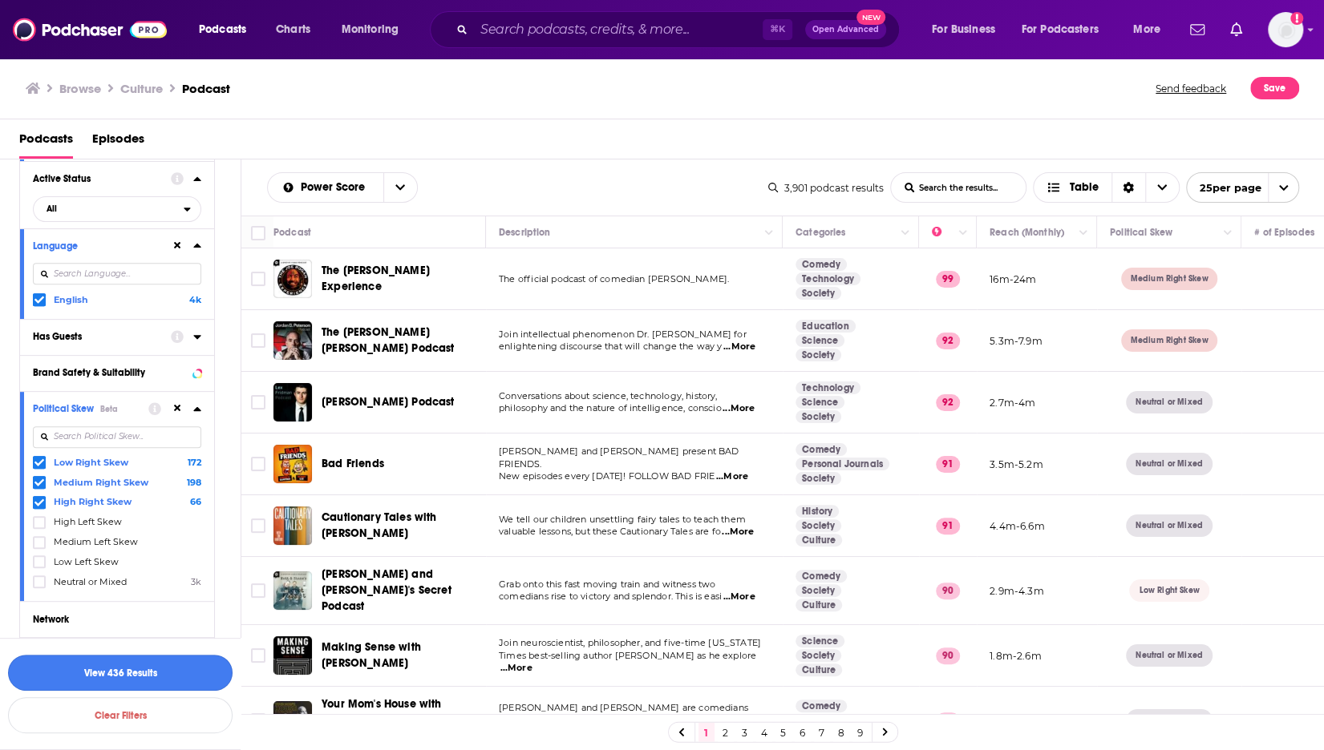
click at [188, 660] on button "View 436 Results" at bounding box center [120, 673] width 224 height 36
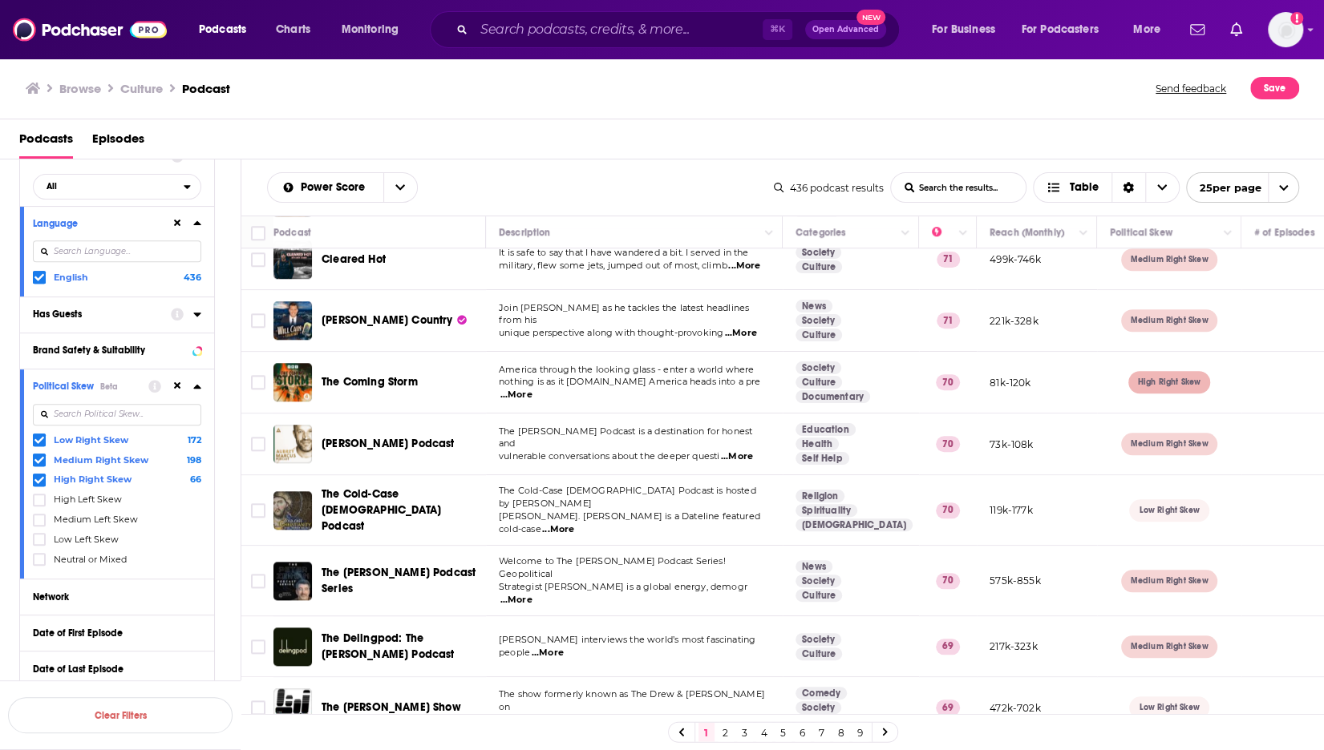
scroll to position [418, 0]
click at [59, 556] on span "Neutral or Mixed" at bounding box center [90, 558] width 73 height 11
click at [39, 564] on input "multiSelectOption-Neutral-6" at bounding box center [39, 564] width 0 height 0
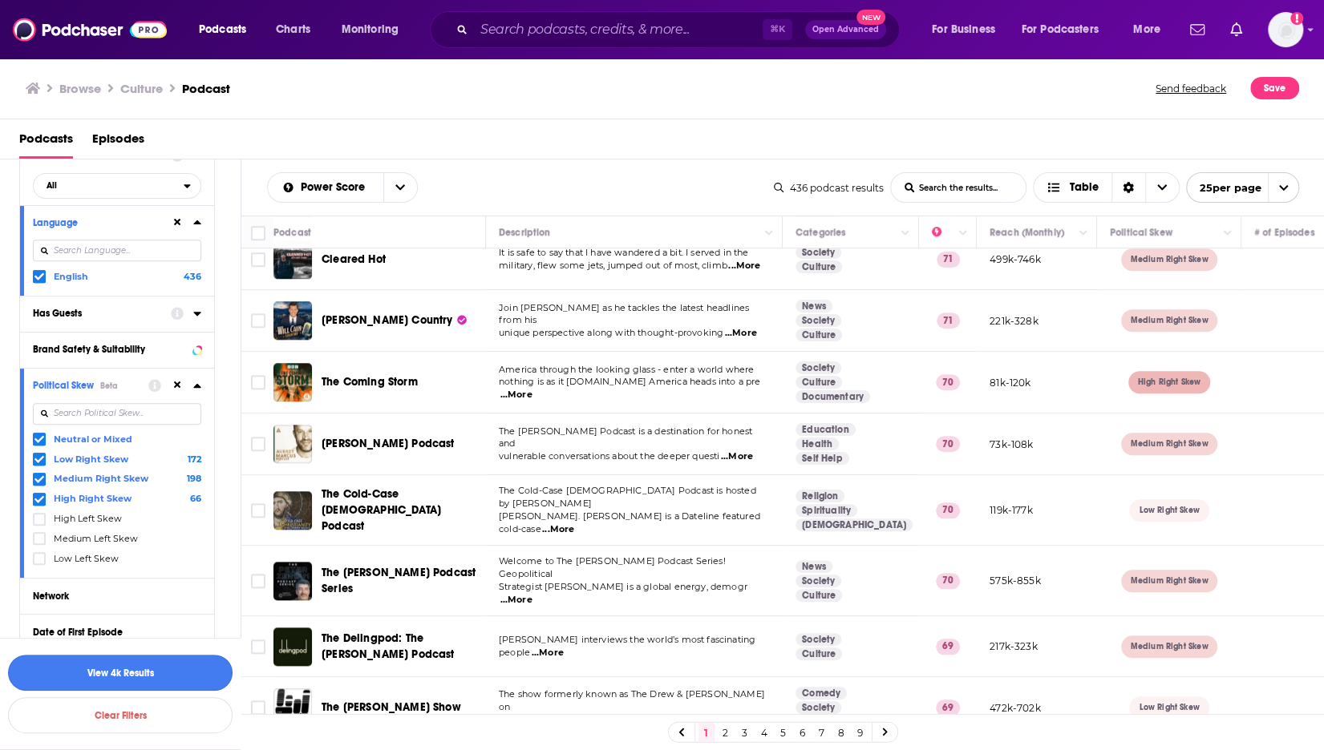
click at [178, 675] on button "View 4k Results" at bounding box center [120, 673] width 224 height 36
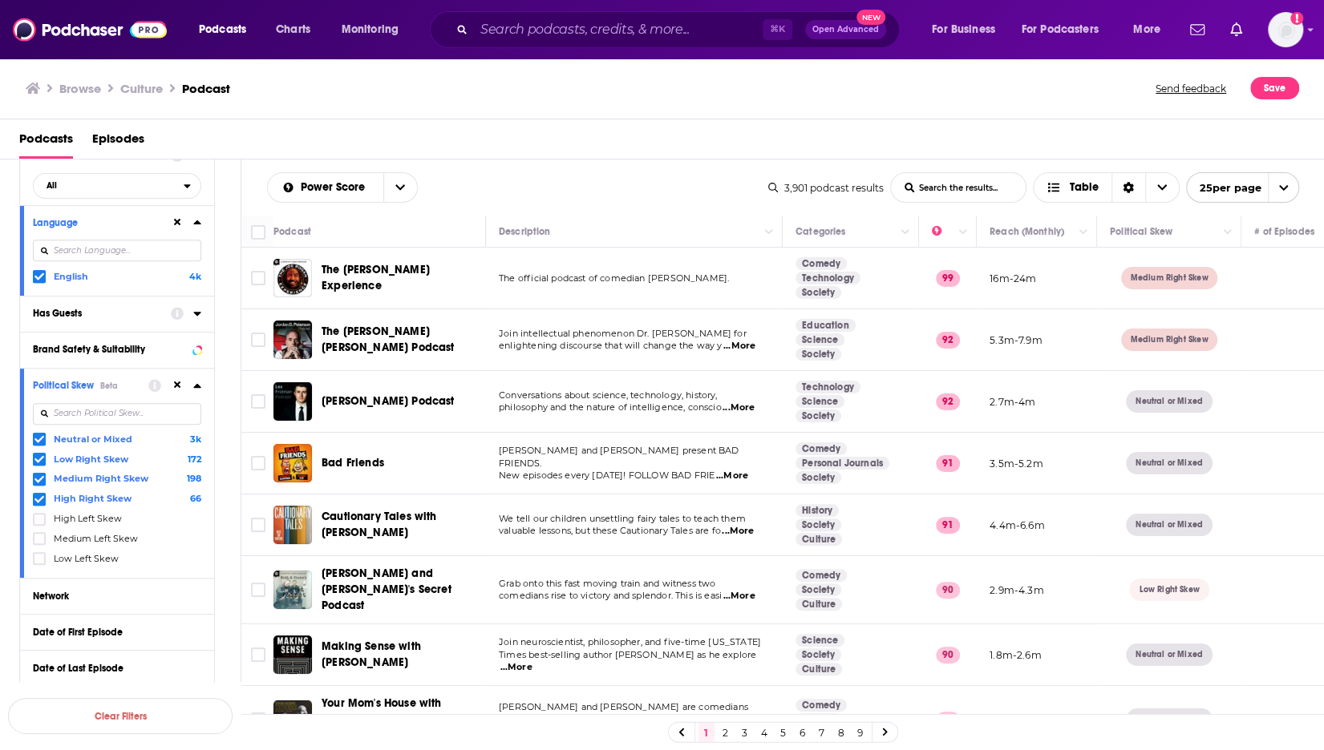
click at [748, 349] on span "...More" at bounding box center [739, 346] width 32 height 13
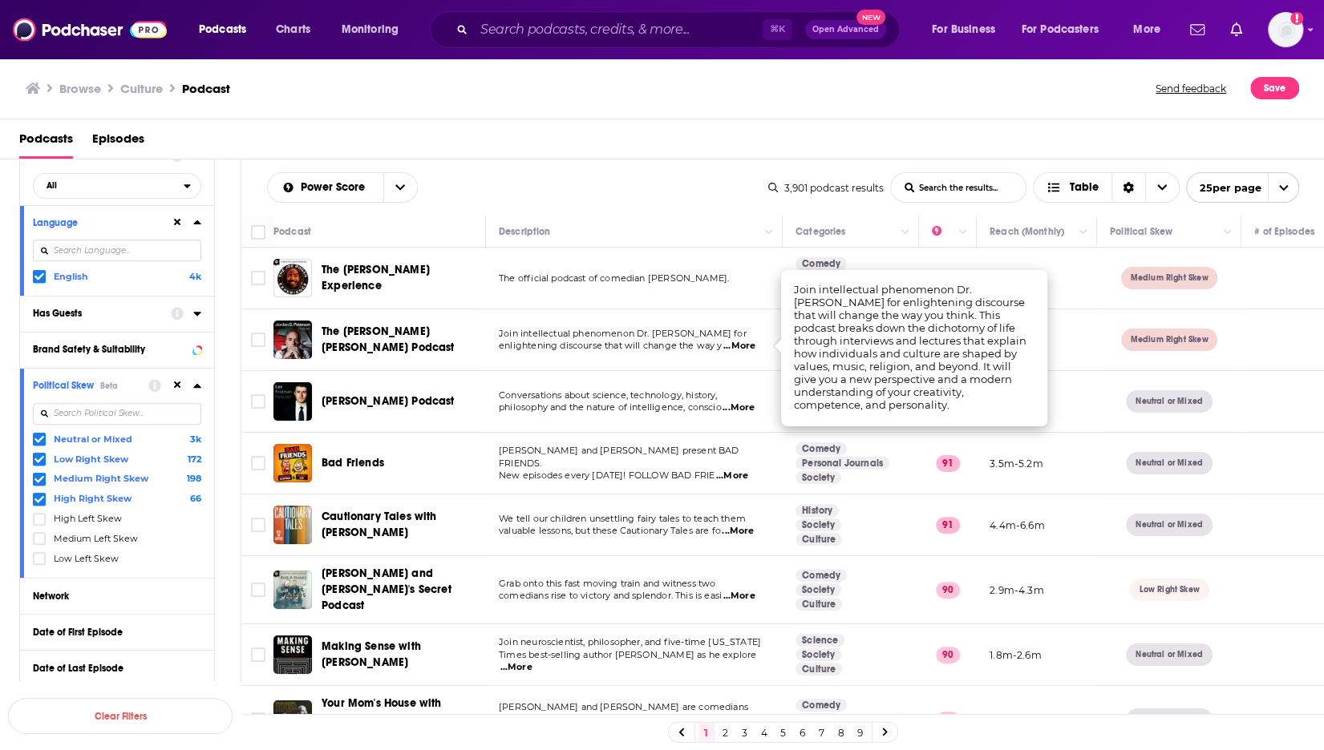
click at [731, 337] on span "Join intellectual phenomenon Dr. [PERSON_NAME] for" at bounding box center [623, 333] width 248 height 11
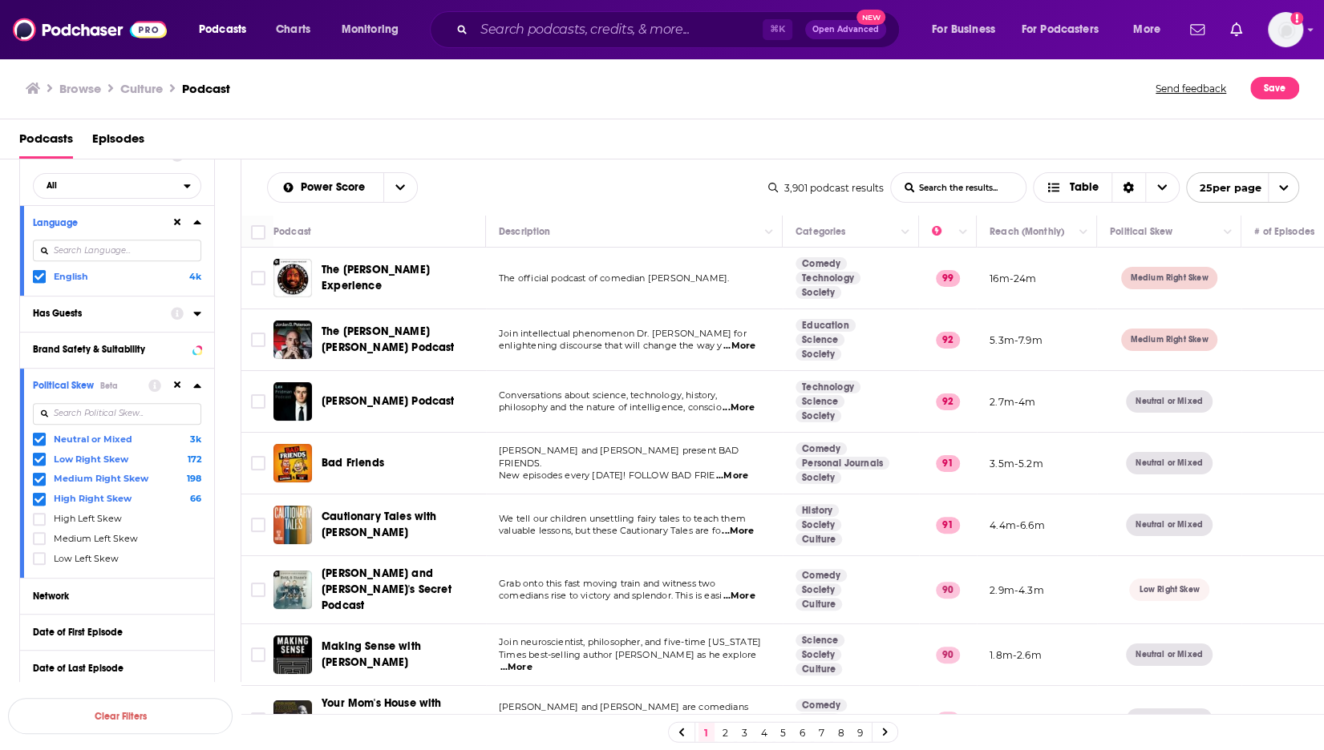
click at [735, 340] on span "...More" at bounding box center [739, 346] width 32 height 13
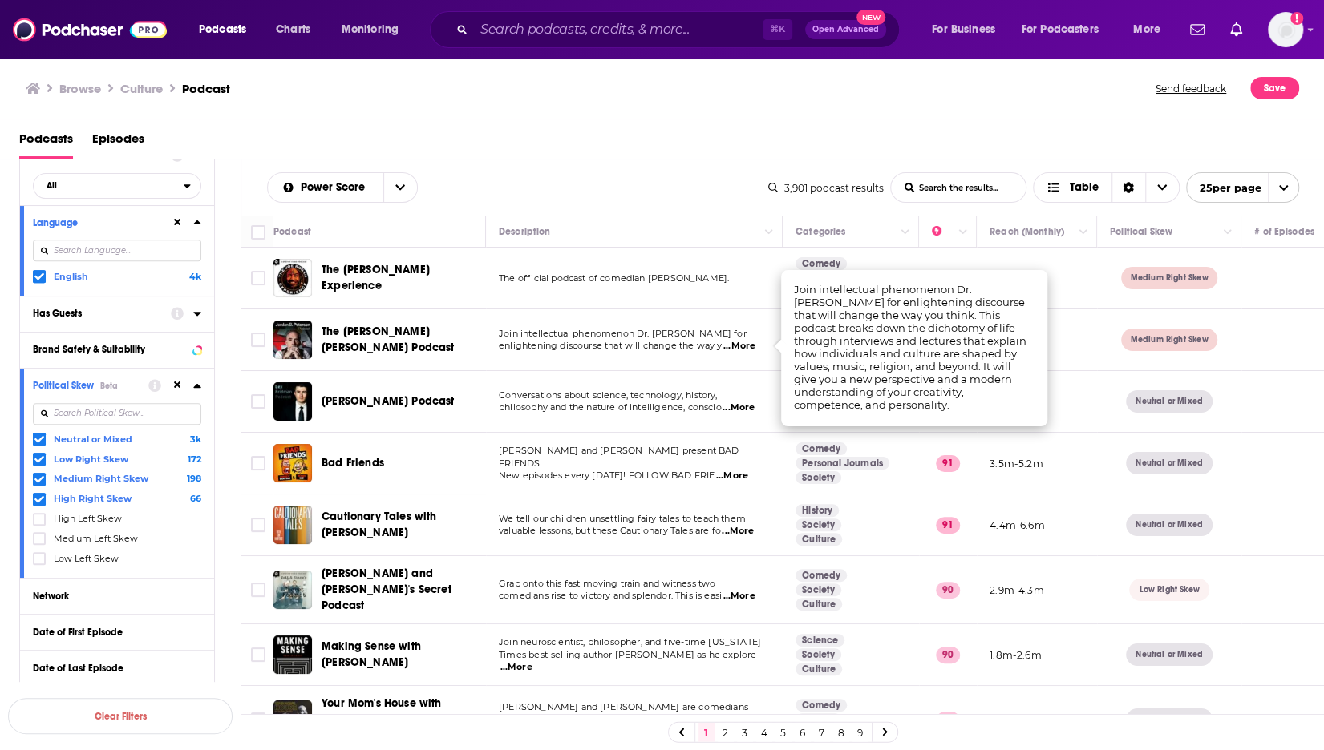
click at [741, 340] on span "...More" at bounding box center [739, 346] width 32 height 13
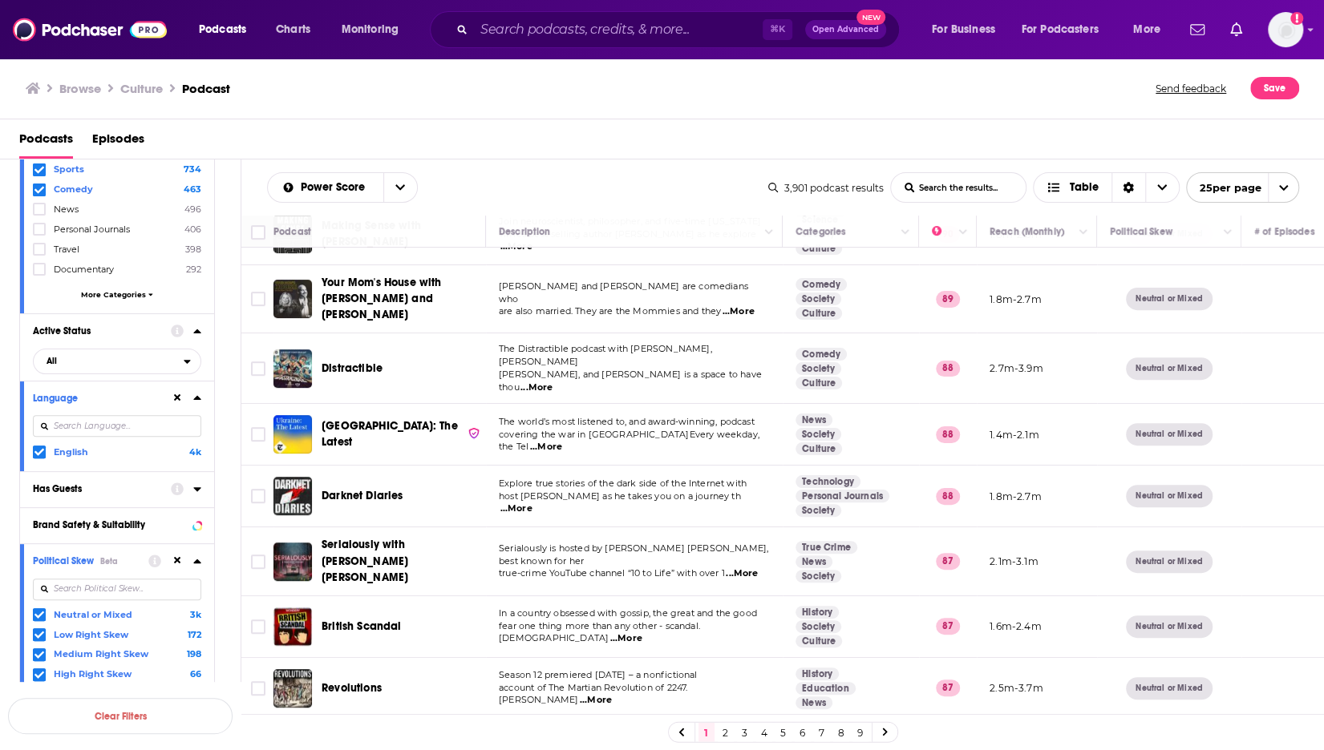
scroll to position [142, 0]
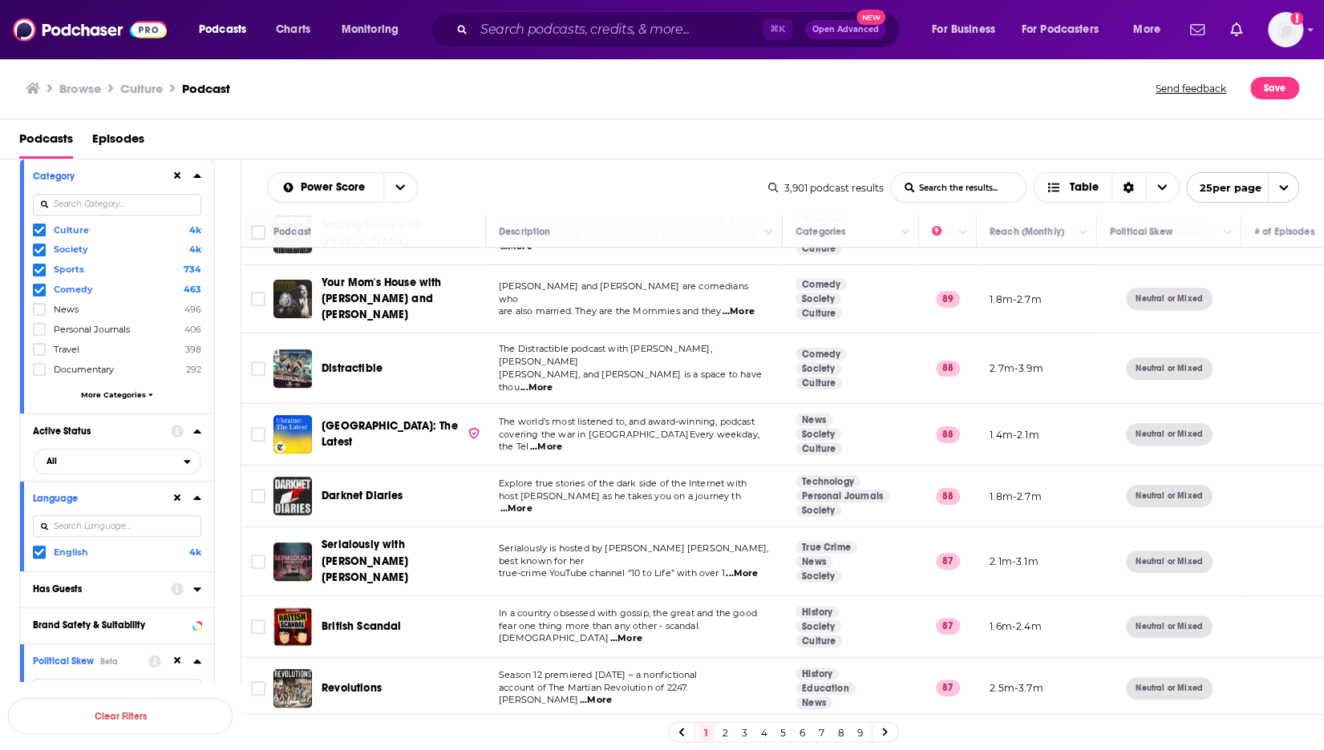
click at [38, 246] on icon at bounding box center [39, 250] width 10 height 10
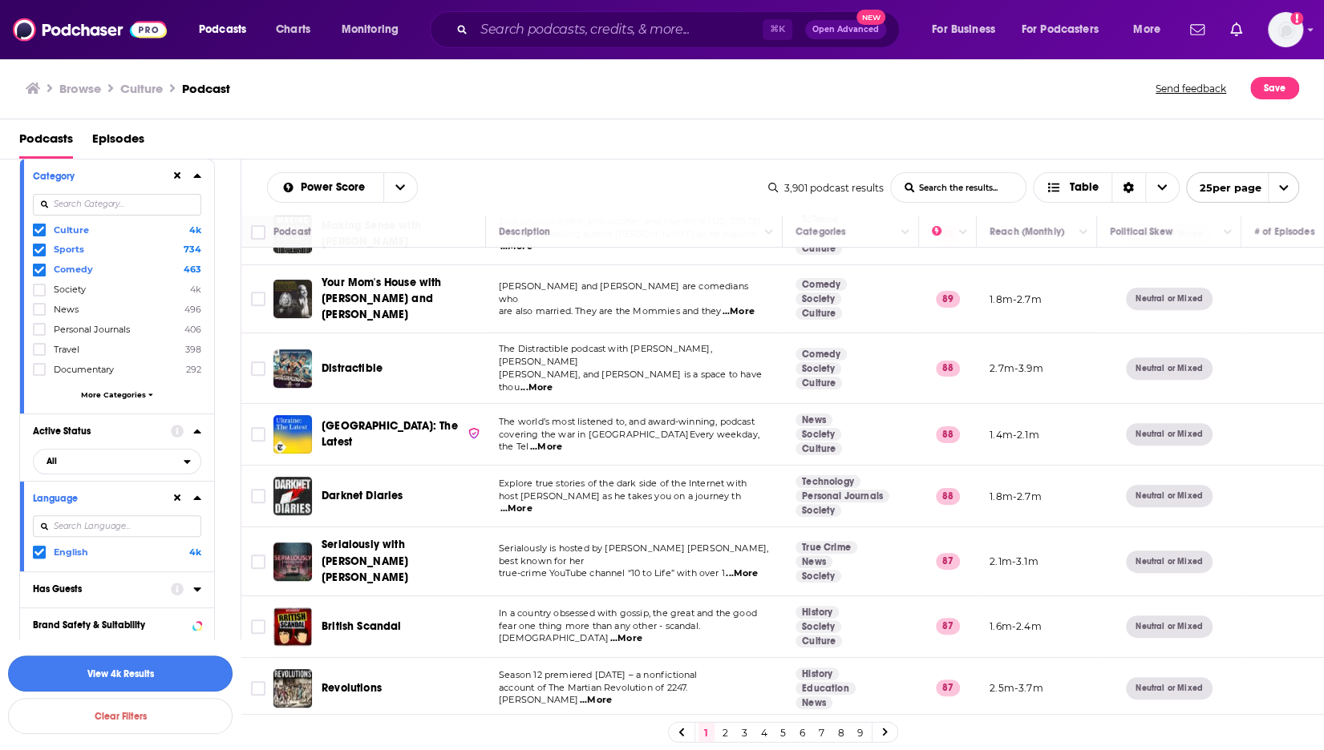
click at [165, 679] on button "View 4k Results" at bounding box center [120, 674] width 224 height 36
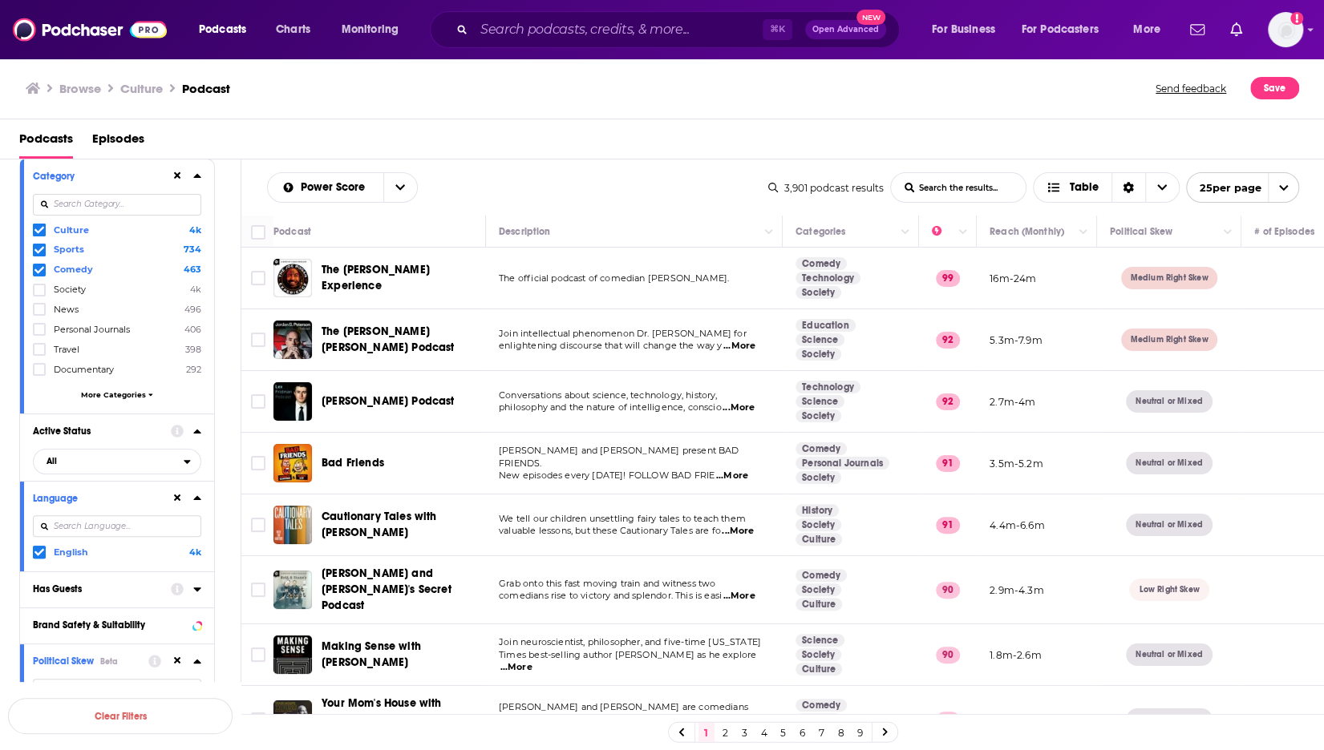
click at [34, 265] on icon at bounding box center [39, 270] width 10 height 10
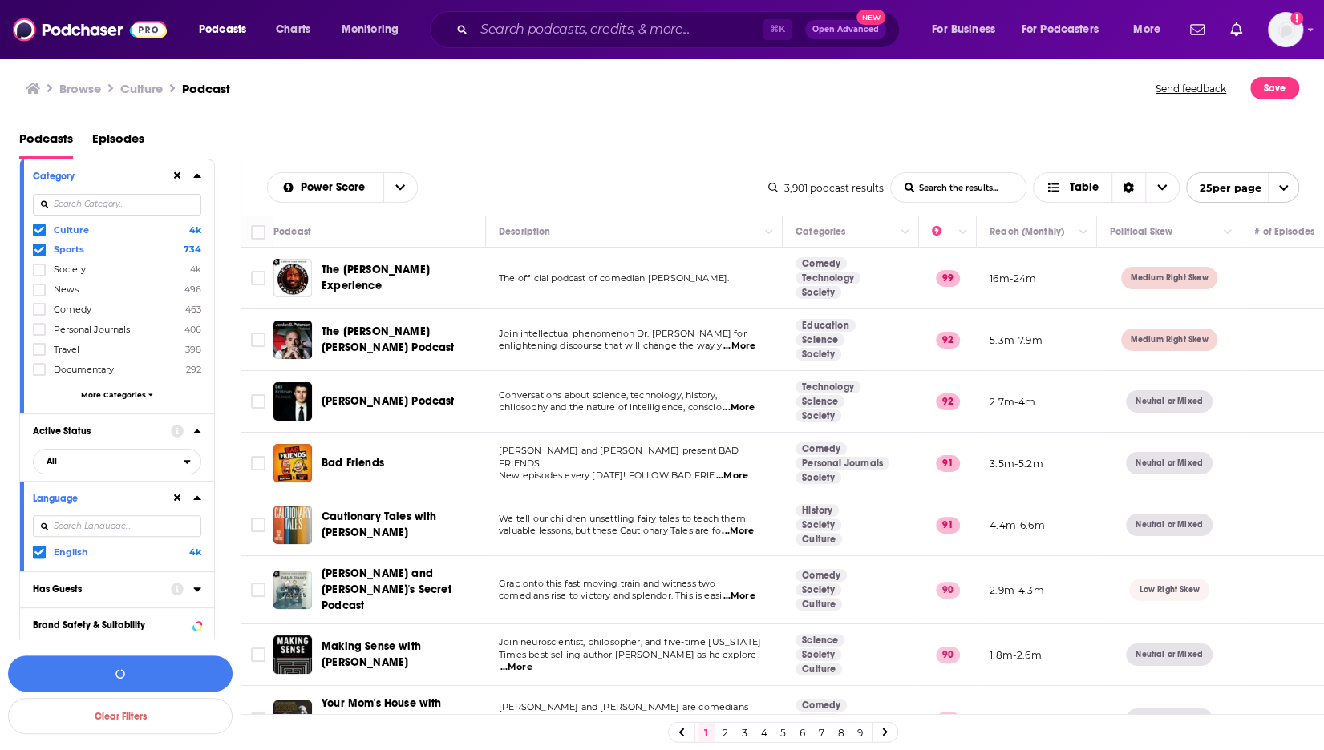
click at [44, 233] on span at bounding box center [39, 230] width 13 height 13
click at [182, 669] on button "View 734 Results" at bounding box center [120, 674] width 224 height 36
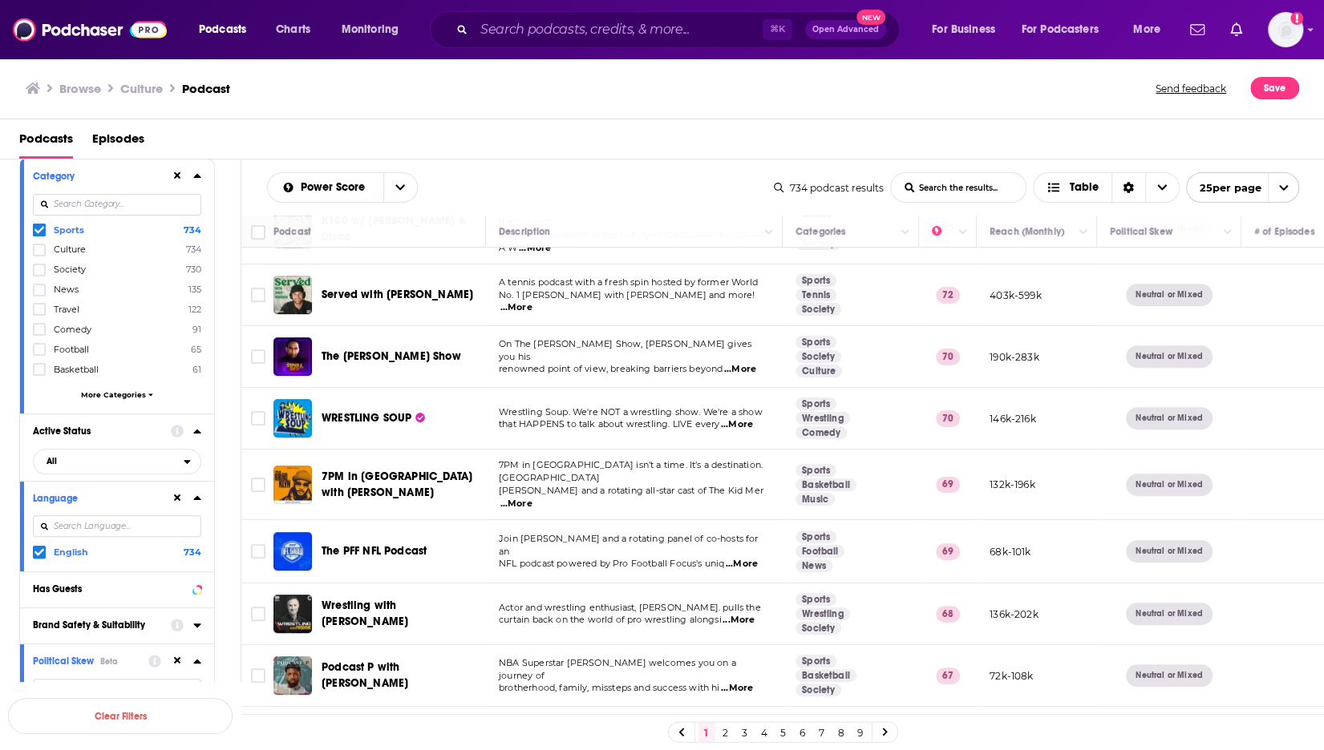
scroll to position [439, 0]
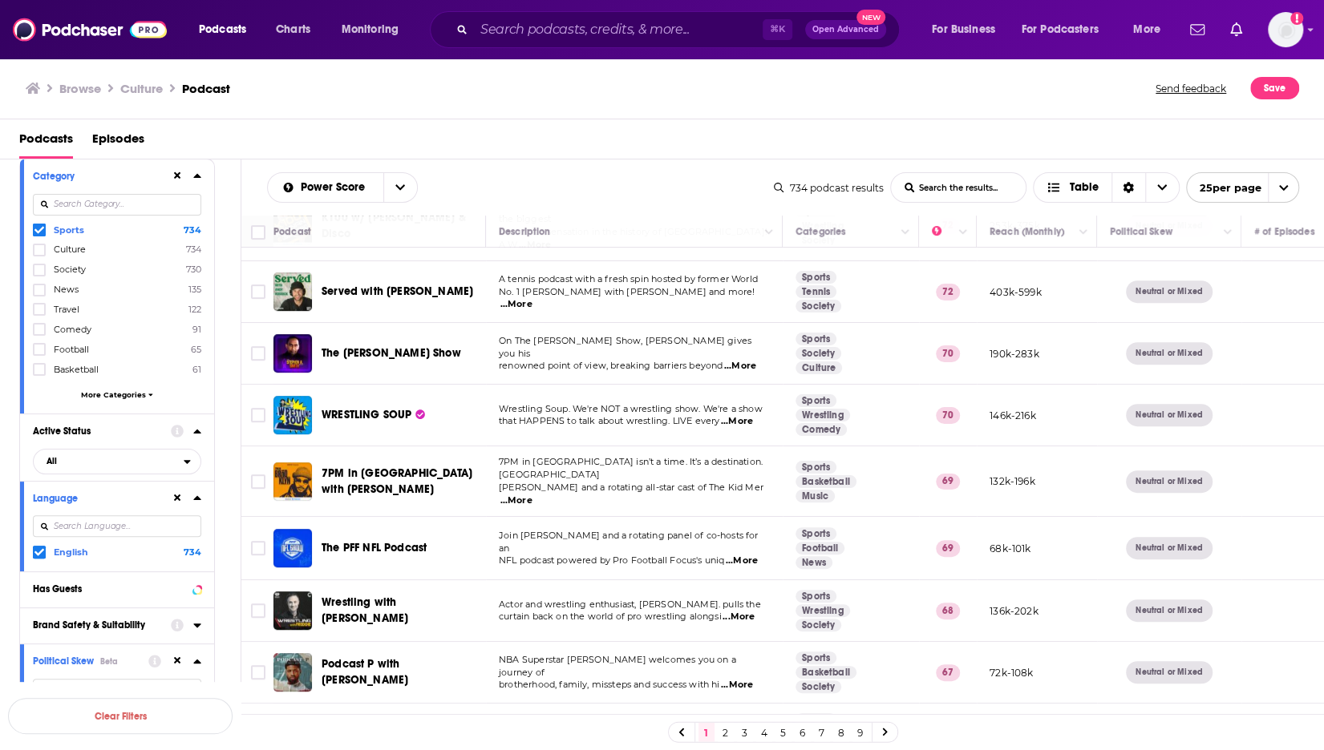
click at [635, 530] on p "Join [PERSON_NAME] and a rotating panel of co-hosts for an" at bounding box center [634, 543] width 270 height 26
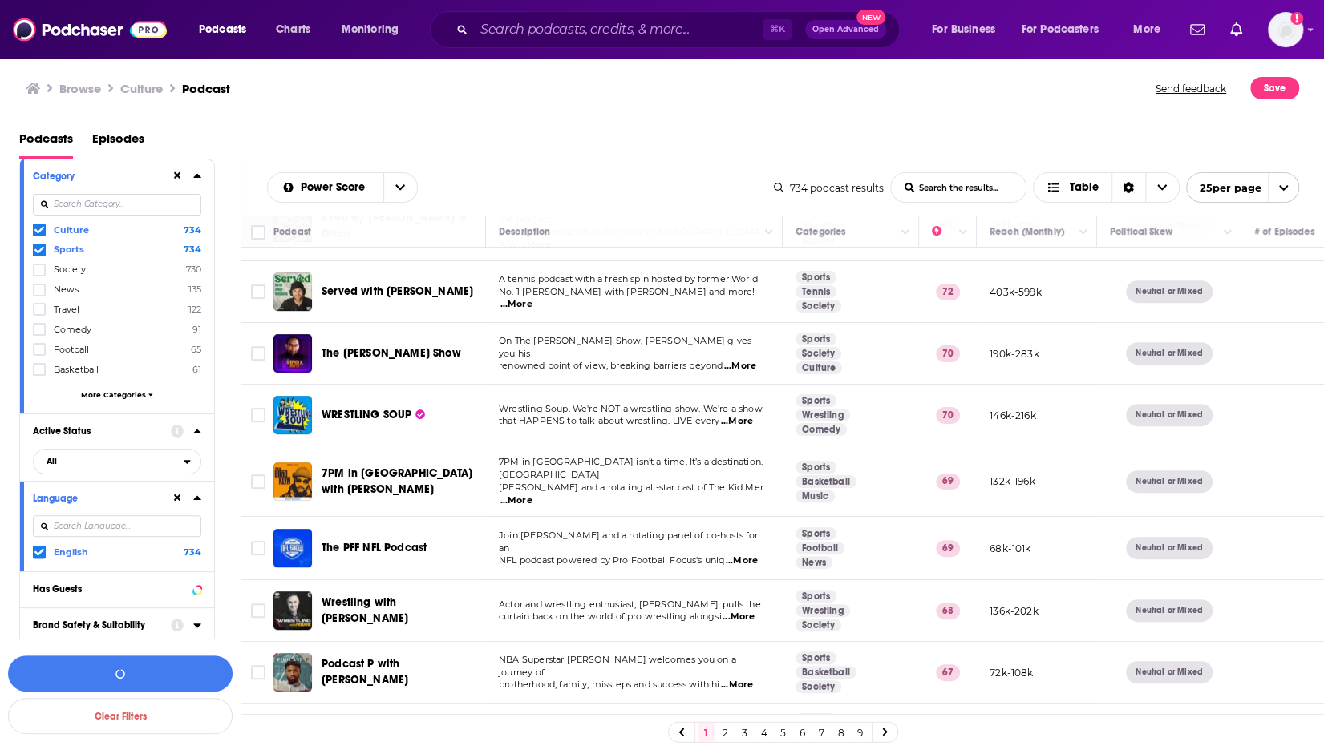
click at [40, 228] on icon at bounding box center [39, 230] width 10 height 10
click at [147, 685] on button "View 734 Results" at bounding box center [120, 674] width 224 height 36
click at [147, 685] on div "Clear Filters View 734 Results" at bounding box center [120, 695] width 241 height 111
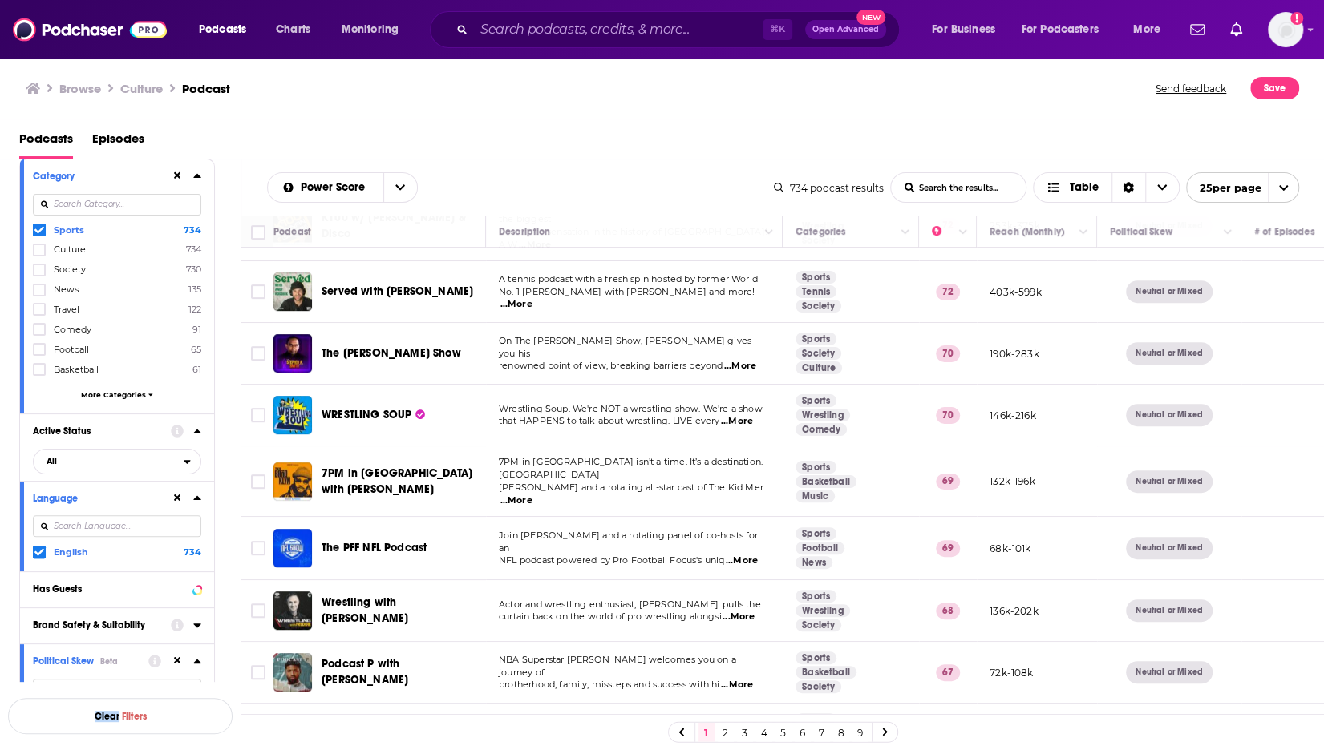
scroll to position [0, 0]
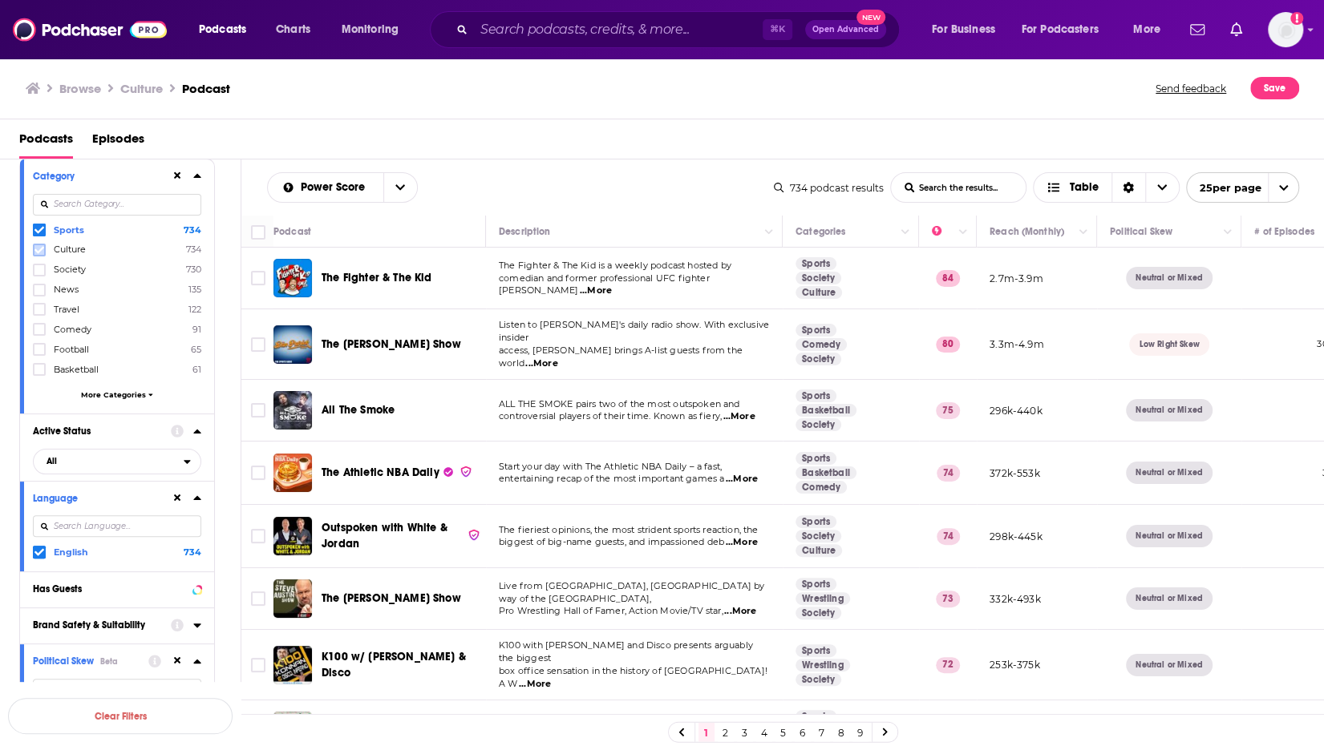
click at [34, 251] on icon at bounding box center [39, 250] width 10 height 10
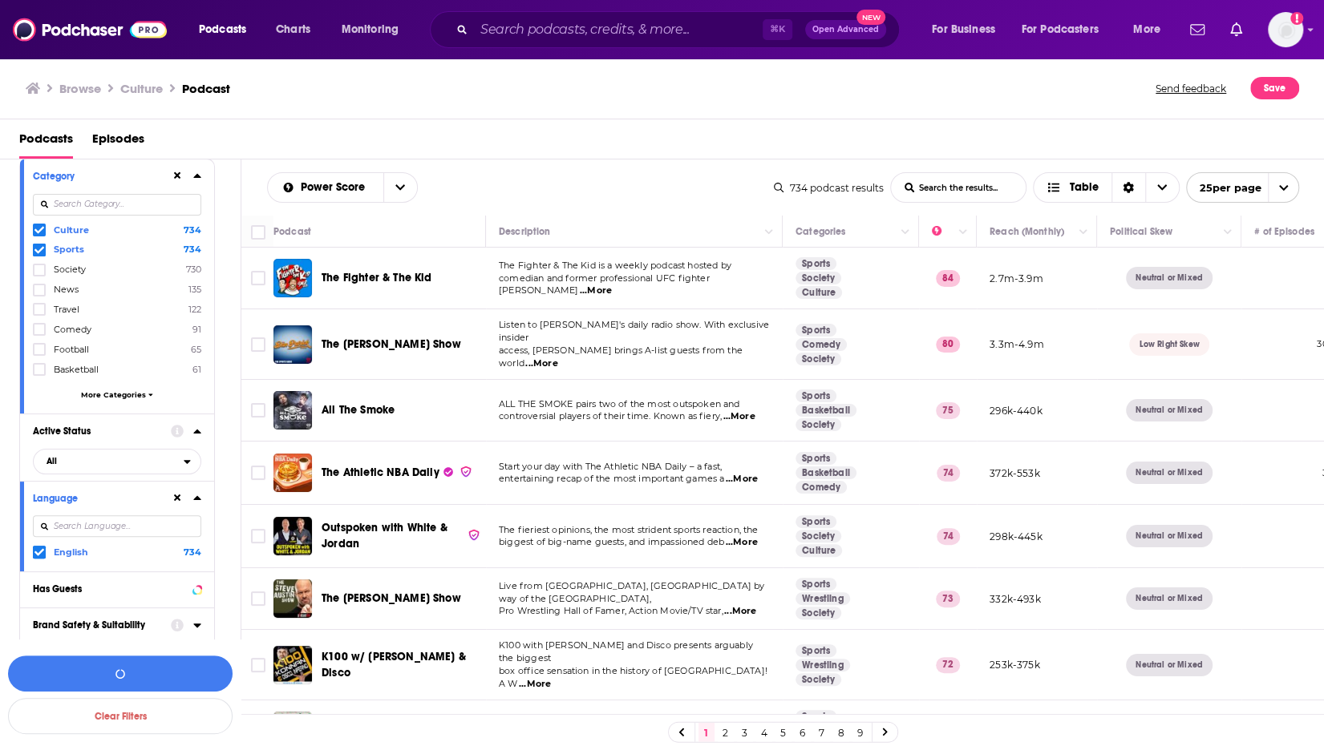
click at [34, 226] on icon at bounding box center [39, 230] width 10 height 10
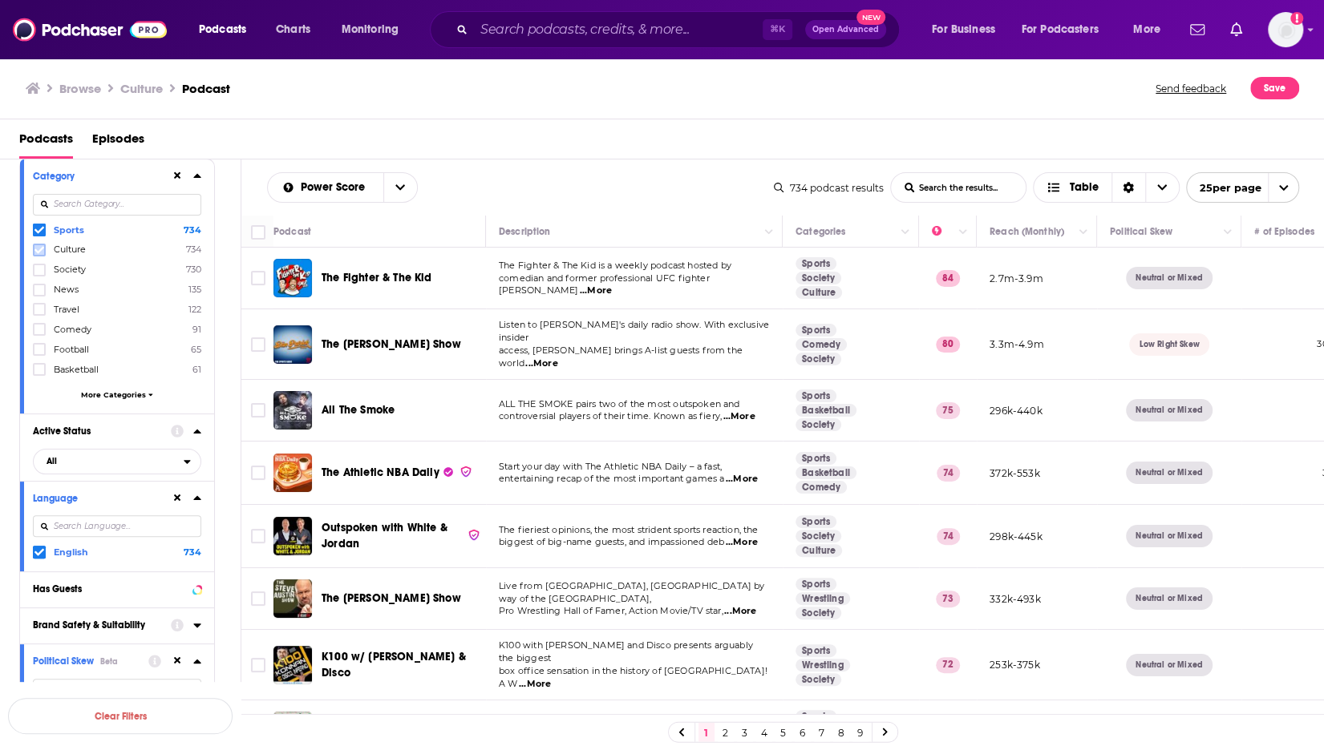
click at [38, 249] on icon at bounding box center [39, 250] width 10 height 10
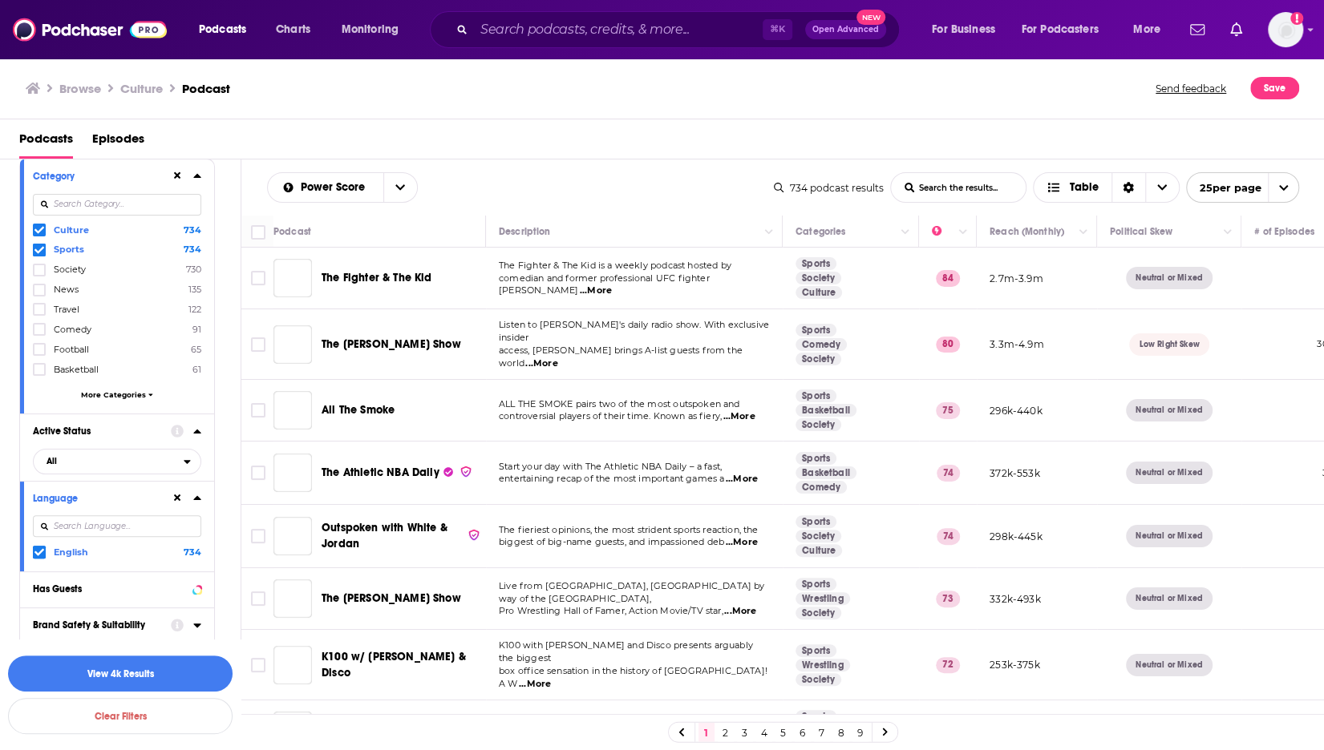
click at [38, 231] on icon at bounding box center [39, 230] width 10 height 7
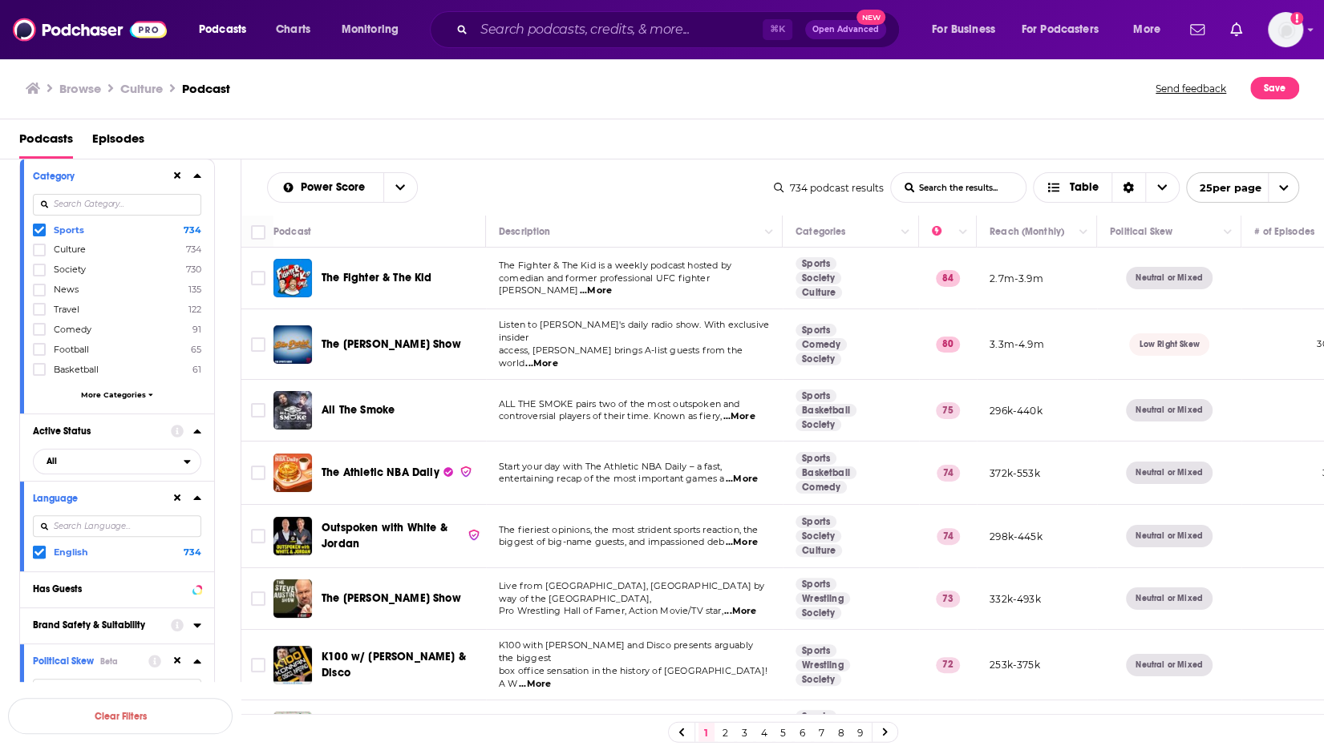
click at [40, 231] on icon at bounding box center [39, 230] width 10 height 10
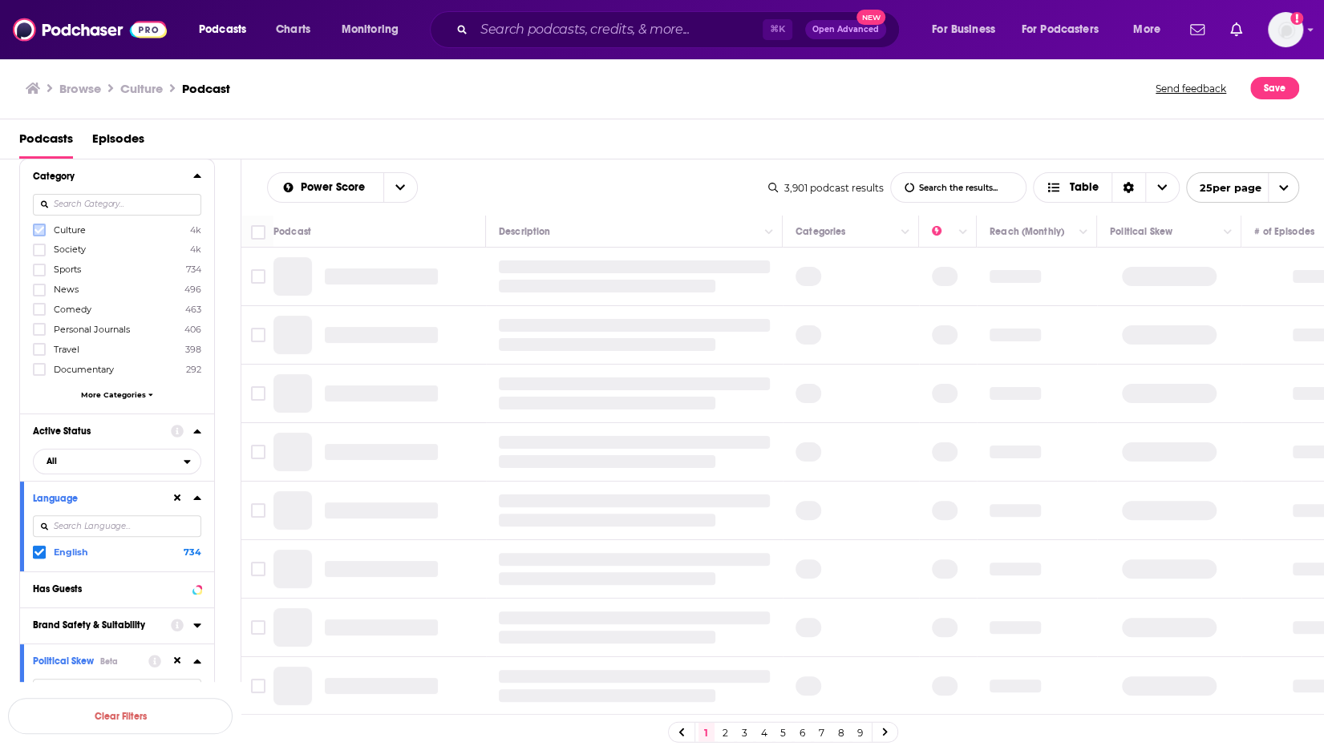
click at [41, 228] on icon at bounding box center [39, 230] width 10 height 7
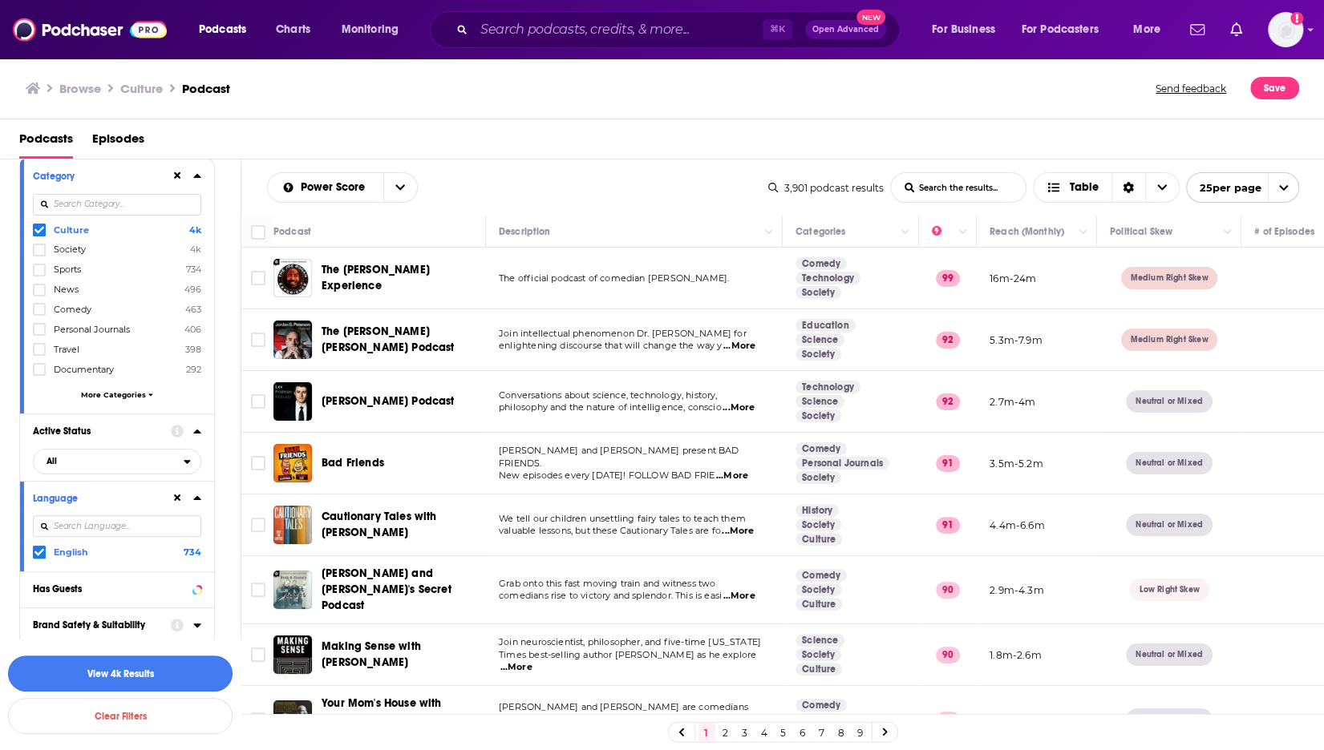
click at [135, 680] on button "View 4k Results" at bounding box center [120, 674] width 224 height 36
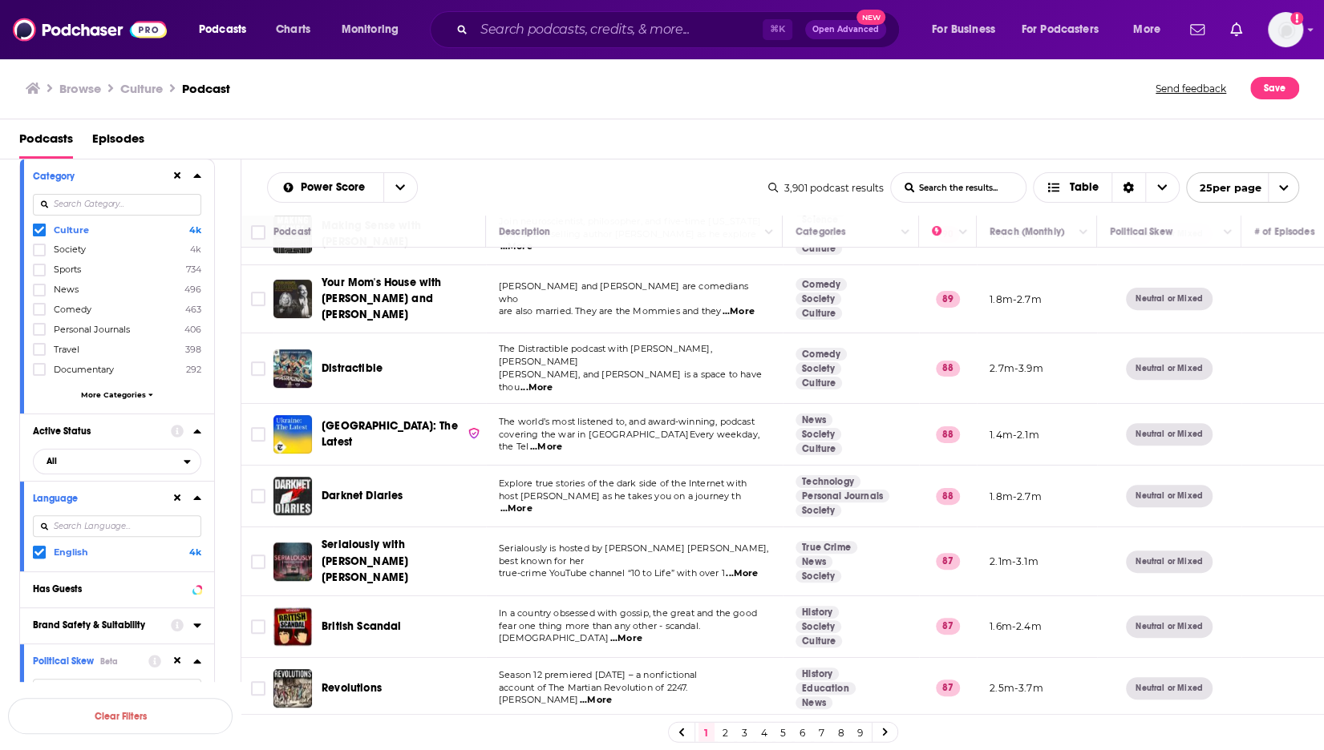
scroll to position [430, 0]
